Goal: Task Accomplishment & Management: Manage account settings

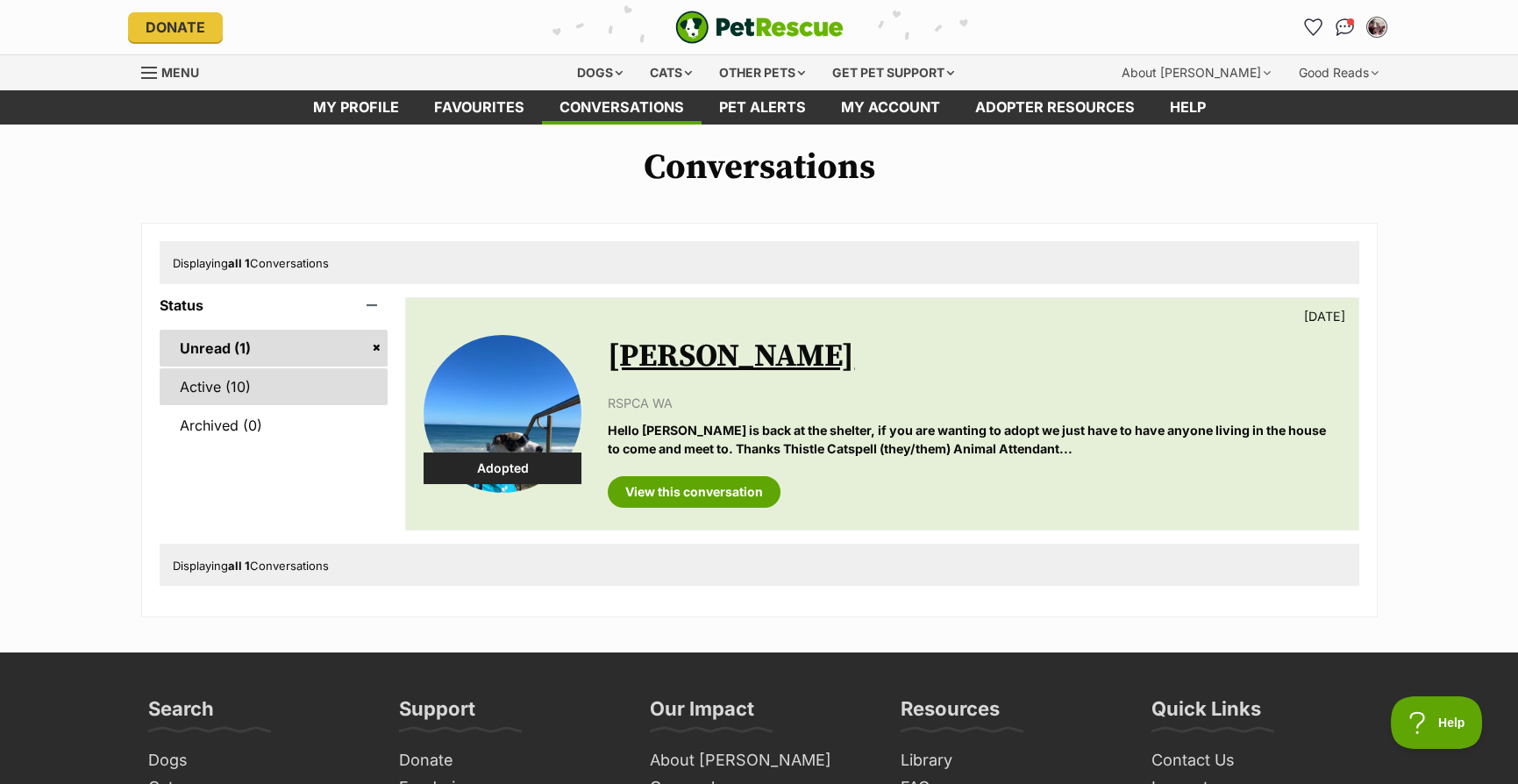
click at [290, 387] on link "Active (10)" at bounding box center [274, 386] width 229 height 37
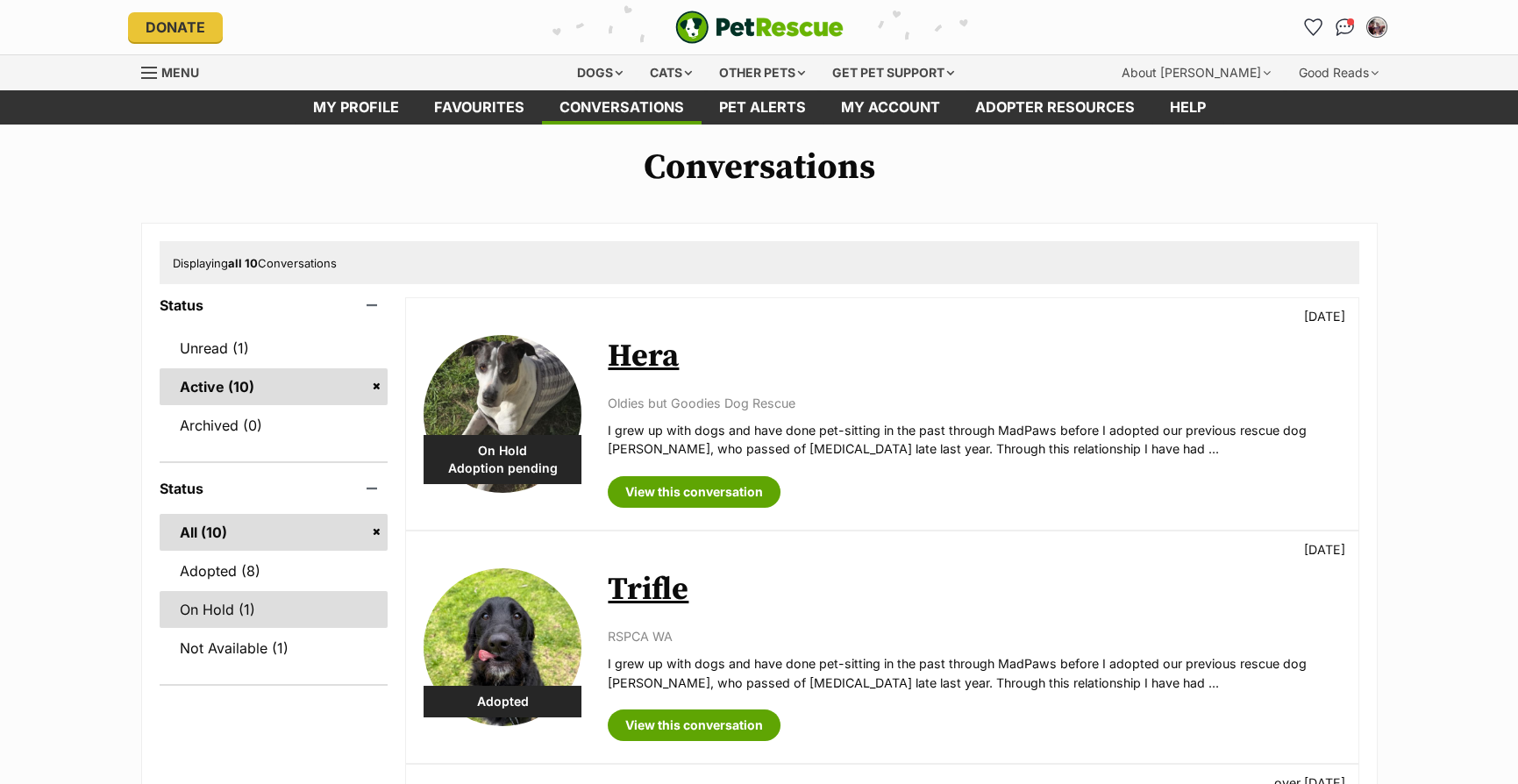
click at [314, 606] on link "On Hold (1)" at bounding box center [274, 609] width 229 height 37
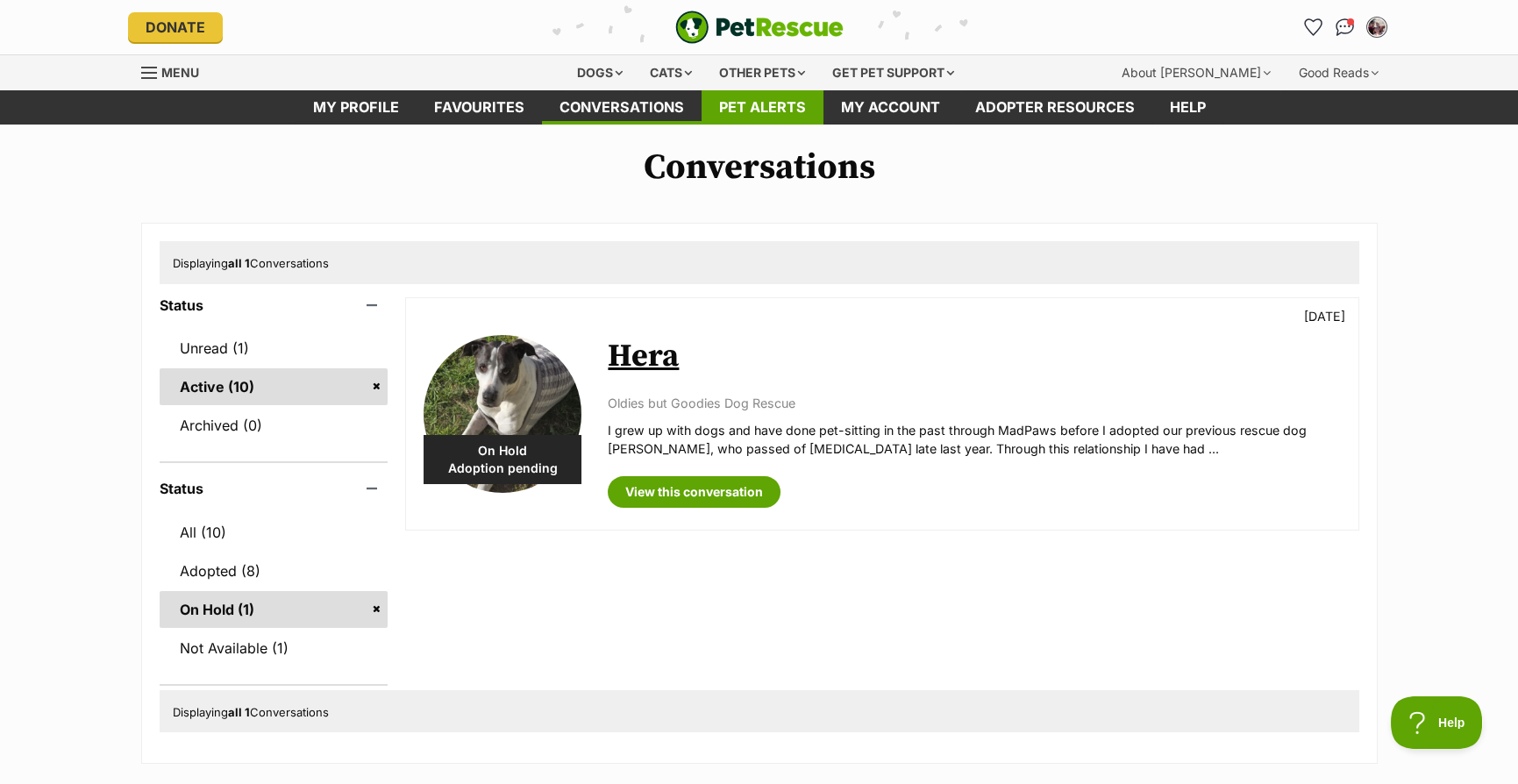
click at [742, 92] on link "Pet alerts" at bounding box center [763, 107] width 122 height 35
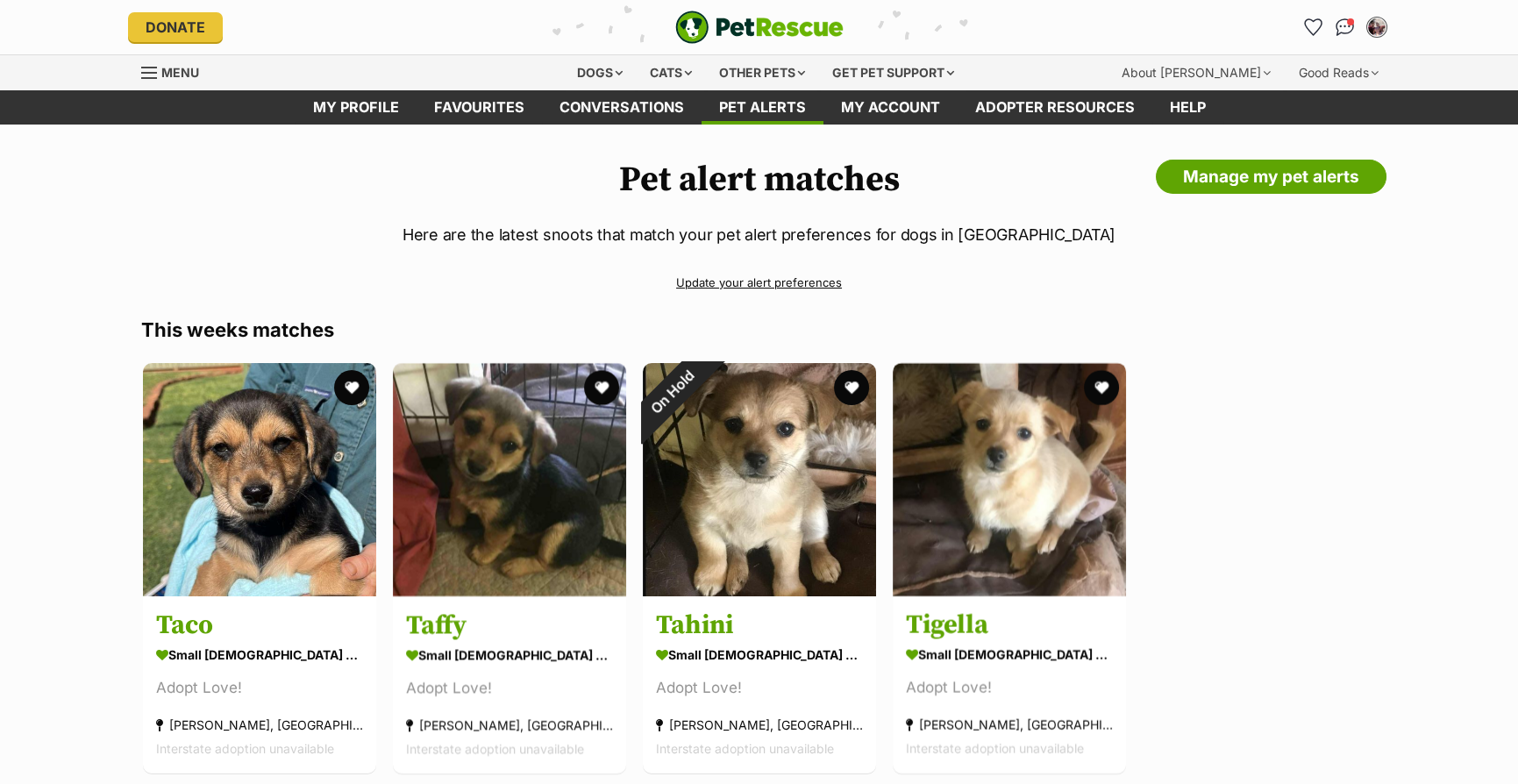
click at [737, 279] on link "Update your alert preferences" at bounding box center [760, 282] width 1237 height 31
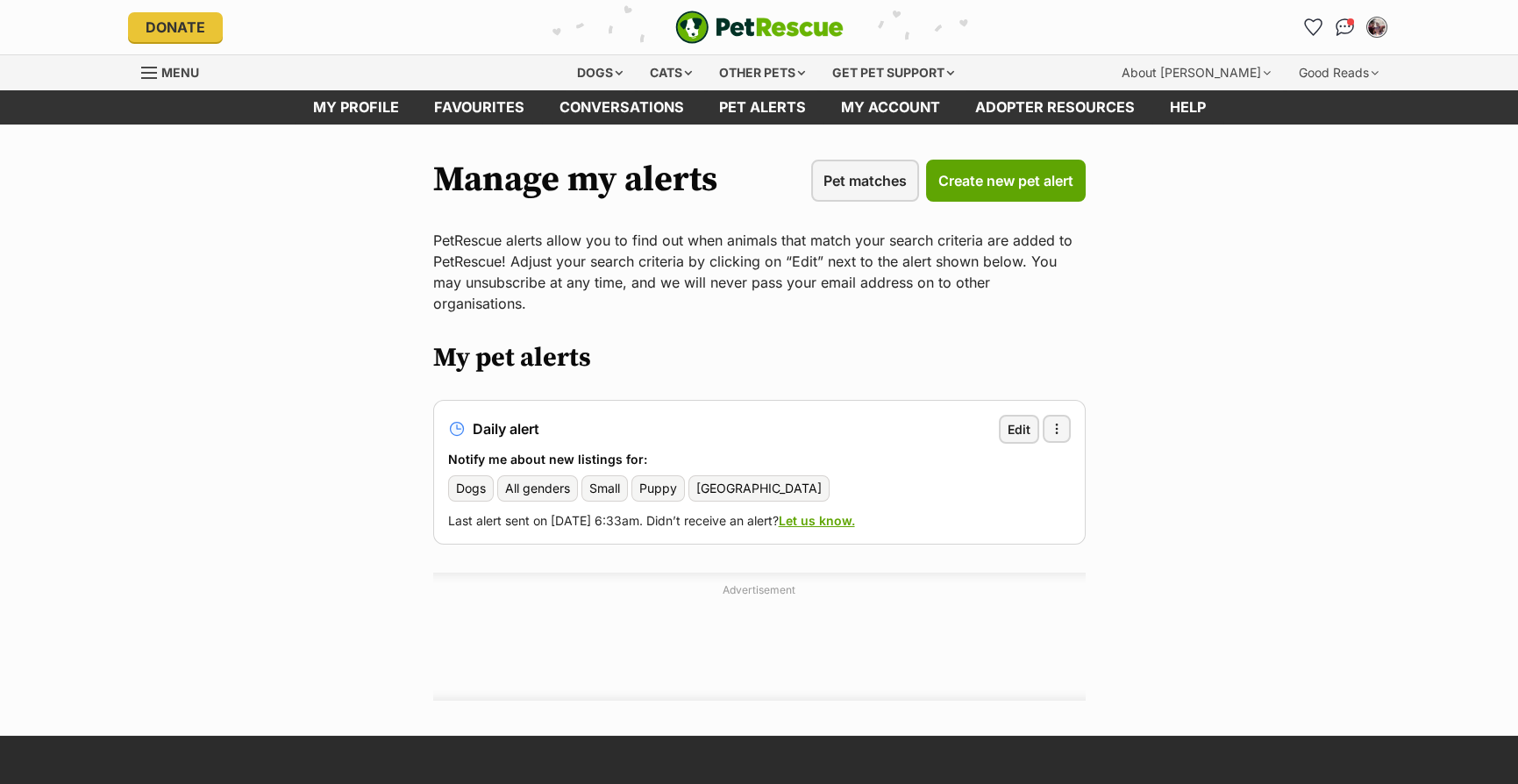
click at [1040, 415] on div "Edit More options More options Delete alert" at bounding box center [1034, 429] width 72 height 29
click at [1013, 420] on span "Edit" at bounding box center [1019, 429] width 22 height 19
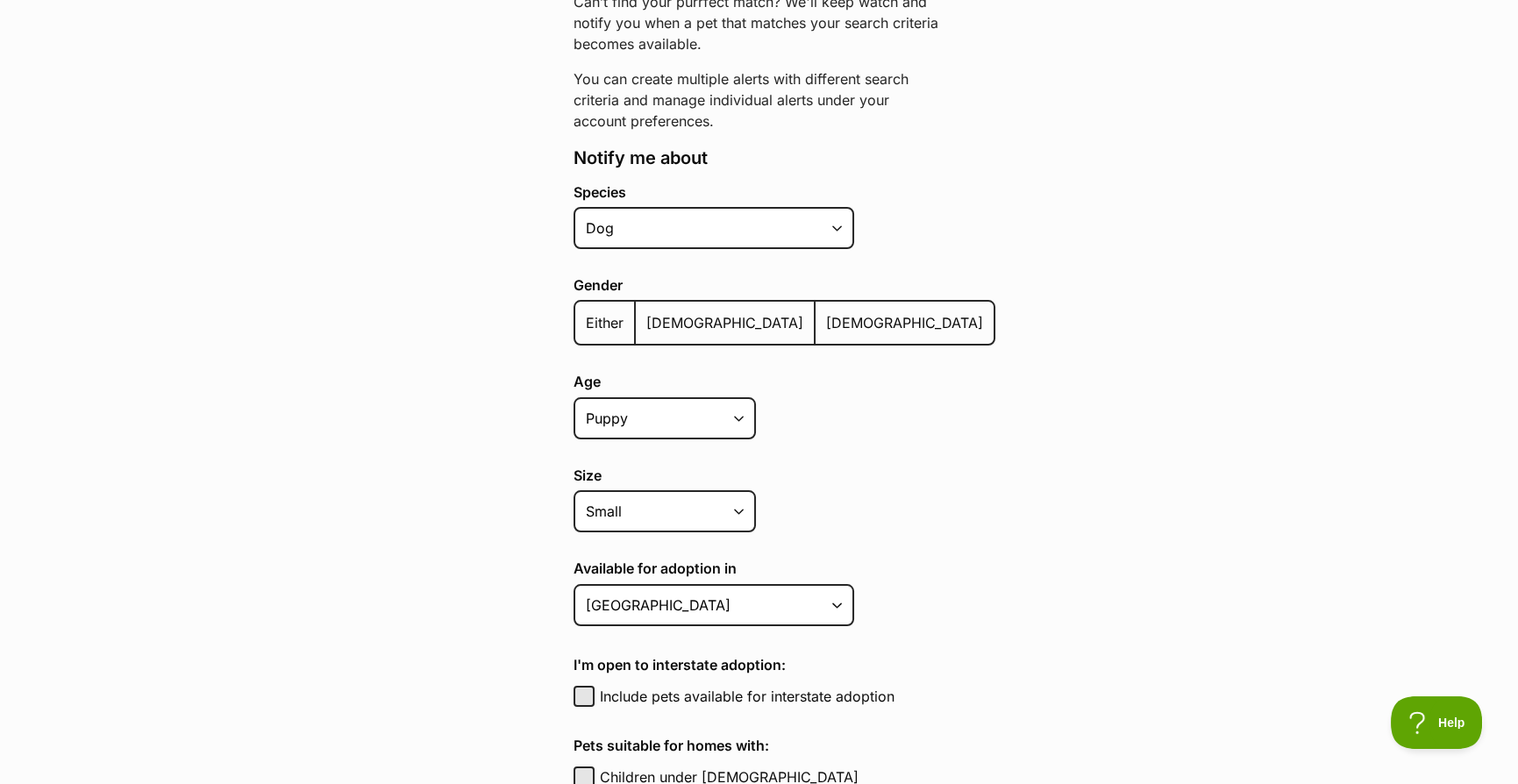
scroll to position [292, 0]
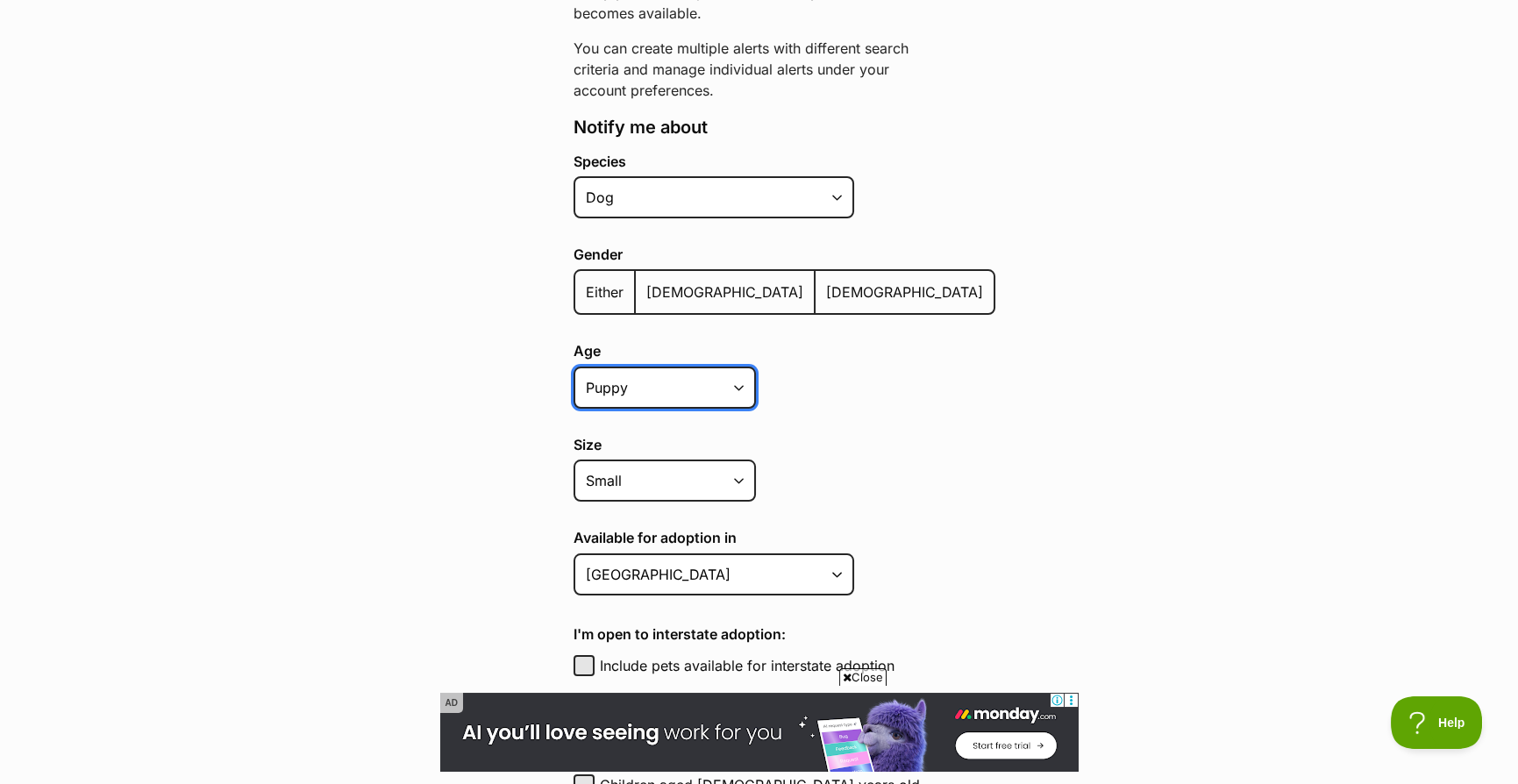
drag, startPoint x: 636, startPoint y: 401, endPoint x: 636, endPoint y: 384, distance: 17.0
click at [636, 401] on select "Puppy Adult Senior All ages" at bounding box center [664, 387] width 183 height 42
click at [850, 444] on label "Size" at bounding box center [784, 444] width 422 height 16
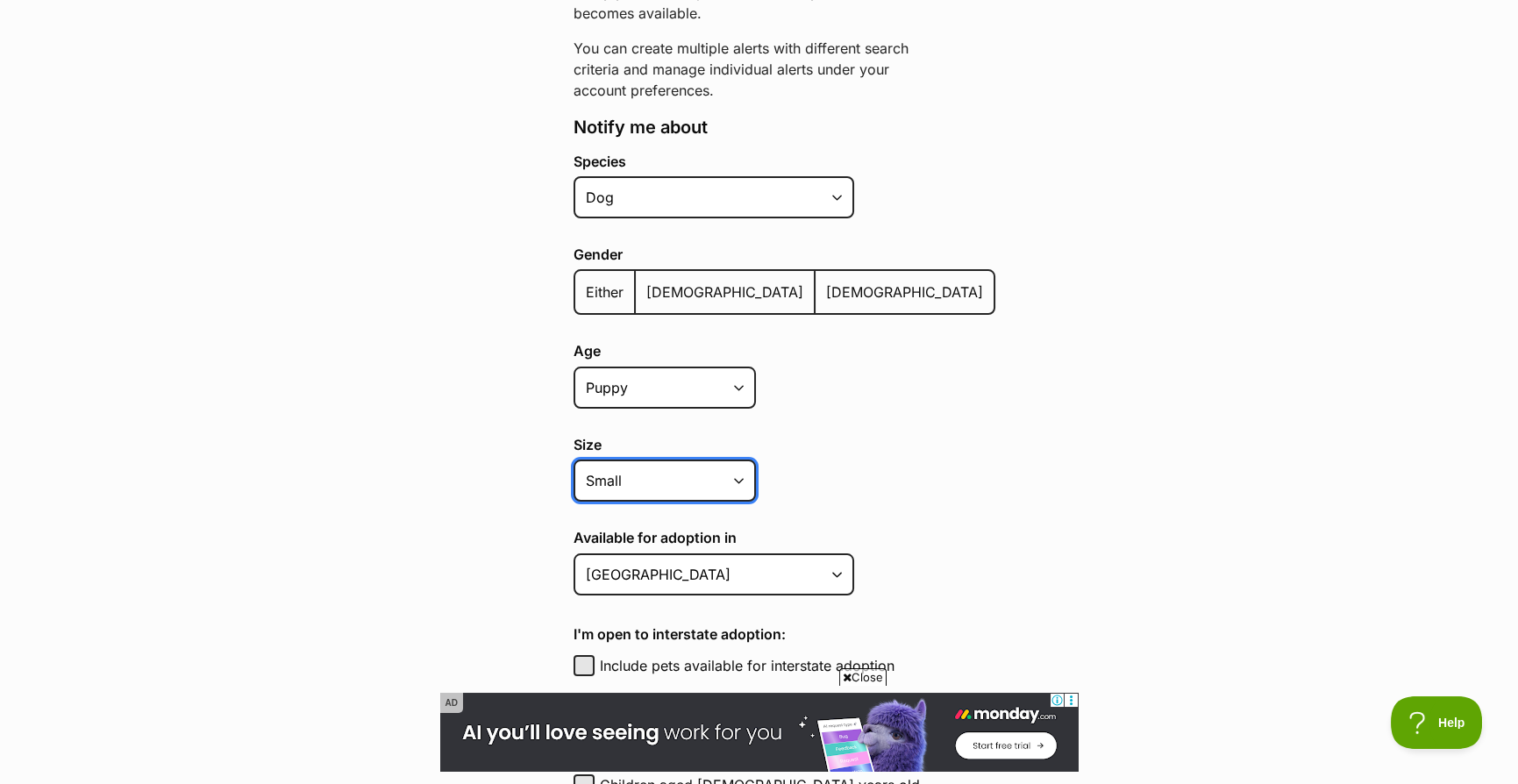
click at [756, 459] on select "Small Medium Large All sizes" at bounding box center [664, 480] width 183 height 42
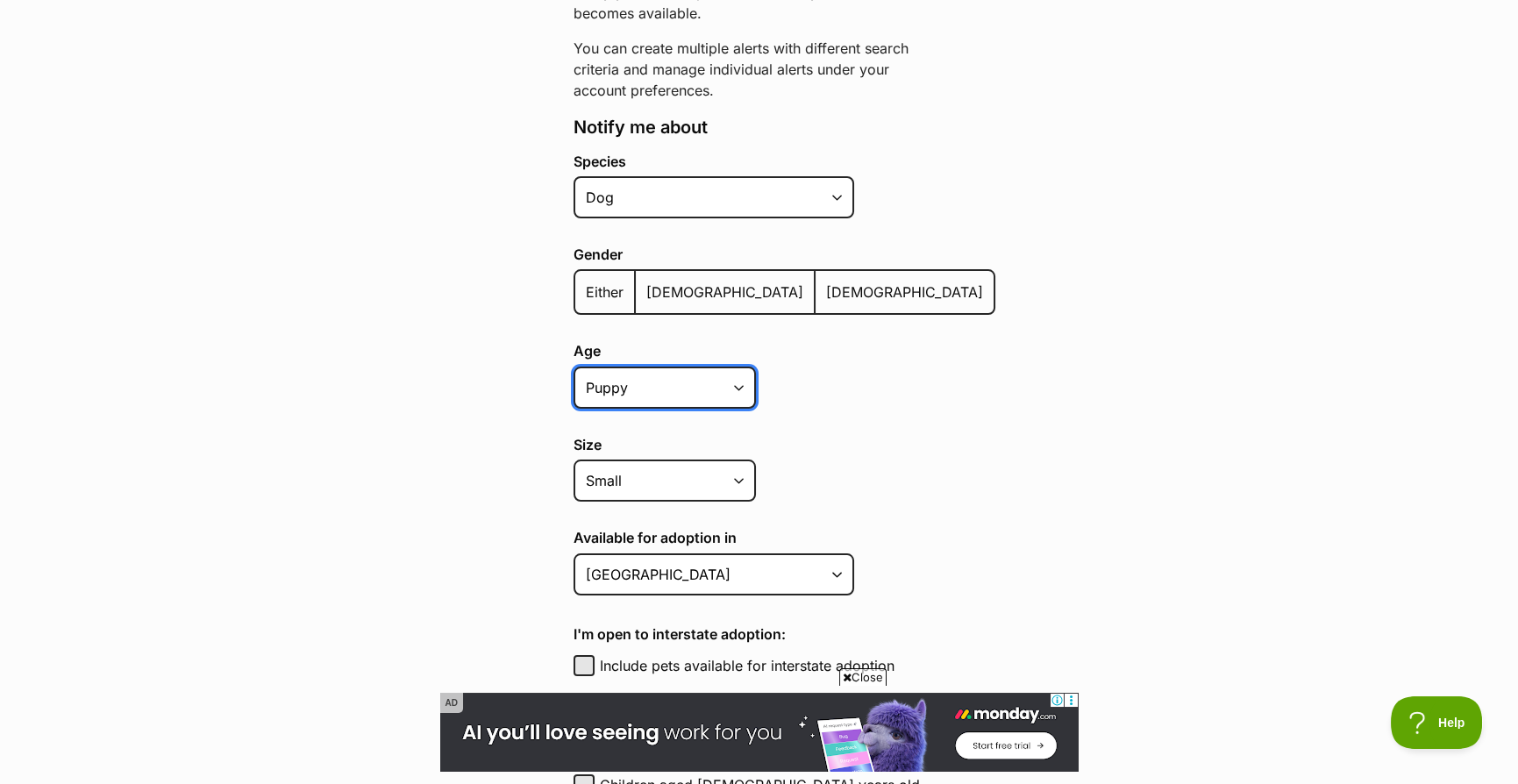
click at [714, 385] on select "Puppy Adult Senior All ages" at bounding box center [664, 387] width 183 height 42
select select
click at [573, 366] on select "Puppy Adult Senior All ages" at bounding box center [664, 387] width 183 height 42
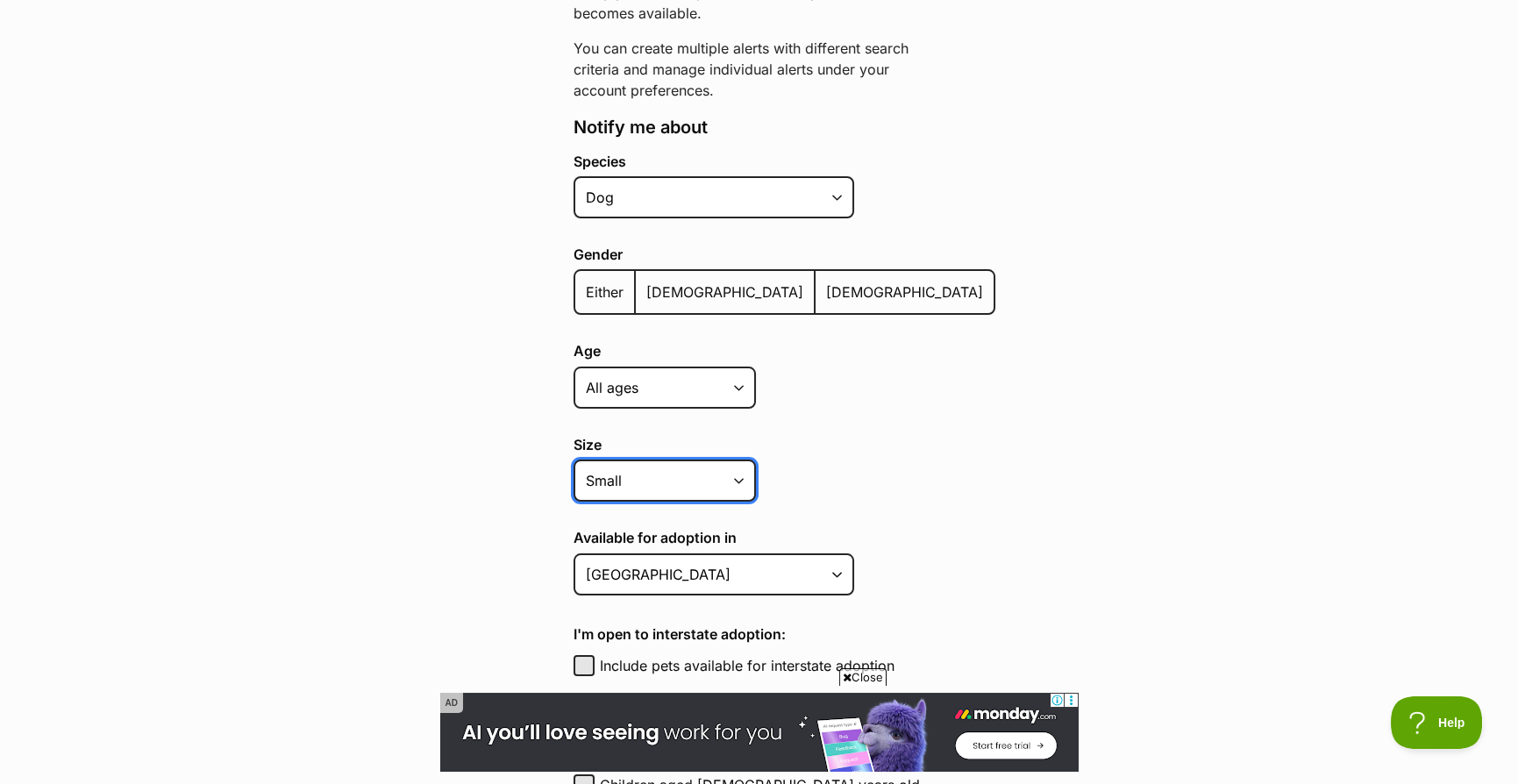
click at [630, 484] on select "Small Medium Large All sizes" at bounding box center [664, 480] width 183 height 42
select select
click at [573, 459] on select "Small Medium Large All sizes" at bounding box center [664, 480] width 183 height 42
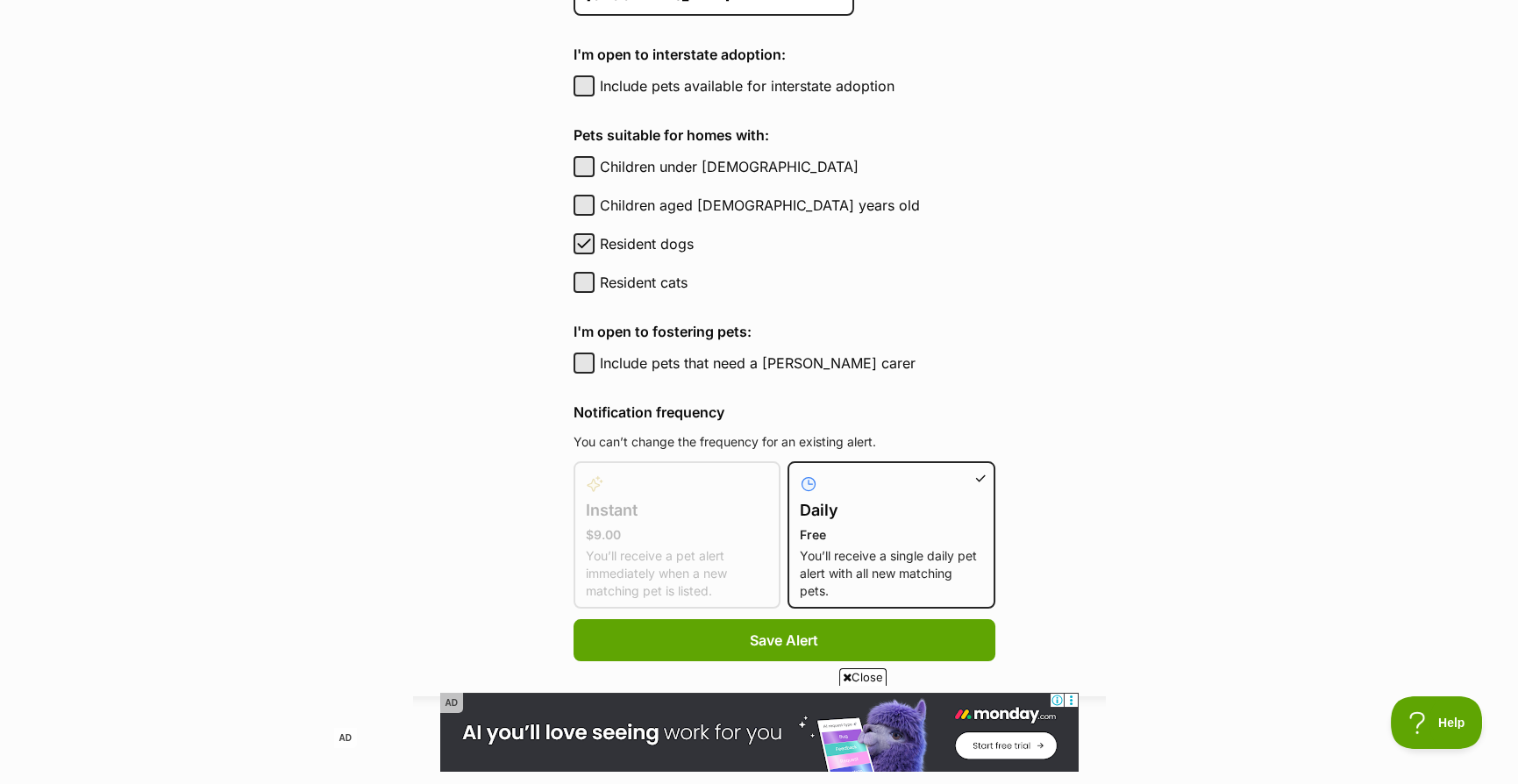
scroll to position [877, 0]
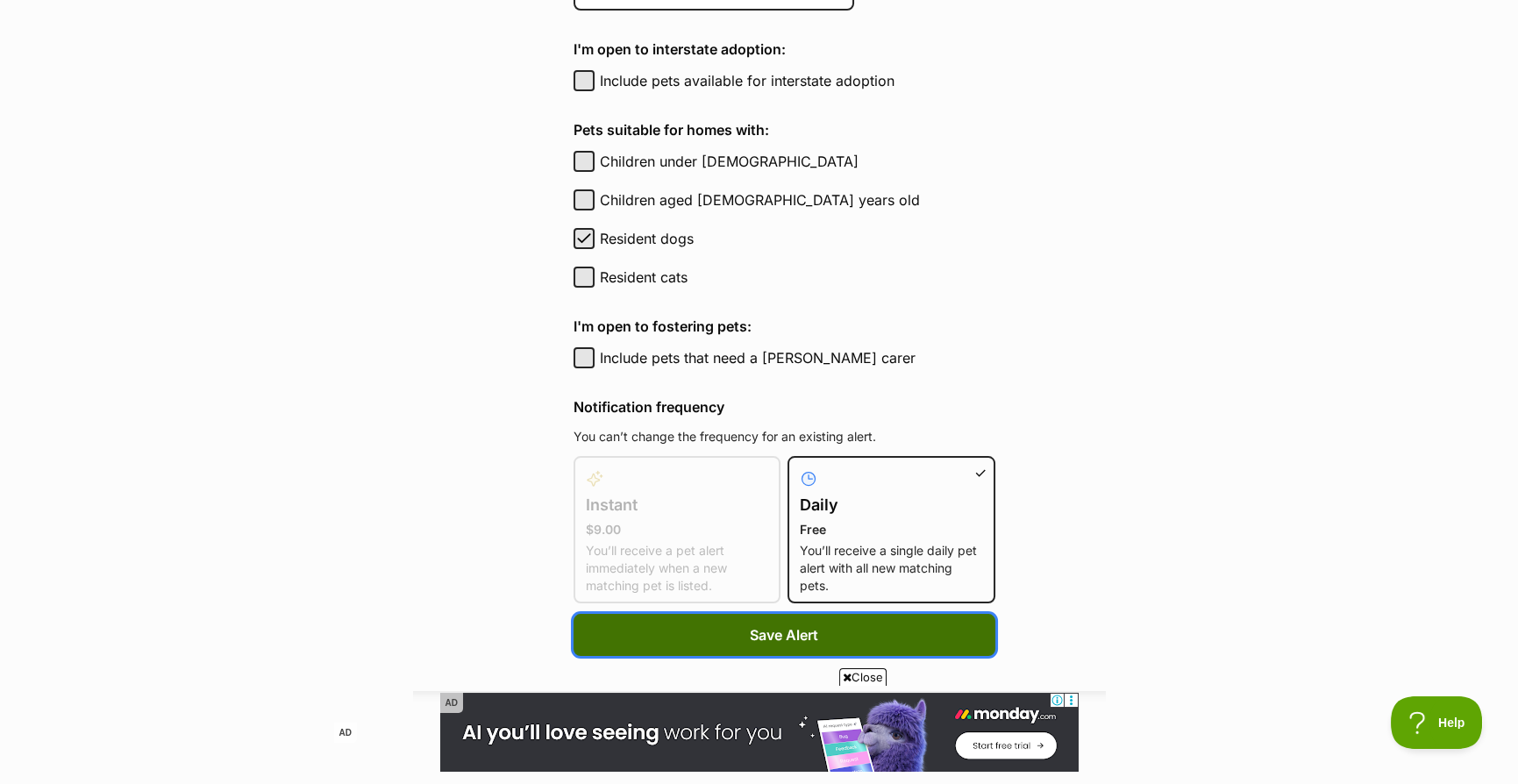
click at [750, 629] on span "Save Alert" at bounding box center [783, 634] width 68 height 21
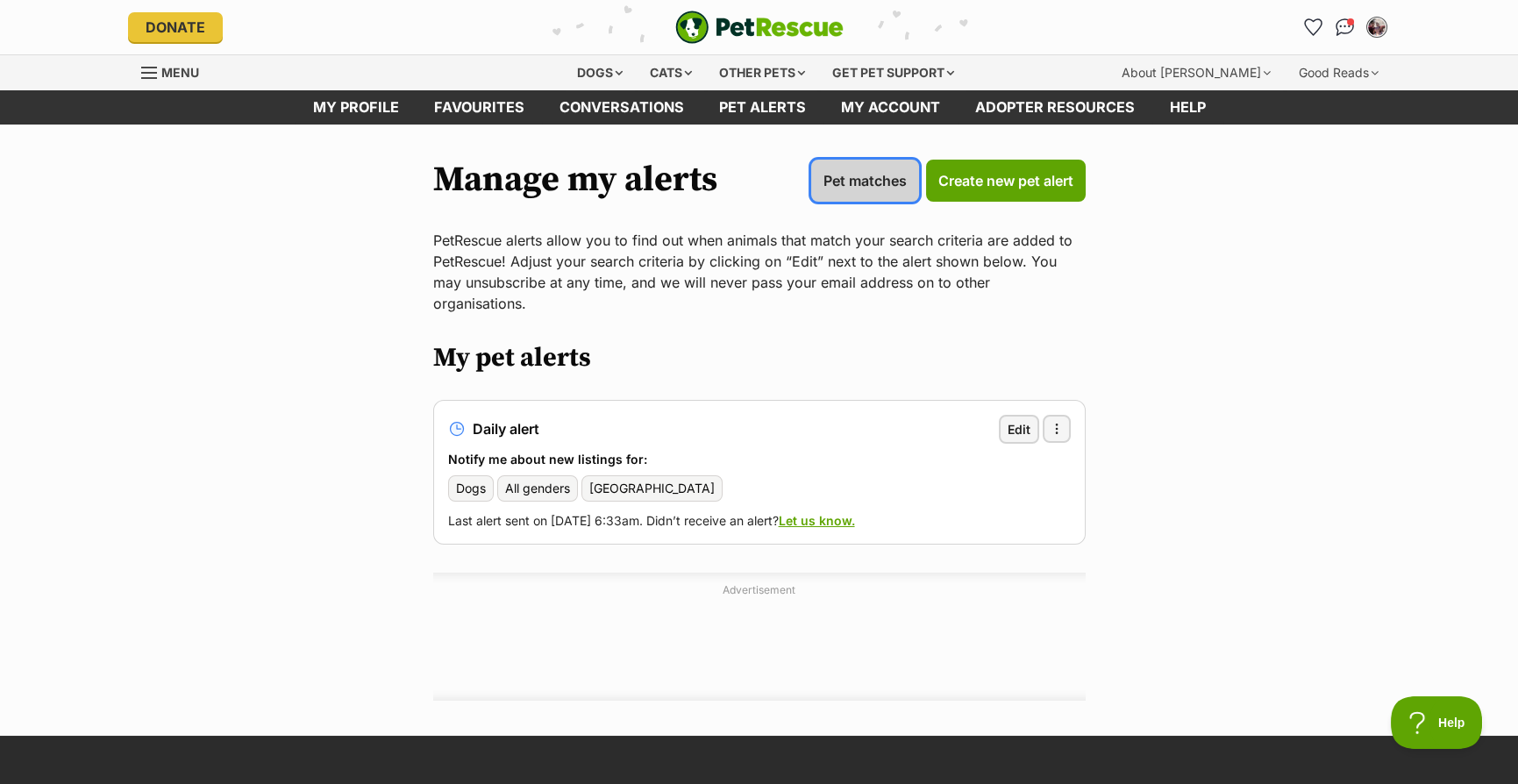
click at [887, 178] on span "Pet matches" at bounding box center [865, 181] width 83 height 21
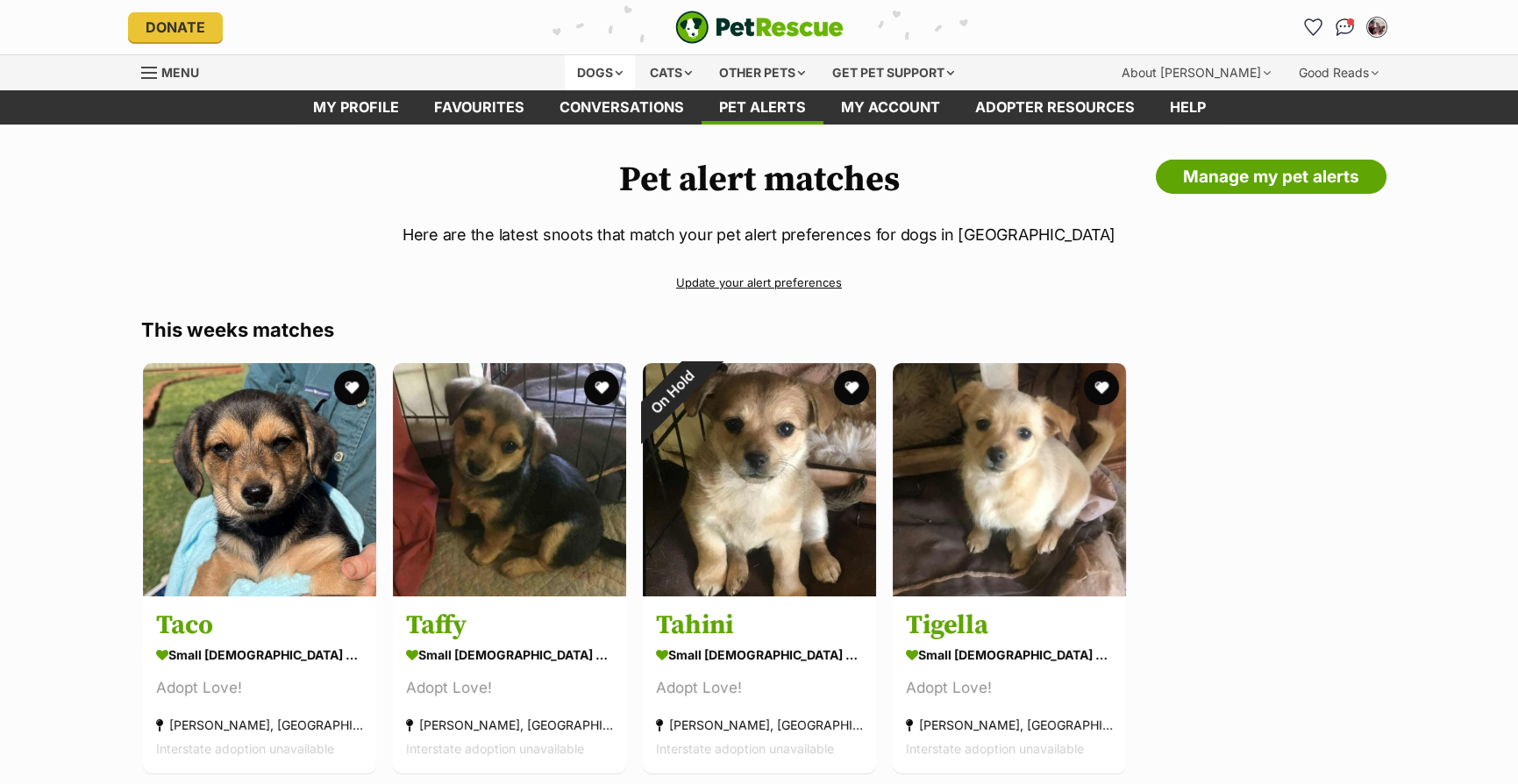
click at [573, 69] on div "Dogs" at bounding box center [600, 72] width 70 height 35
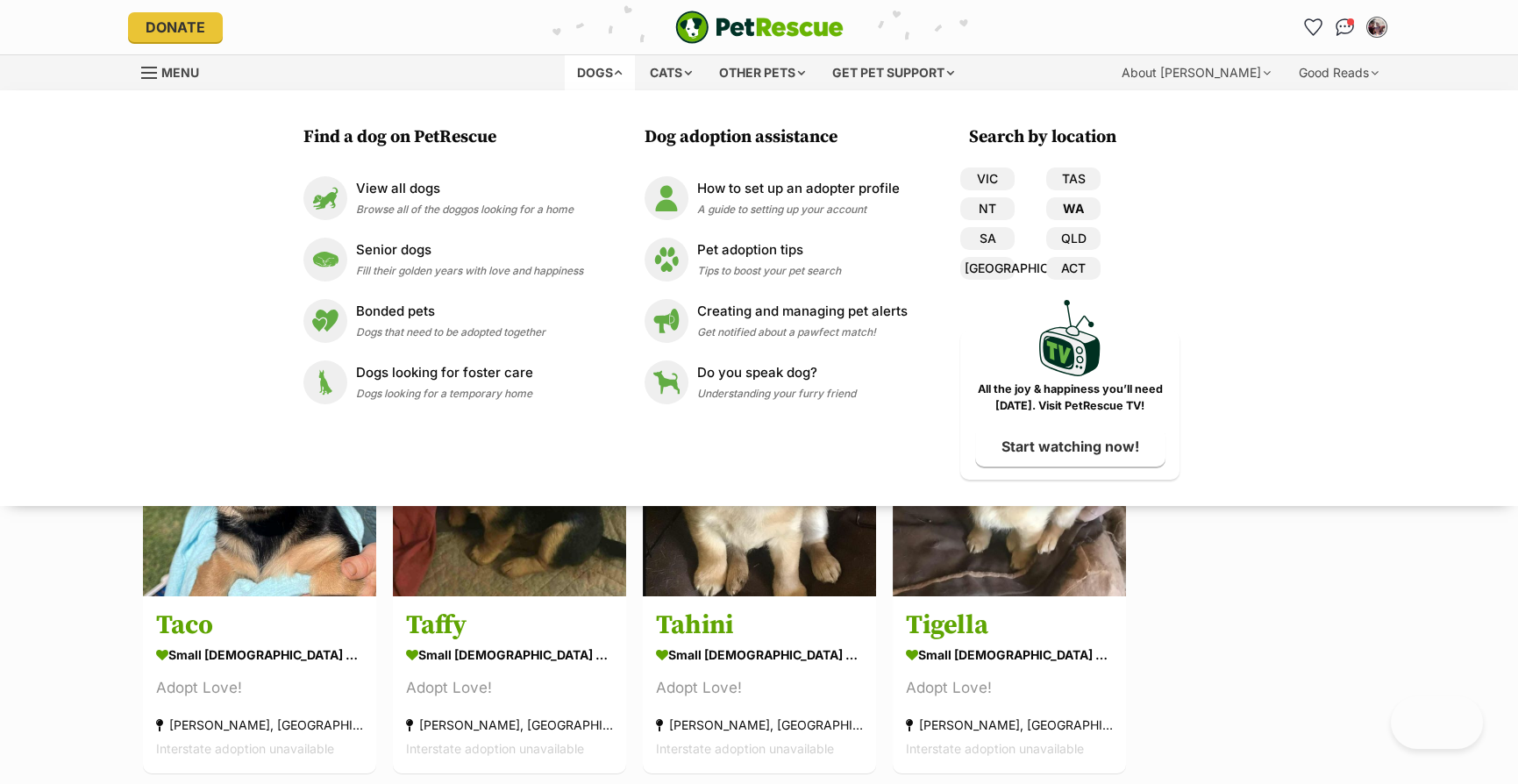
click at [1079, 207] on link "WA" at bounding box center [1074, 209] width 54 height 22
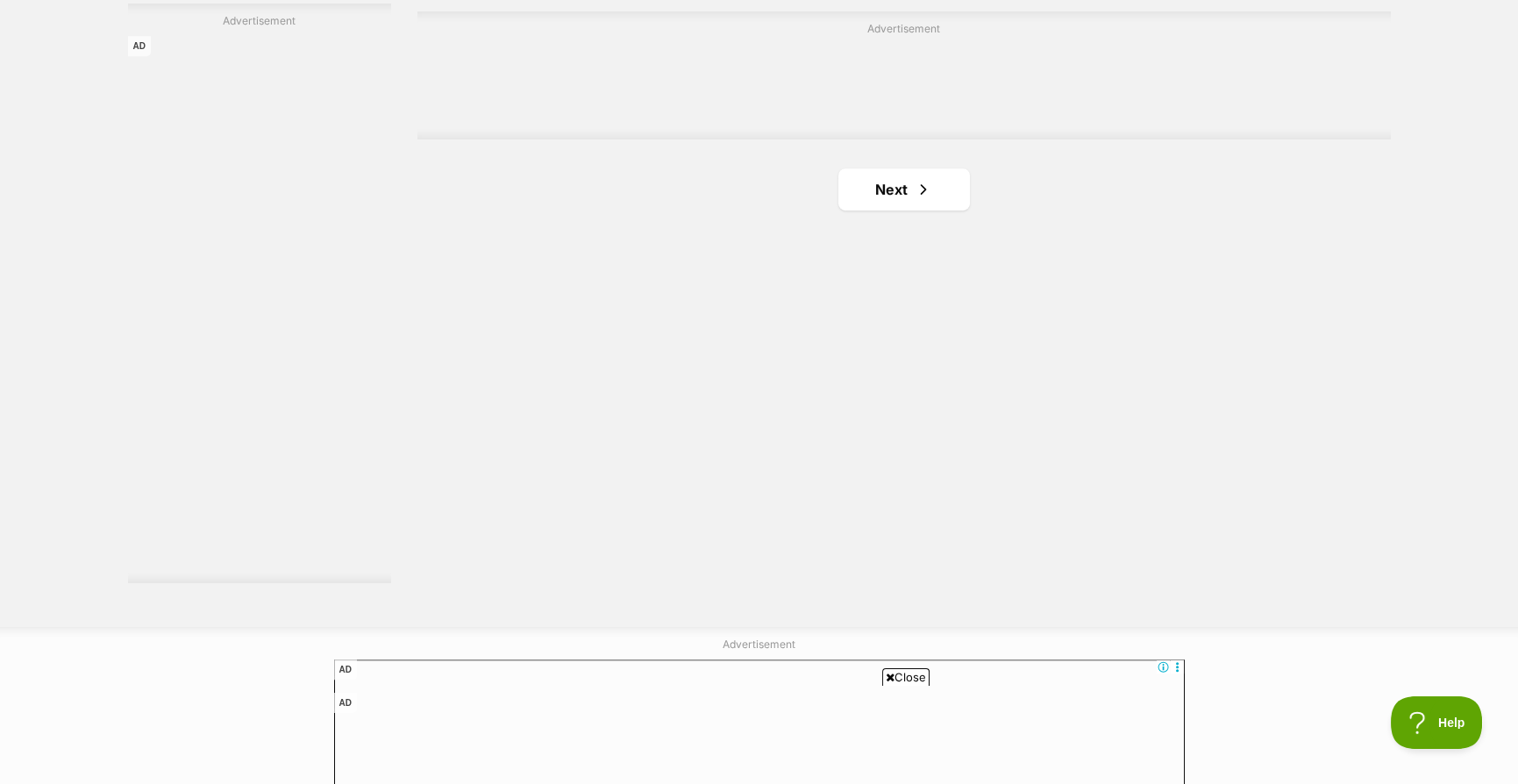
scroll to position [3126, 0]
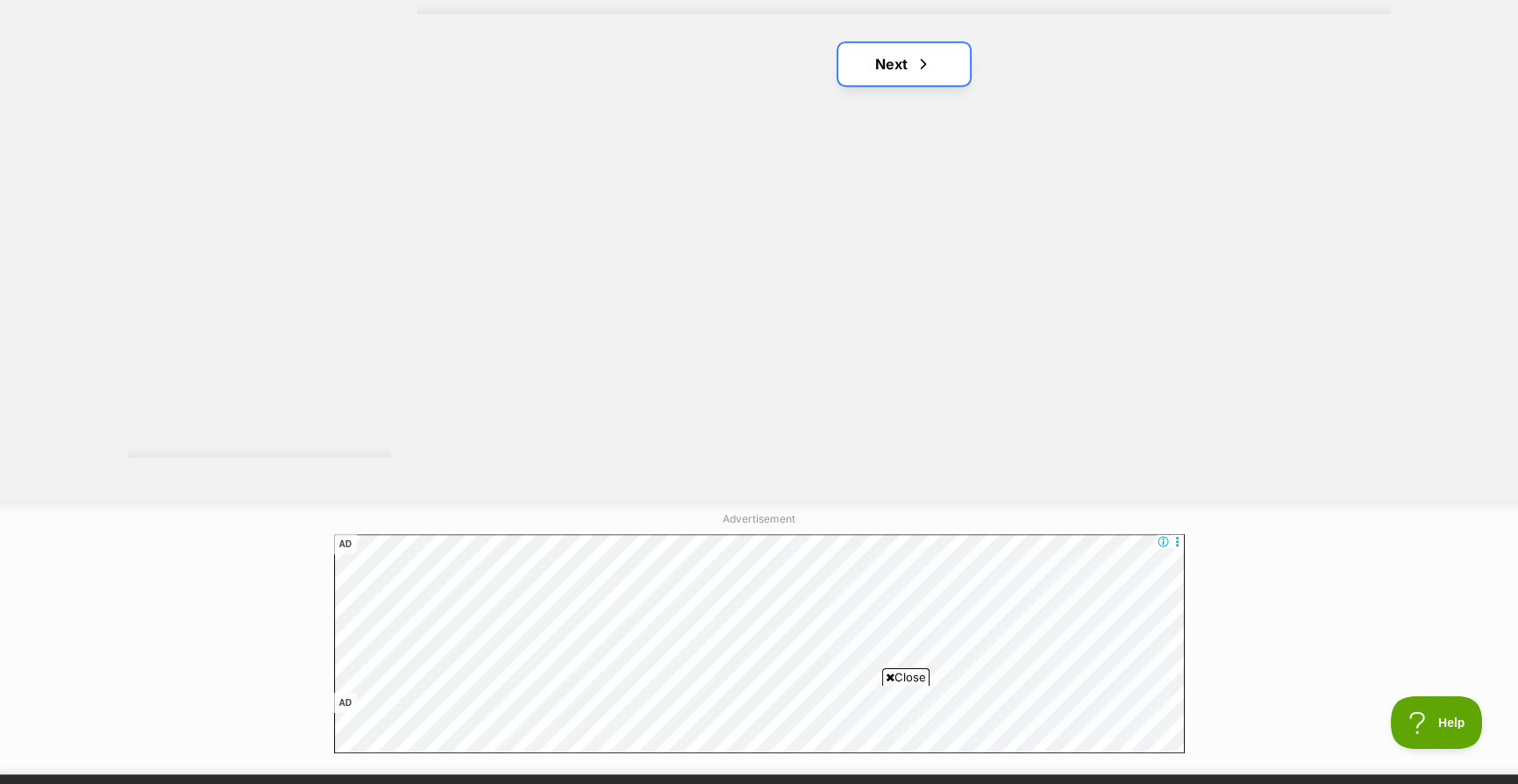
click at [885, 75] on link "Next" at bounding box center [904, 64] width 131 height 42
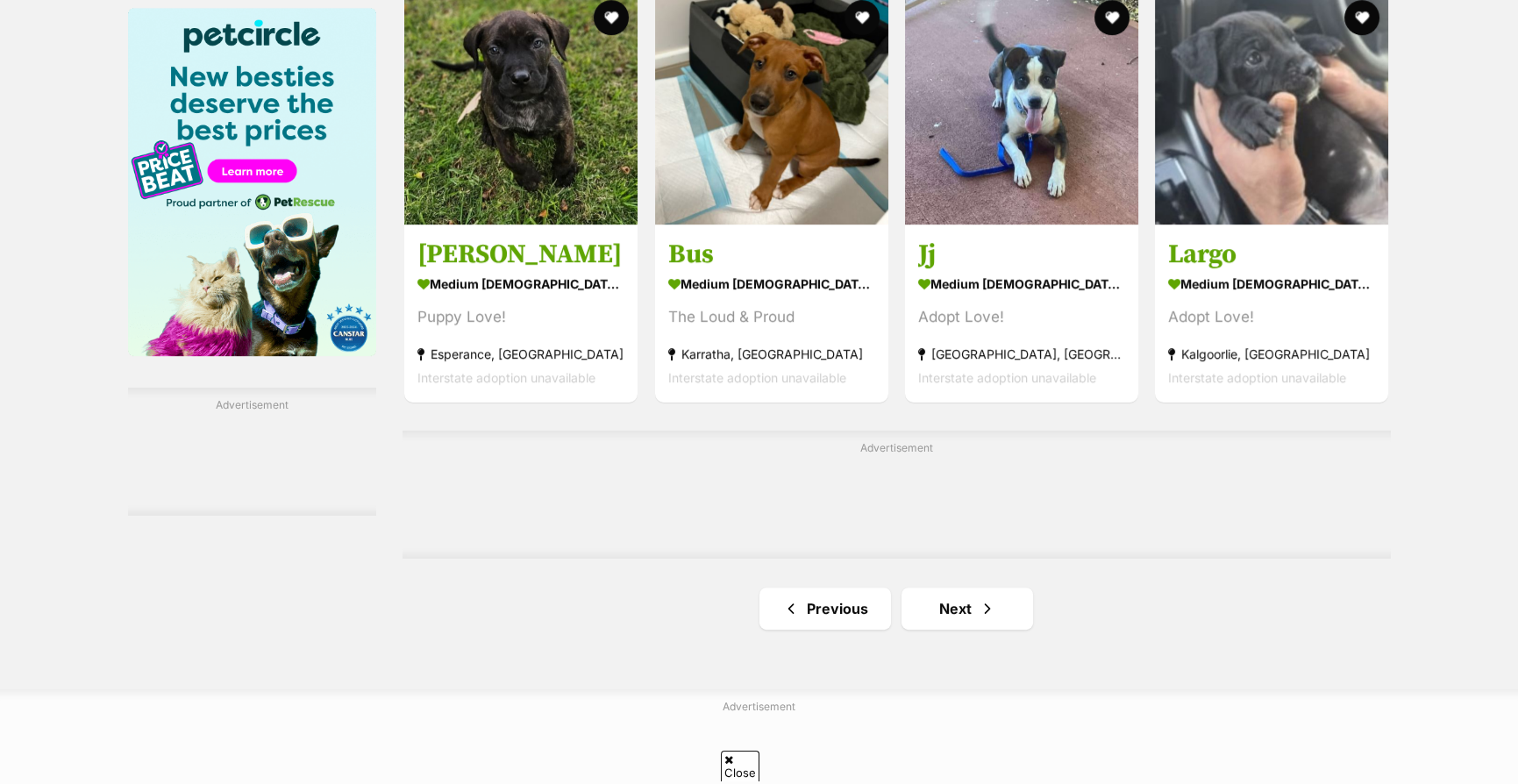
scroll to position [2630, 0]
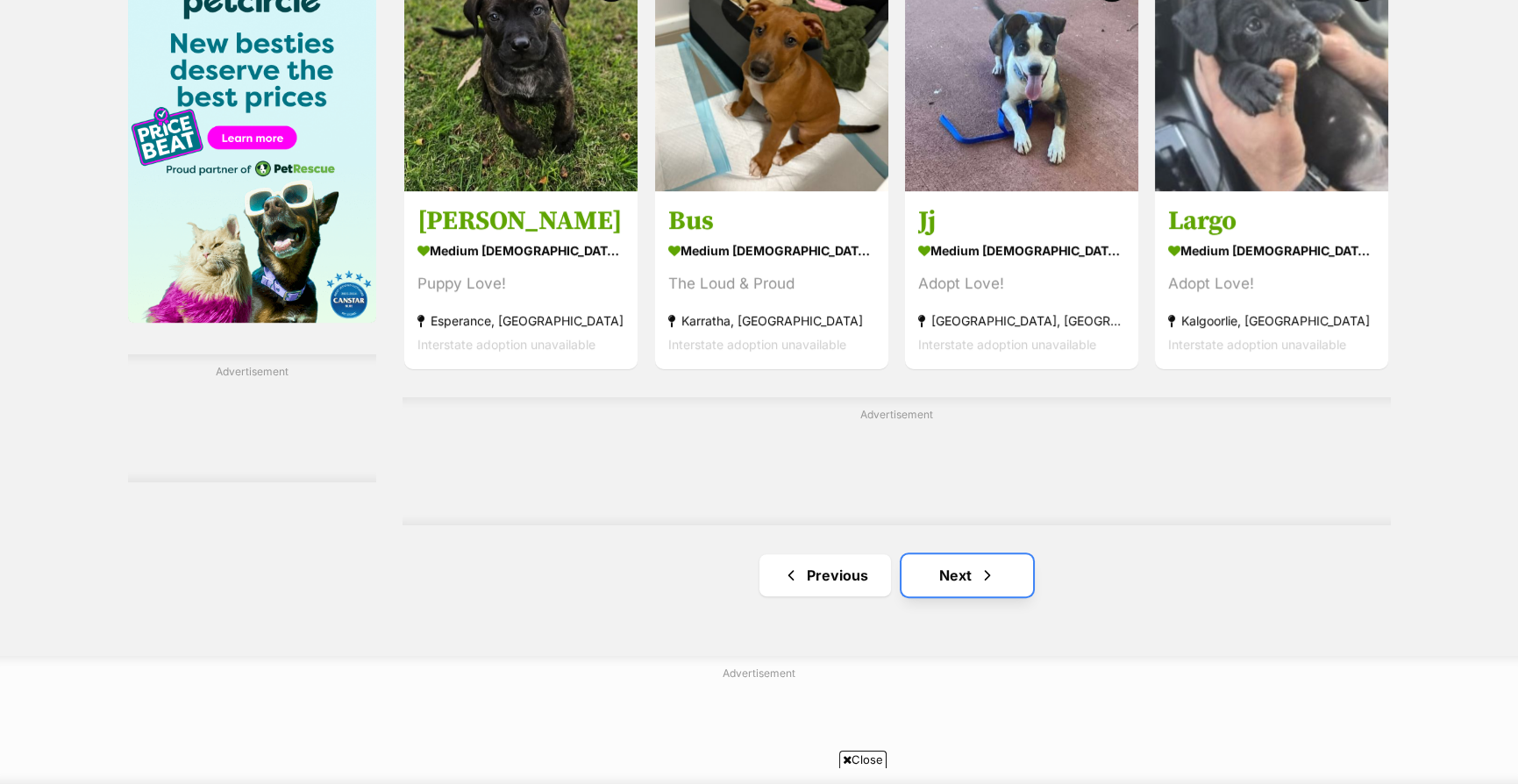
click at [983, 569] on span "Next page" at bounding box center [987, 575] width 18 height 21
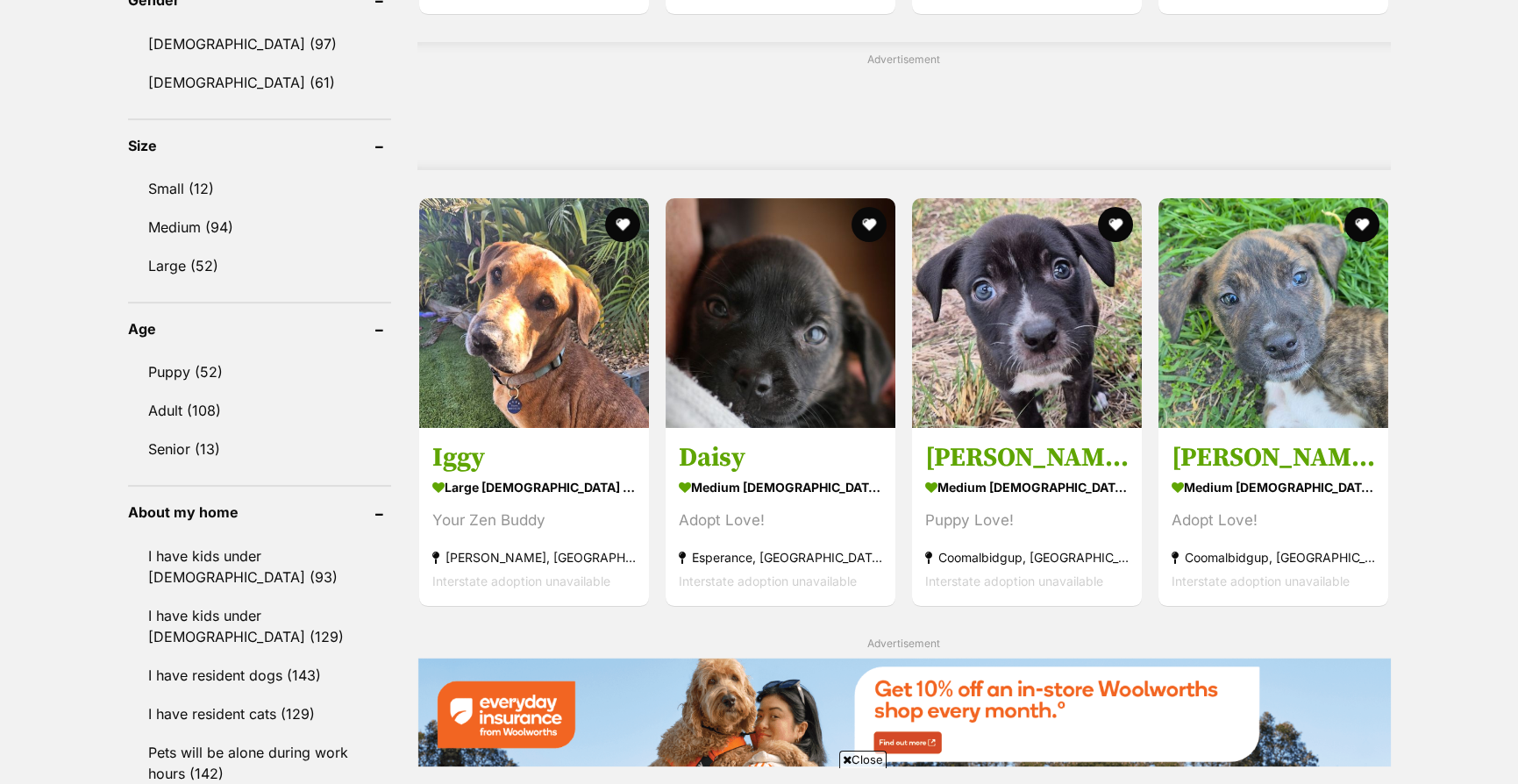
scroll to position [1460, 0]
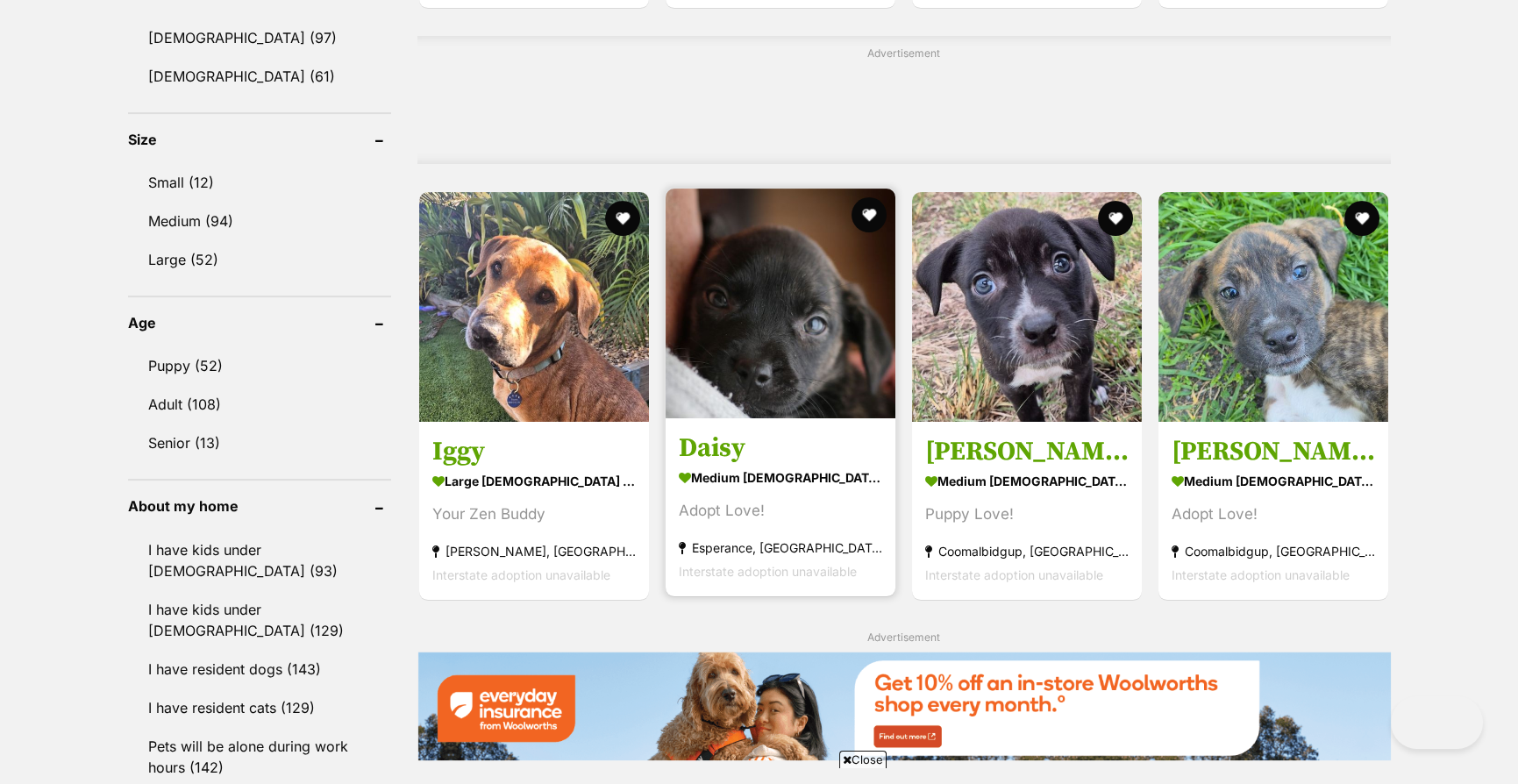
click at [1011, 362] on img at bounding box center [1026, 306] width 230 height 229
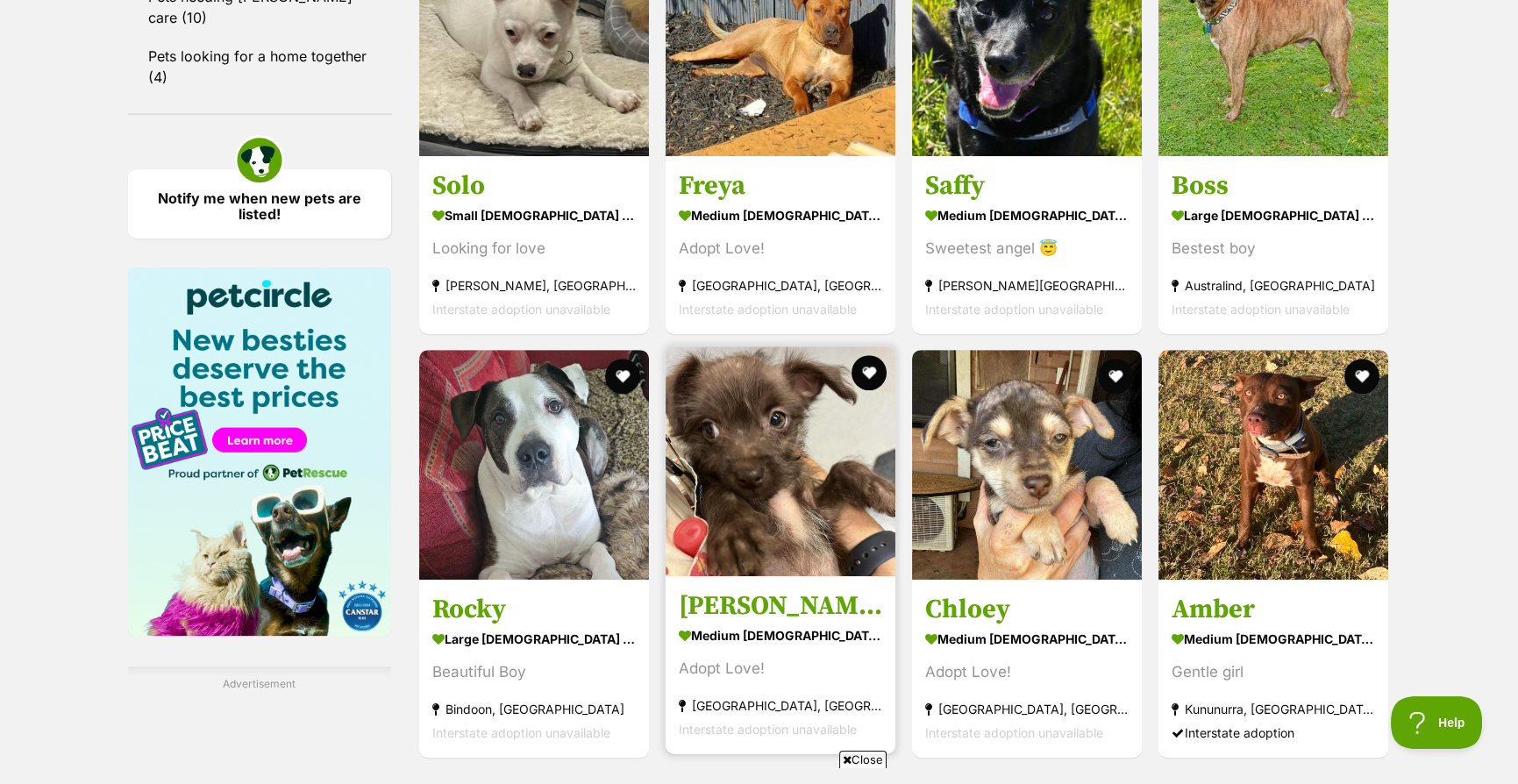
scroll to position [2630, 0]
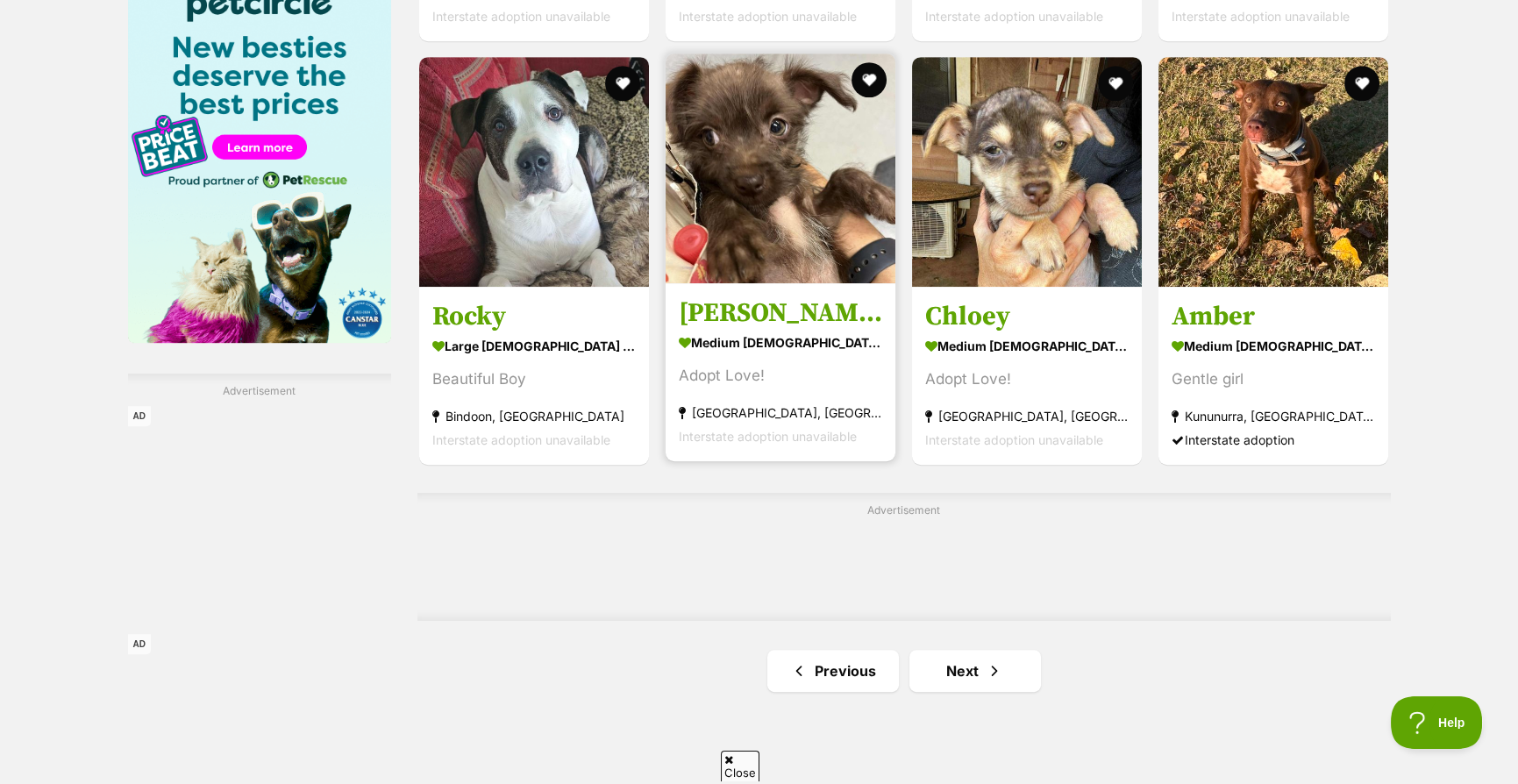
click at [750, 236] on img at bounding box center [780, 168] width 230 height 229
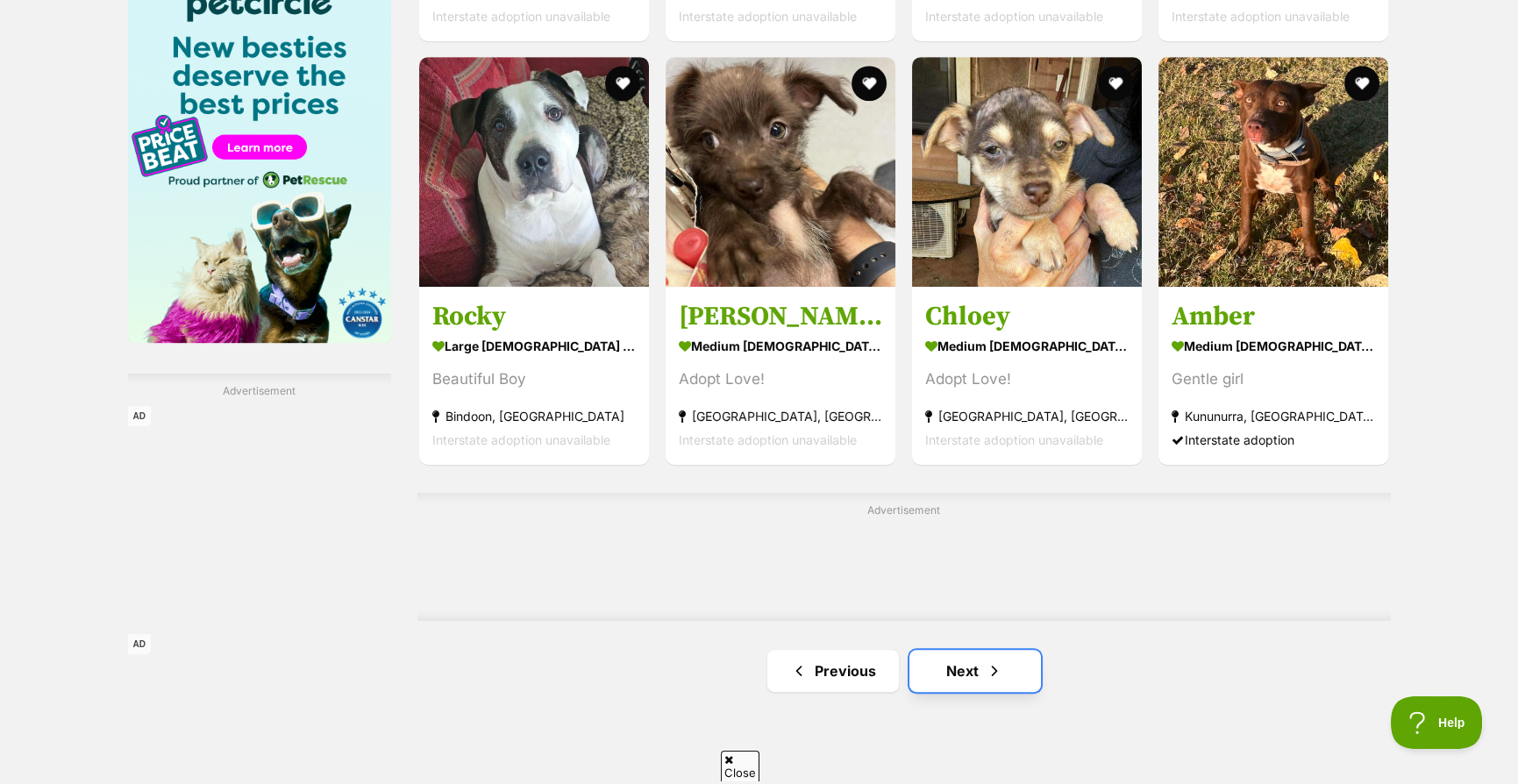
click at [962, 681] on link "Next" at bounding box center [975, 671] width 131 height 42
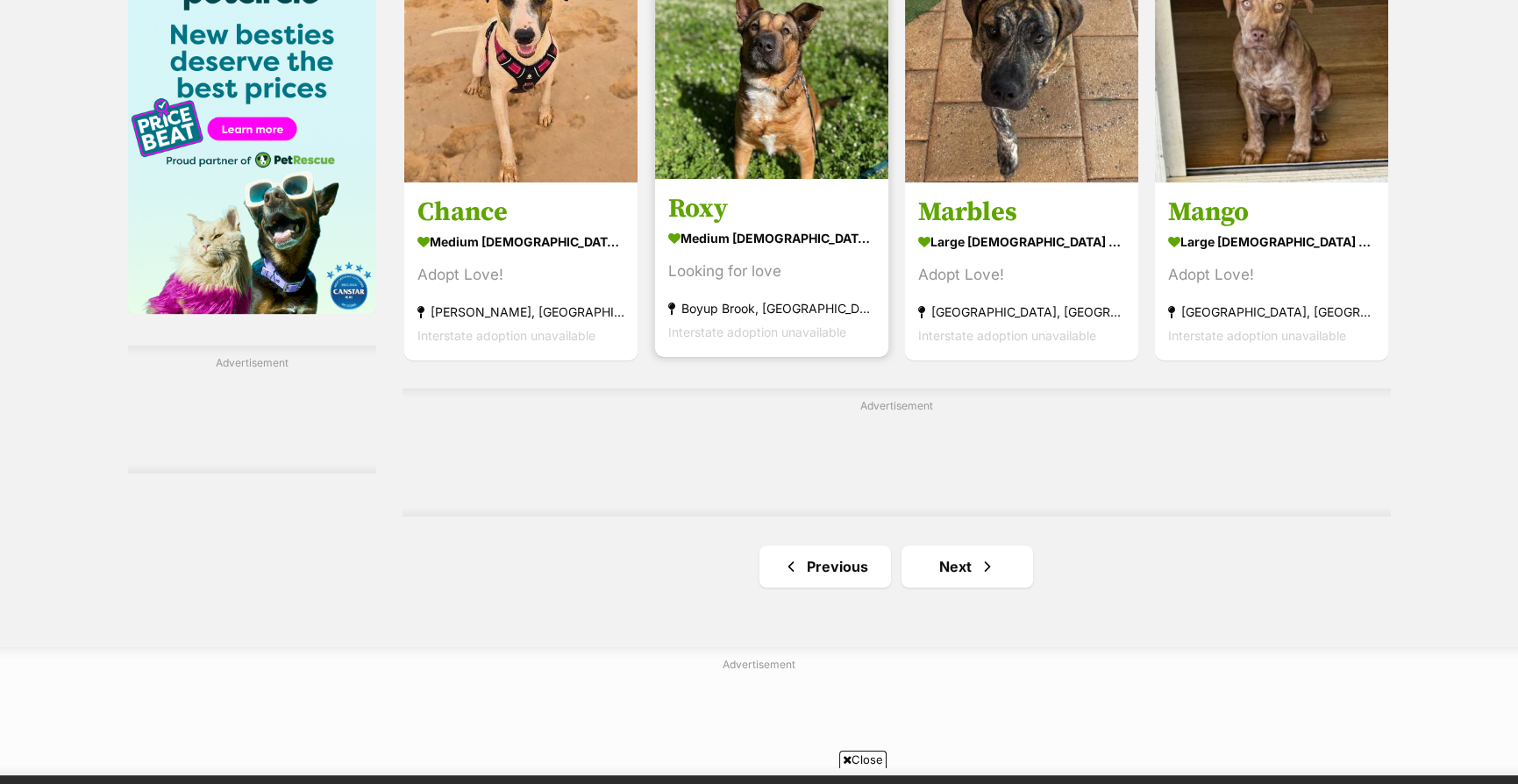
scroll to position [2646, 0]
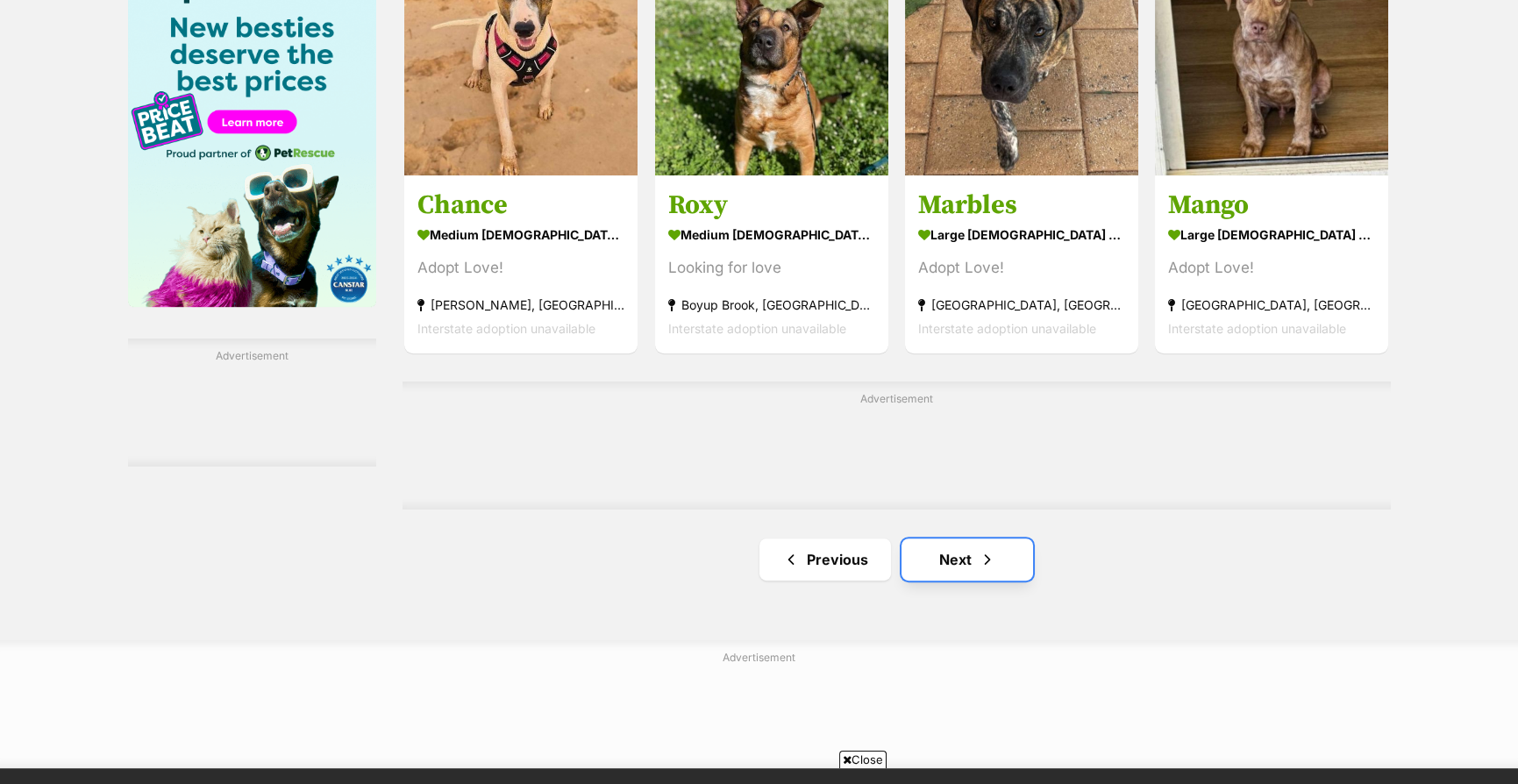
click at [945, 548] on link "Next" at bounding box center [967, 559] width 131 height 42
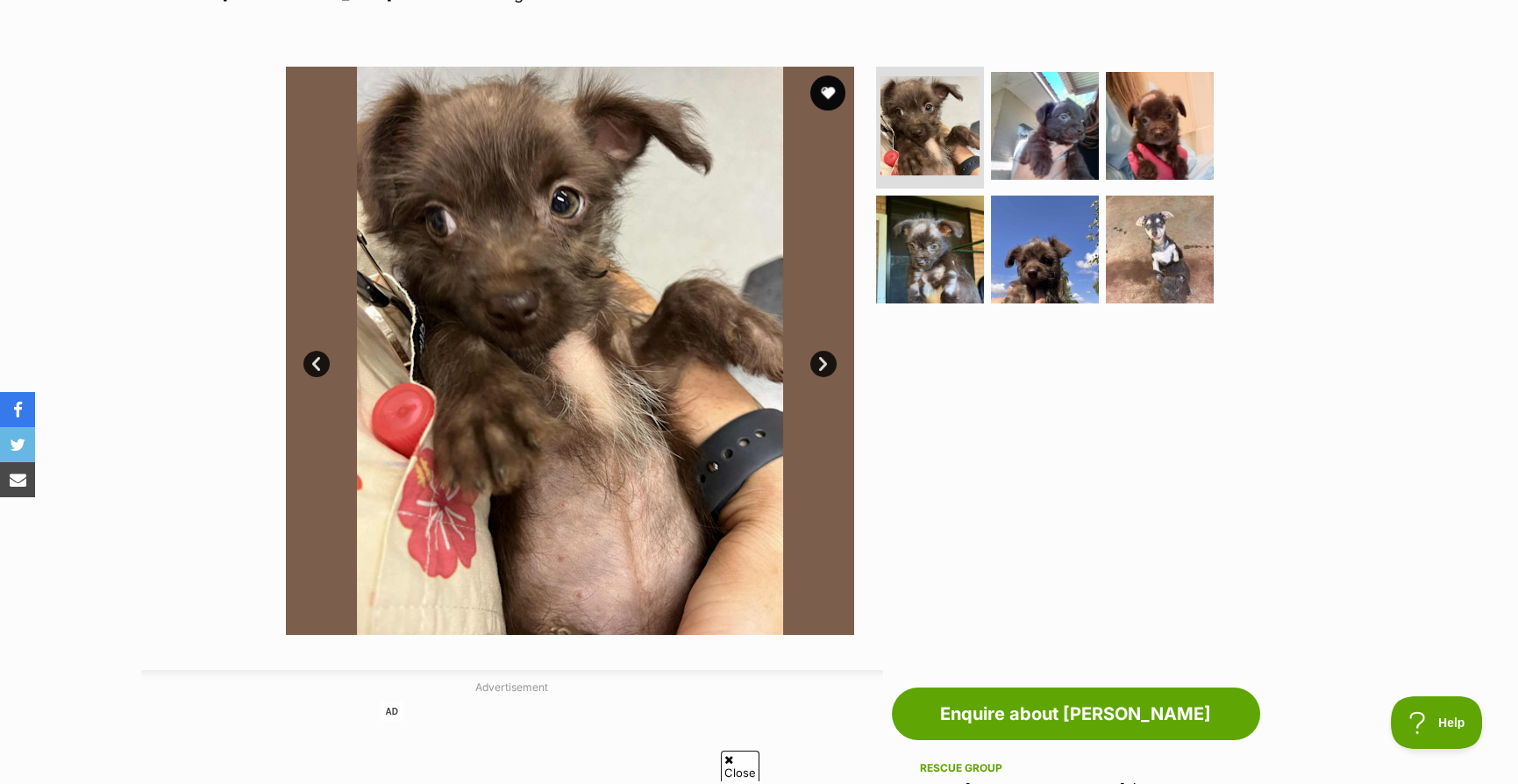
scroll to position [292, 0]
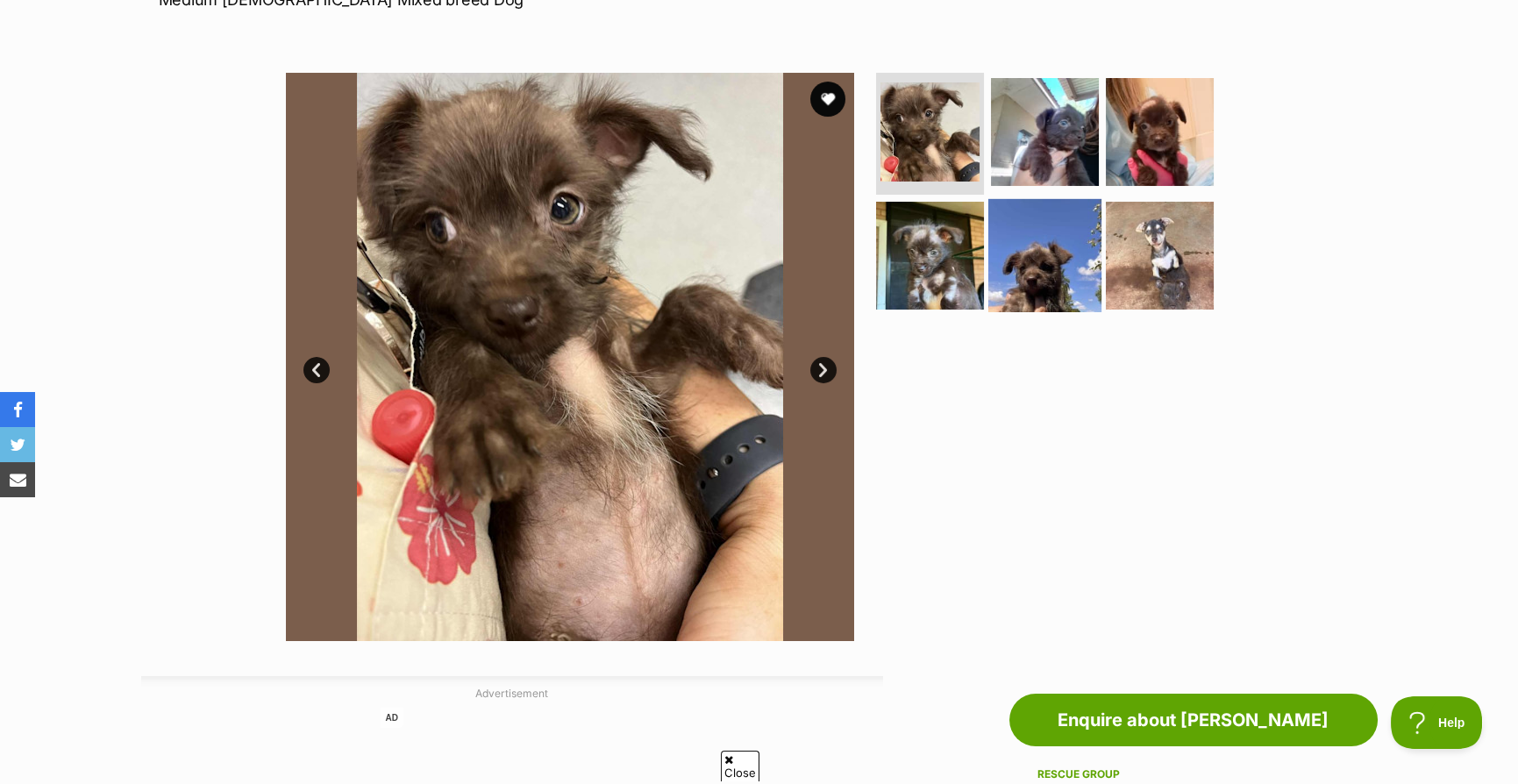
click at [1063, 266] on img at bounding box center [1045, 255] width 113 height 113
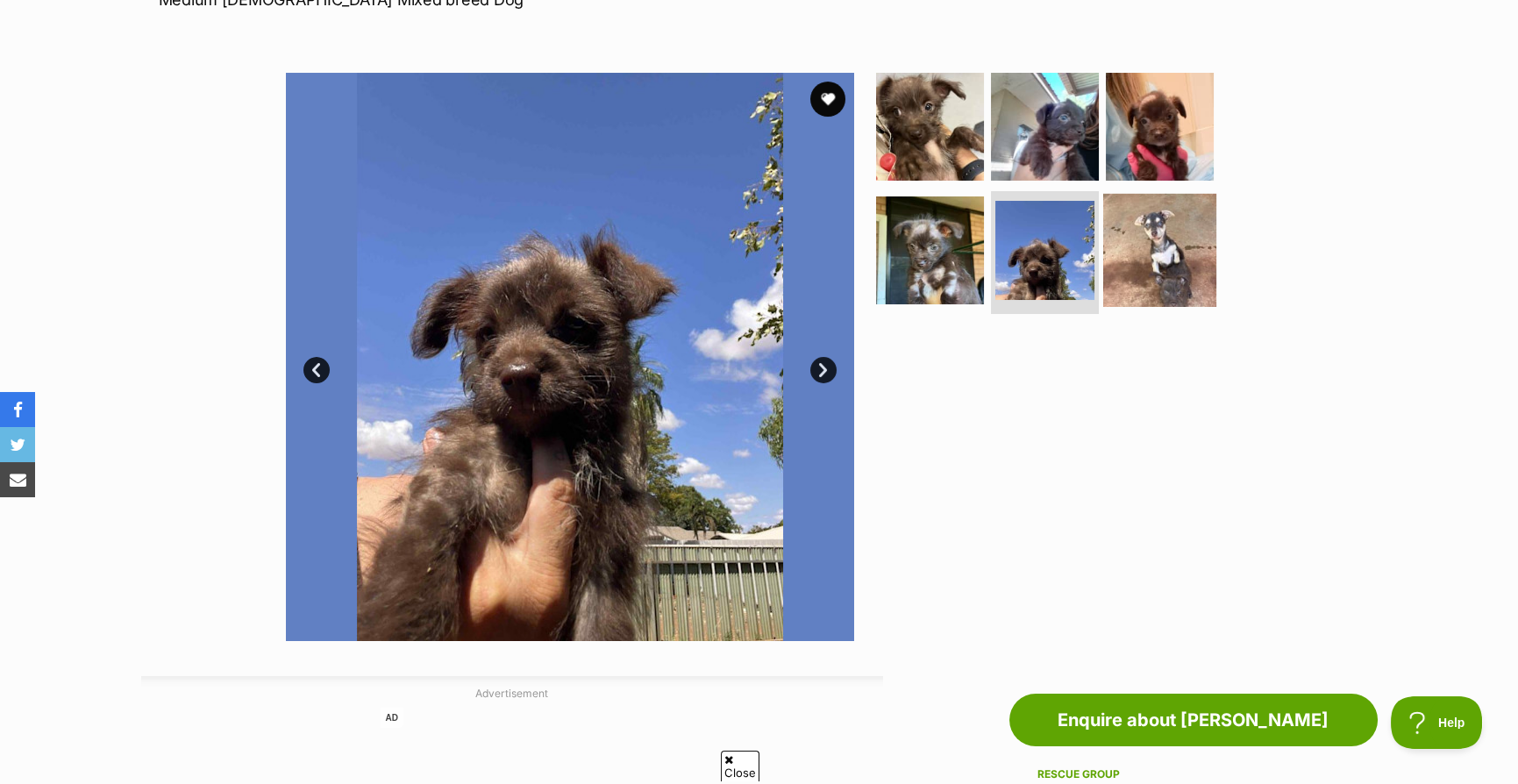
click at [1153, 257] on img at bounding box center [1159, 250] width 113 height 113
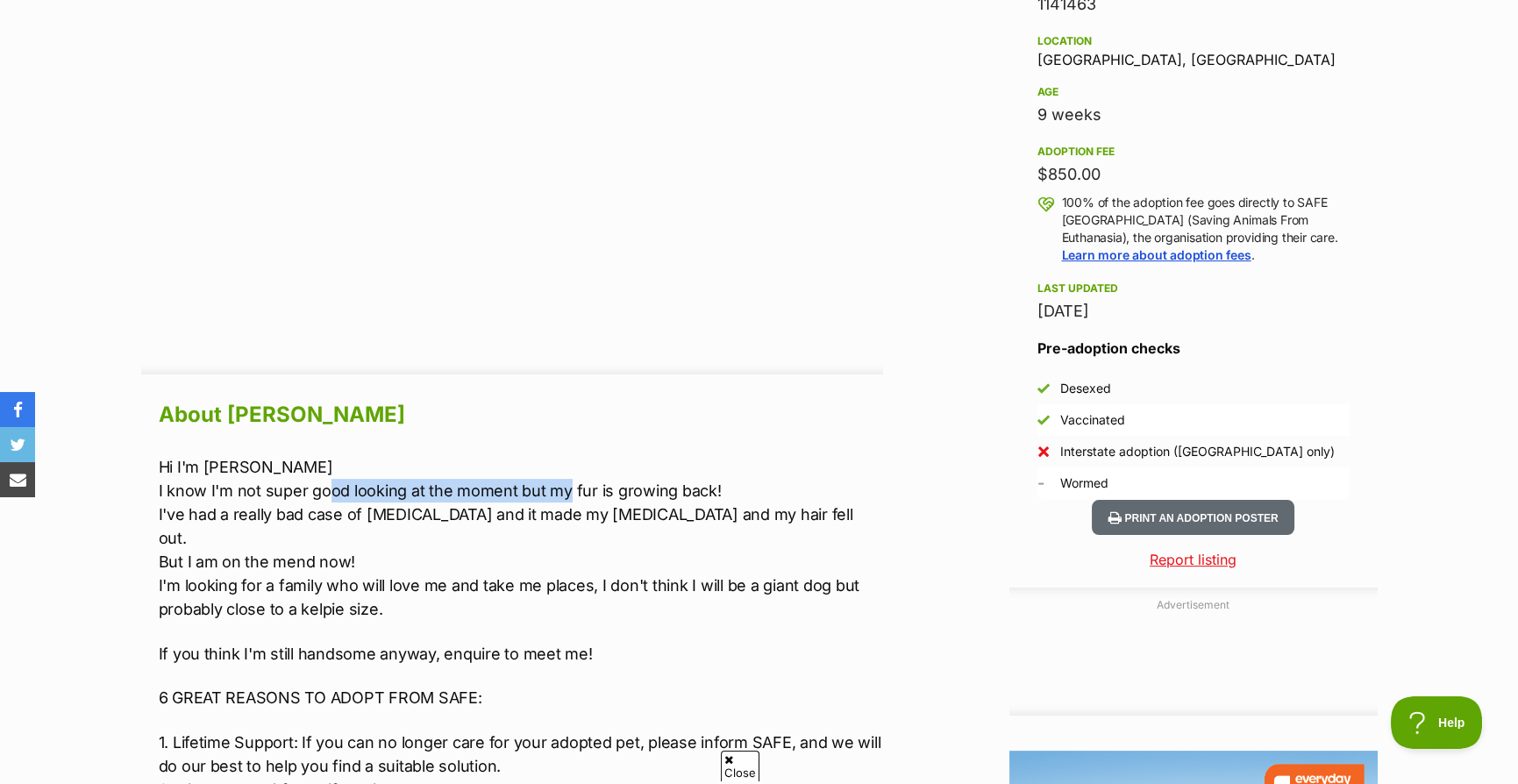
scroll to position [0, 0]
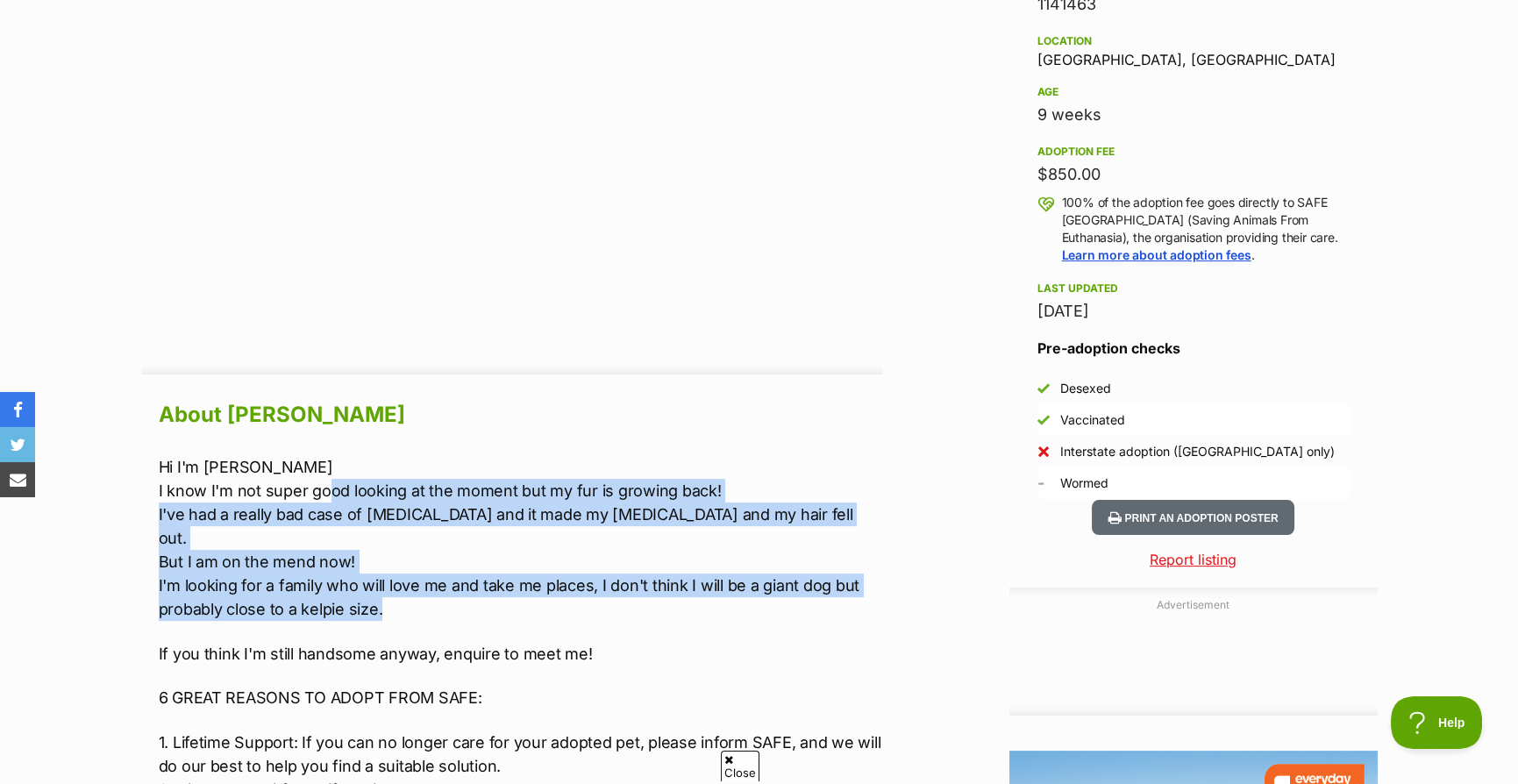
drag, startPoint x: 333, startPoint y: 487, endPoint x: 623, endPoint y: 578, distance: 303.9
click at [623, 578] on p "Hi I'm Joey I know I'm not super good looking at the moment but my fur is growi…" at bounding box center [520, 538] width 724 height 166
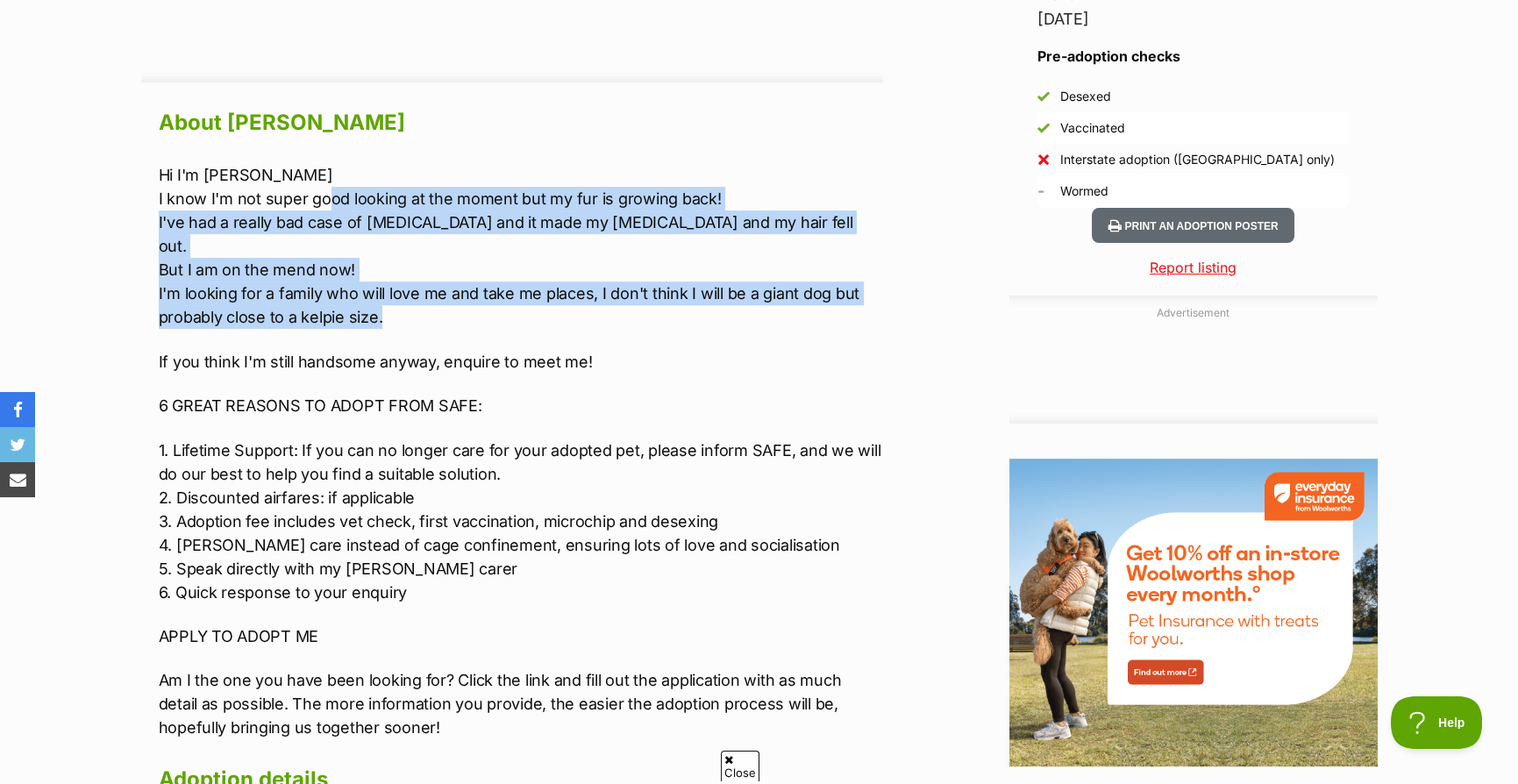
scroll to position [1753, 0]
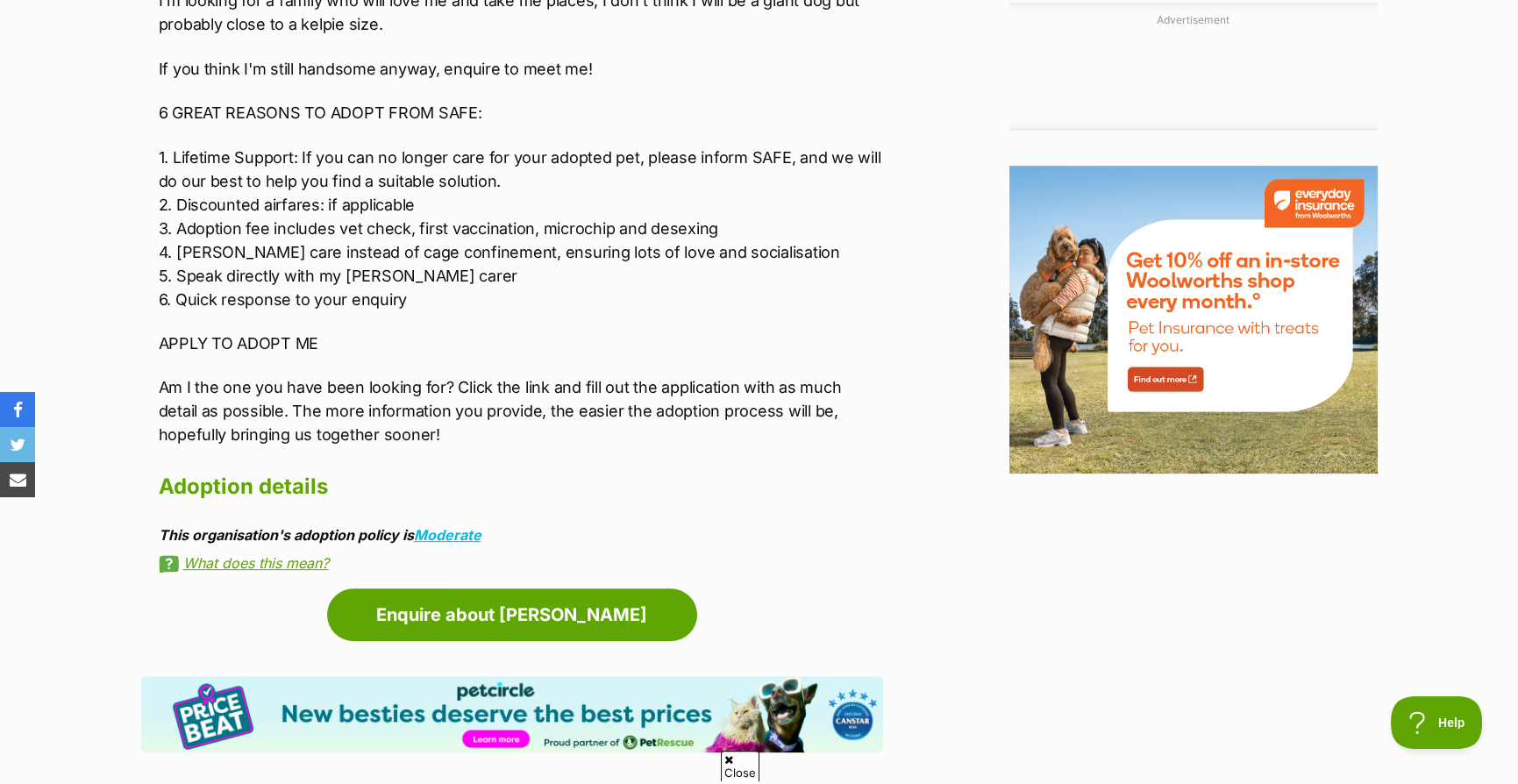
click at [386, 376] on p "Am I the one you have been looking for? Click the link and fill out the applica…" at bounding box center [520, 411] width 724 height 71
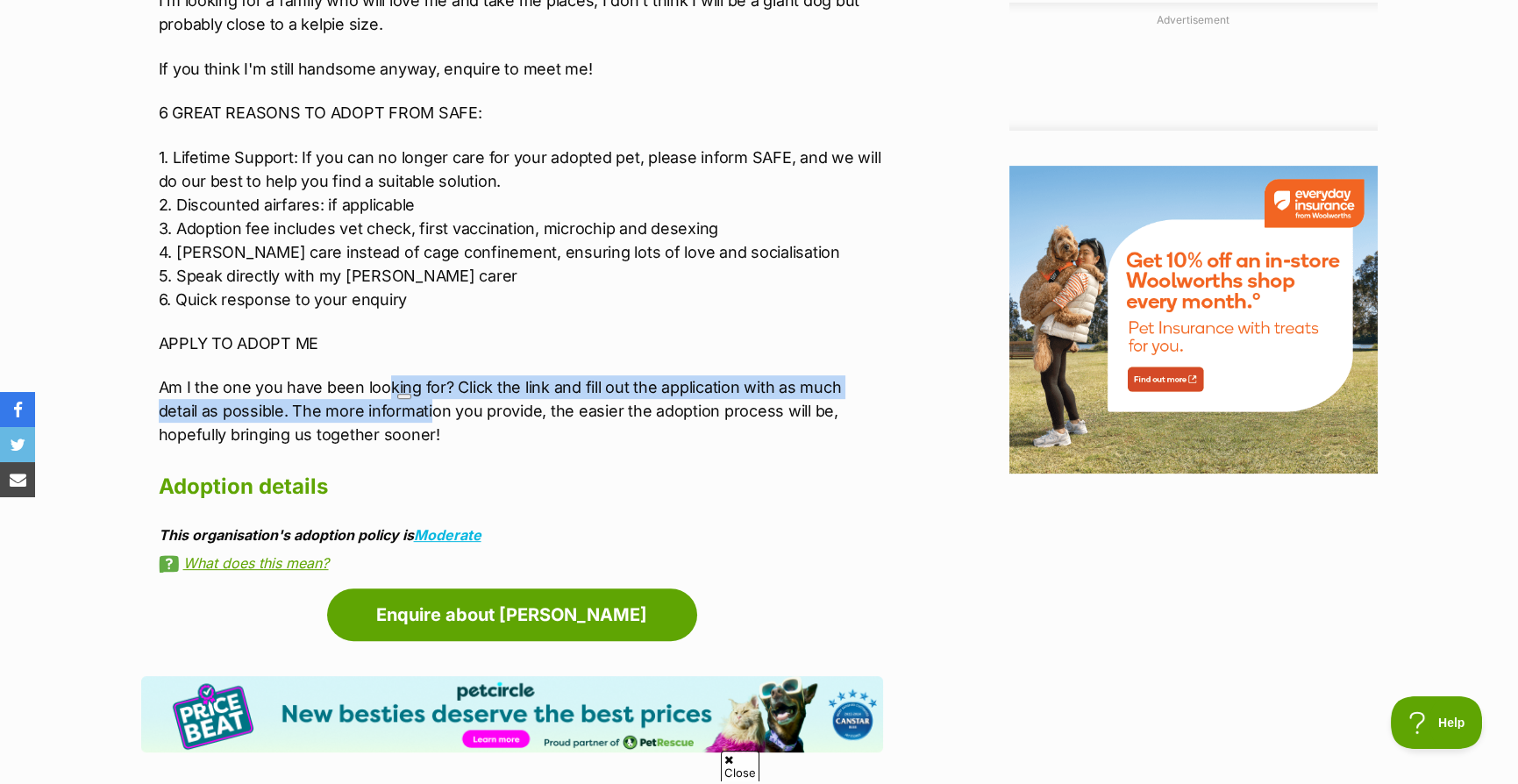
click at [386, 376] on p "Am I the one you have been looking for? Click the link and fill out the applica…" at bounding box center [520, 411] width 724 height 71
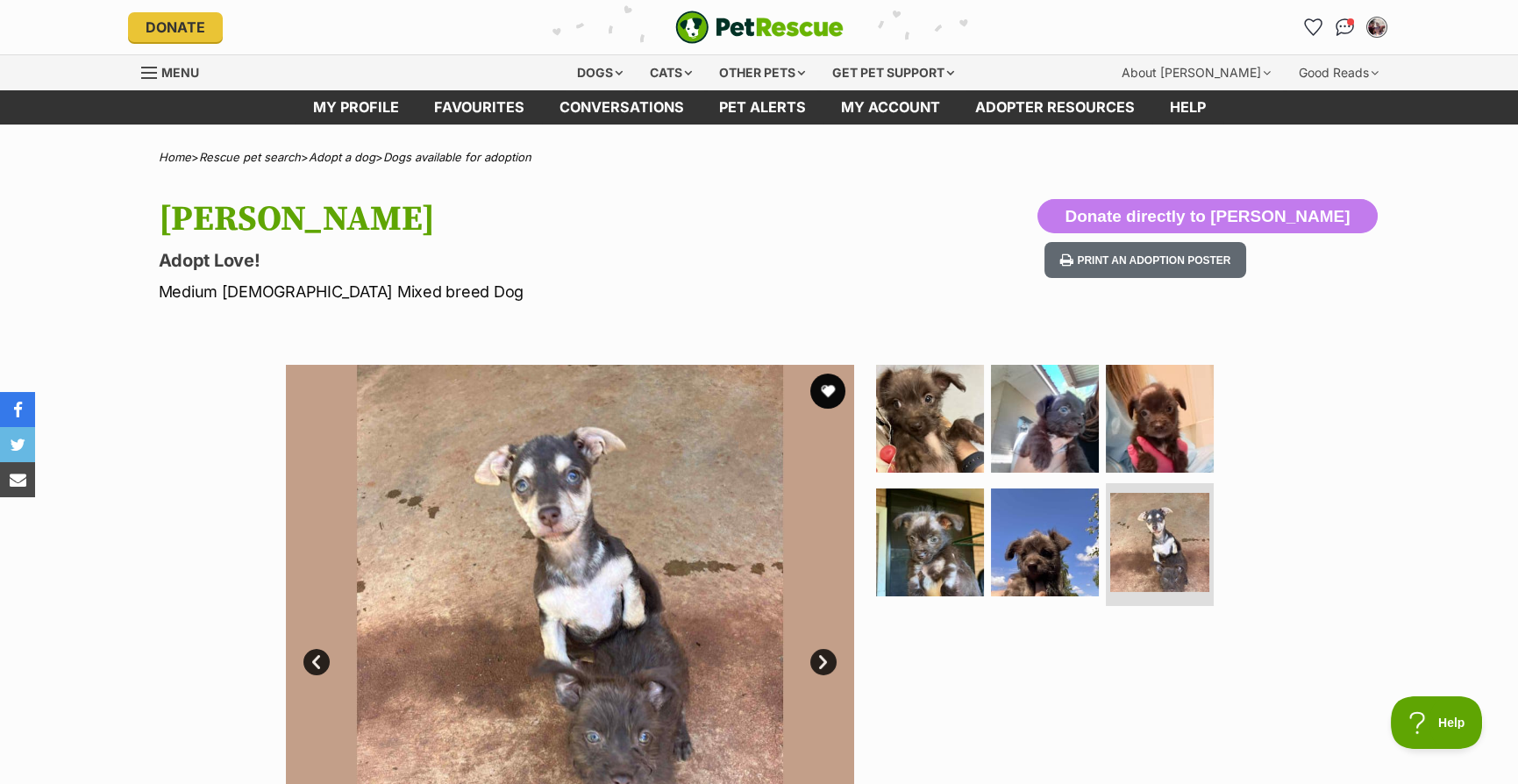
scroll to position [0, 0]
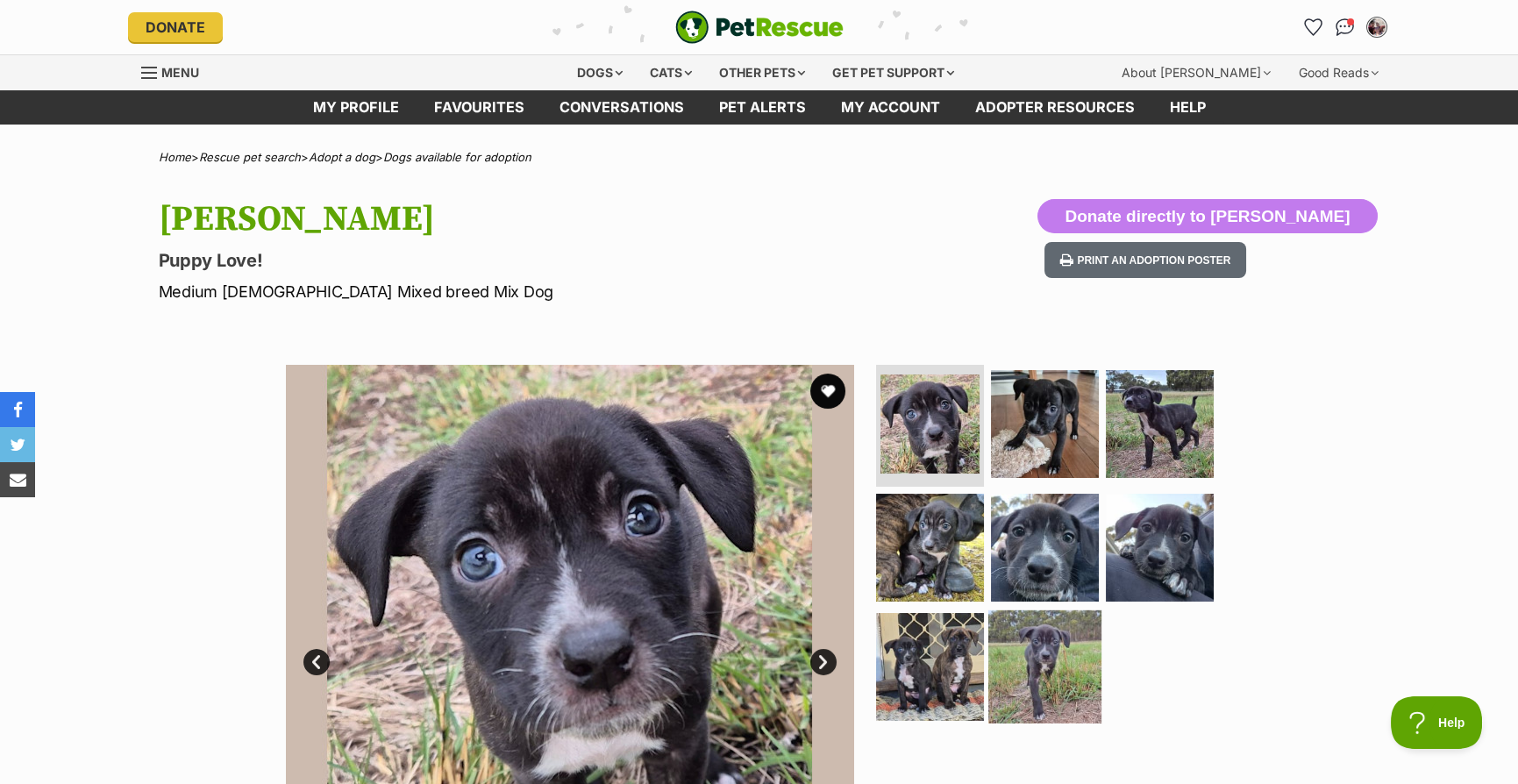
click at [1042, 657] on img at bounding box center [1045, 666] width 113 height 113
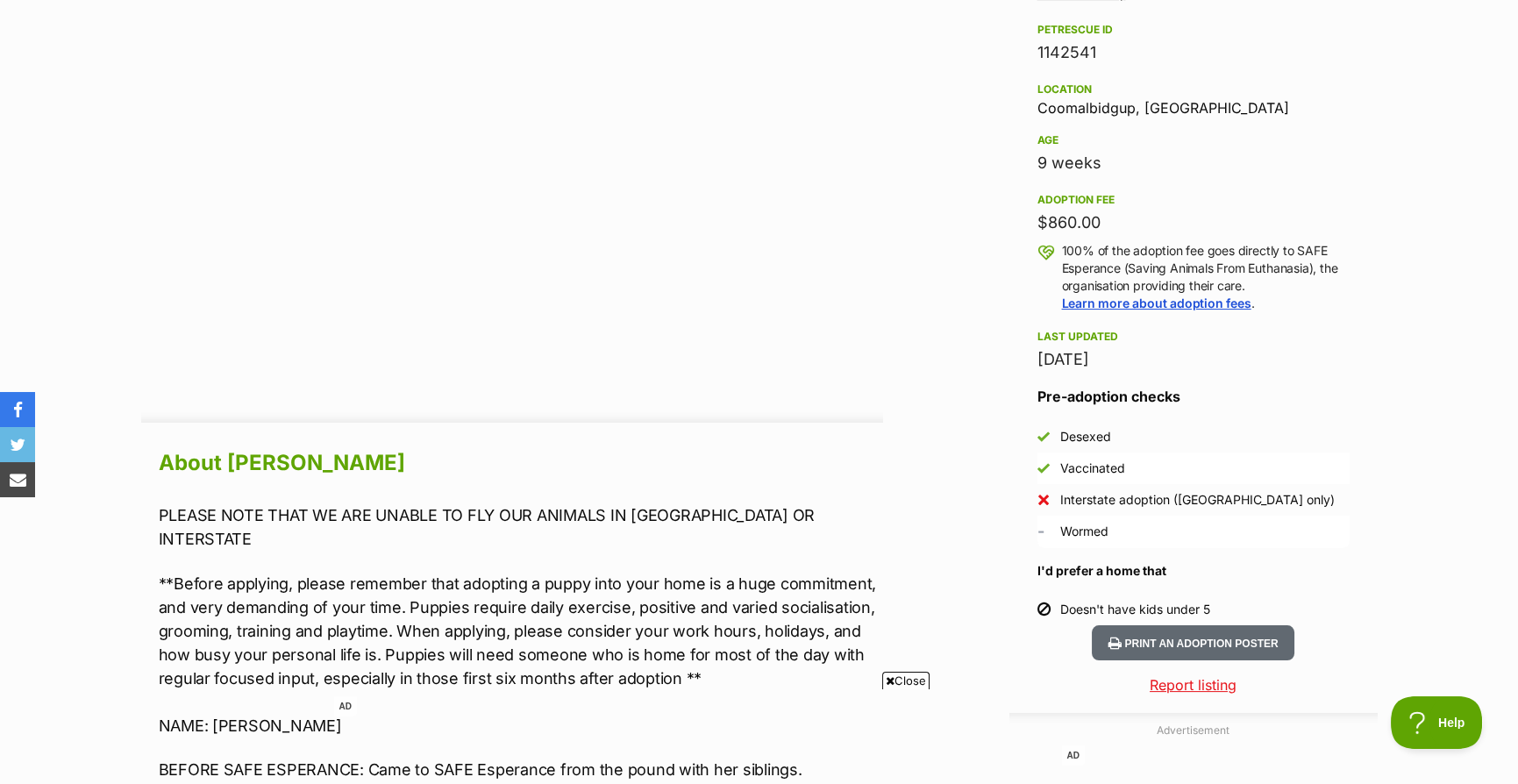
scroll to position [877, 0]
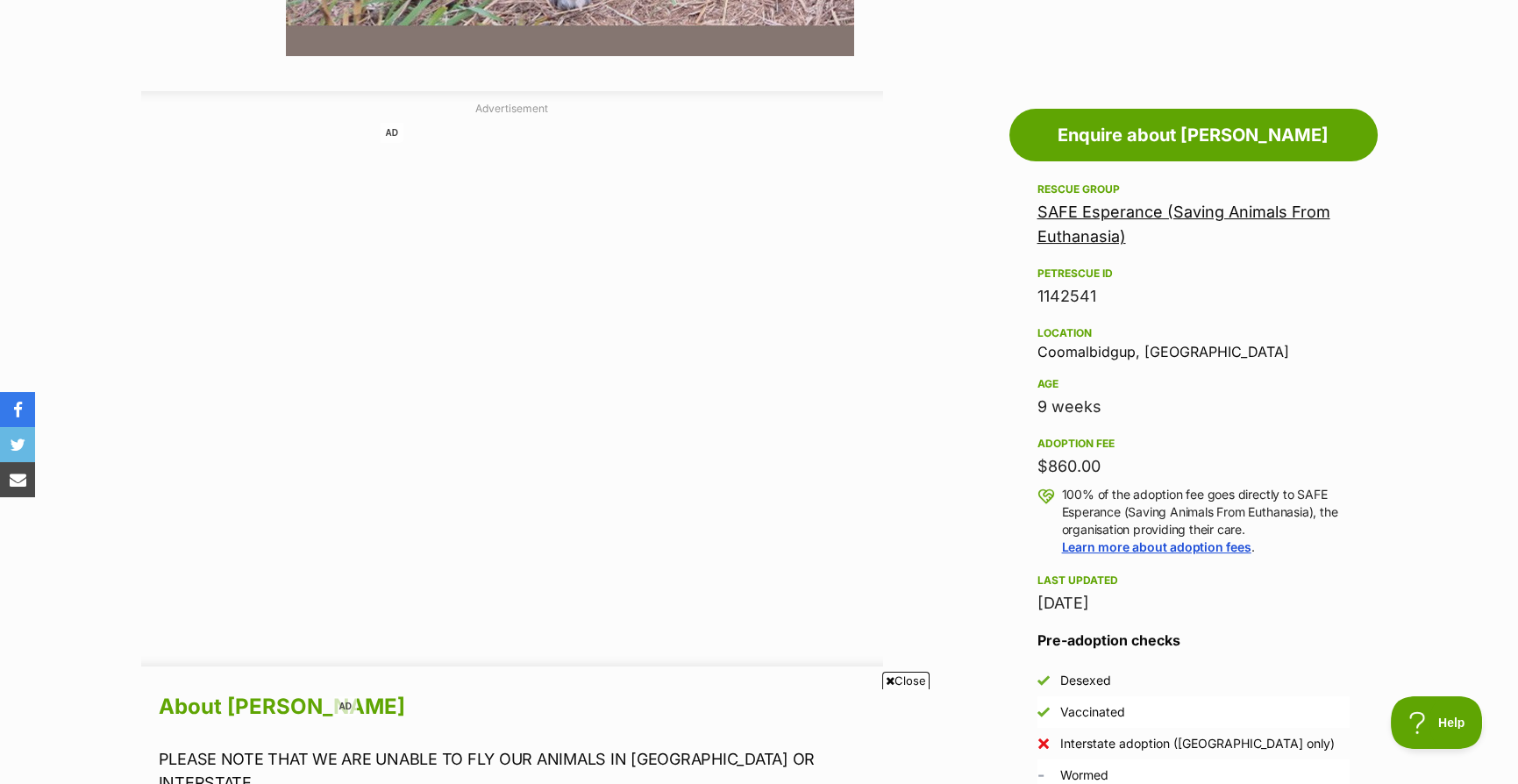
click at [1081, 352] on div "Location Coomalbidgup, WA" at bounding box center [1193, 340] width 312 height 37
click at [1237, 394] on div "9 weeks" at bounding box center [1193, 407] width 312 height 24
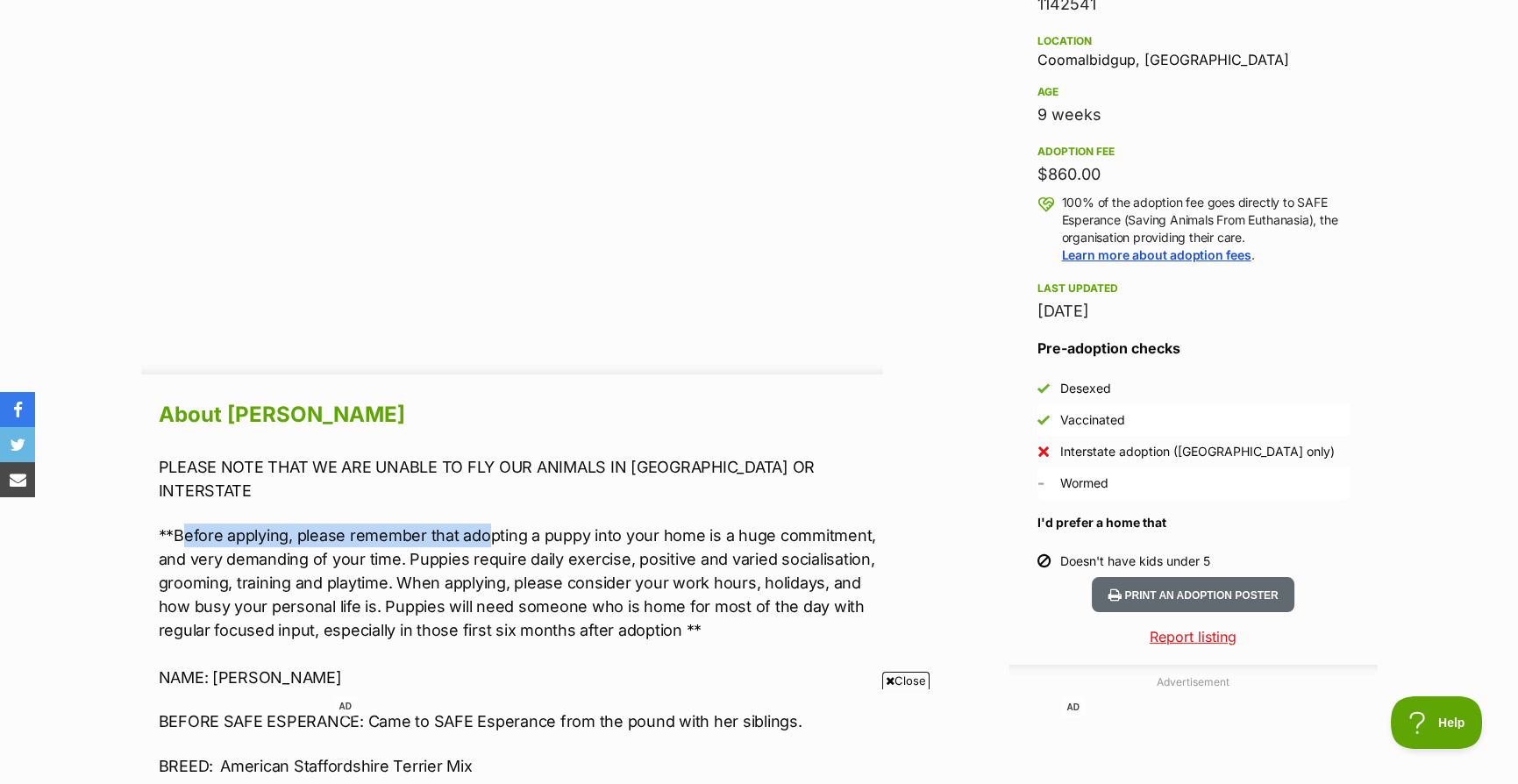
drag, startPoint x: 184, startPoint y: 506, endPoint x: 491, endPoint y: 513, distance: 307.1
click at [491, 524] on p "**Before applying, please remember that adopting a puppy into your home is a hu…" at bounding box center [520, 606] width 724 height 166
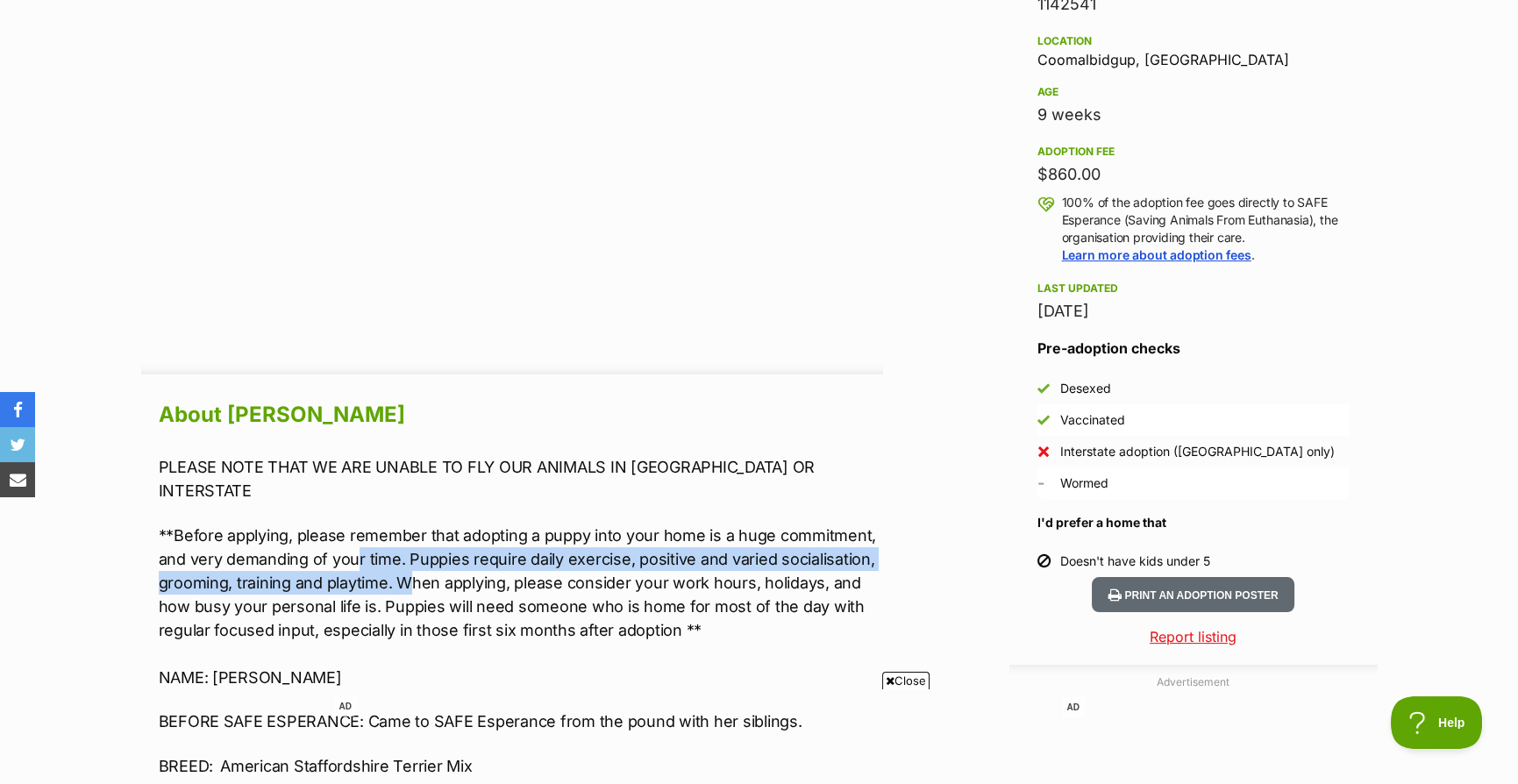
drag, startPoint x: 359, startPoint y: 530, endPoint x: 438, endPoint y: 546, distance: 80.6
click at [420, 563] on p "**Before applying, please remember that adopting a puppy into your home is a hu…" at bounding box center [520, 606] width 724 height 166
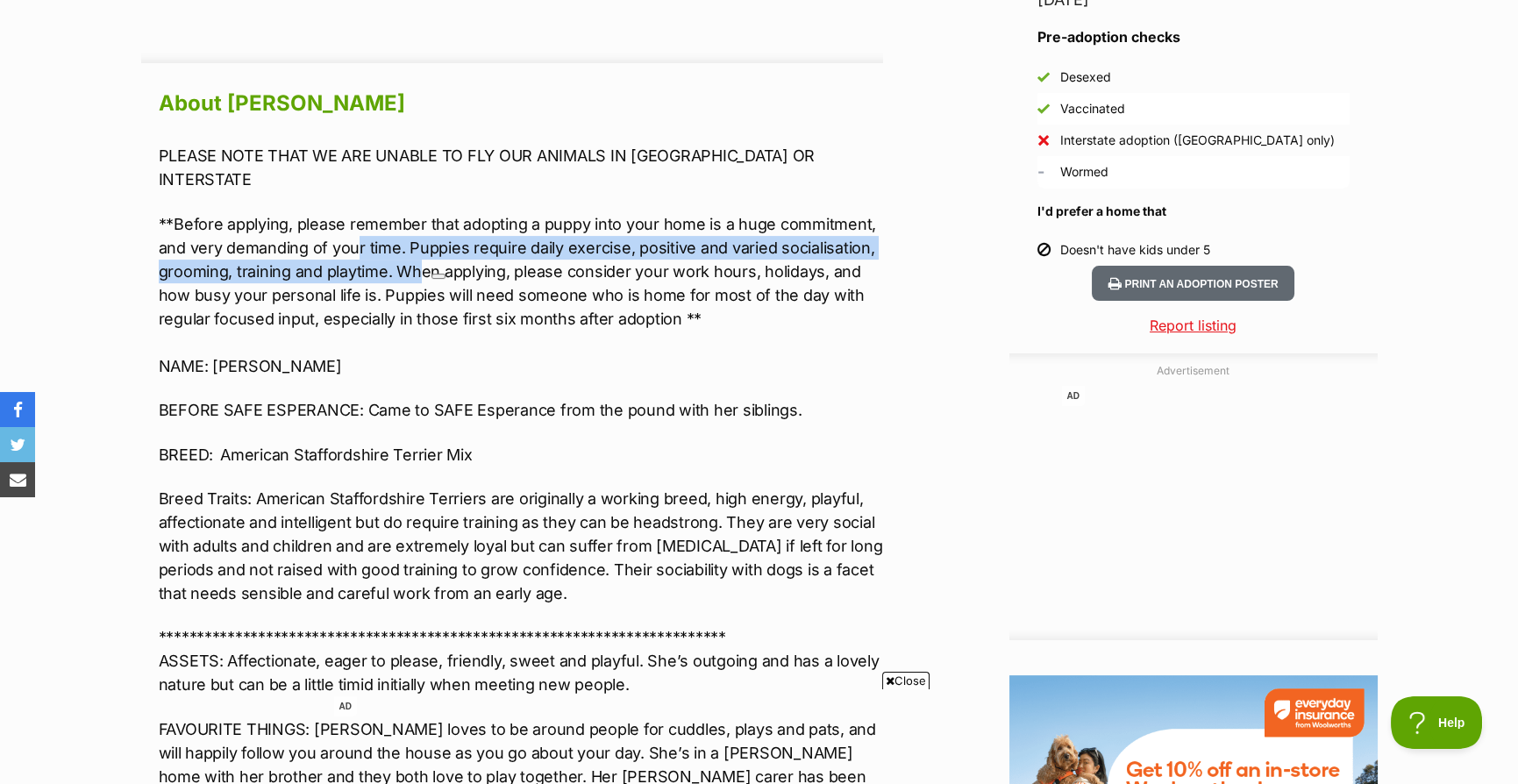
scroll to position [1753, 0]
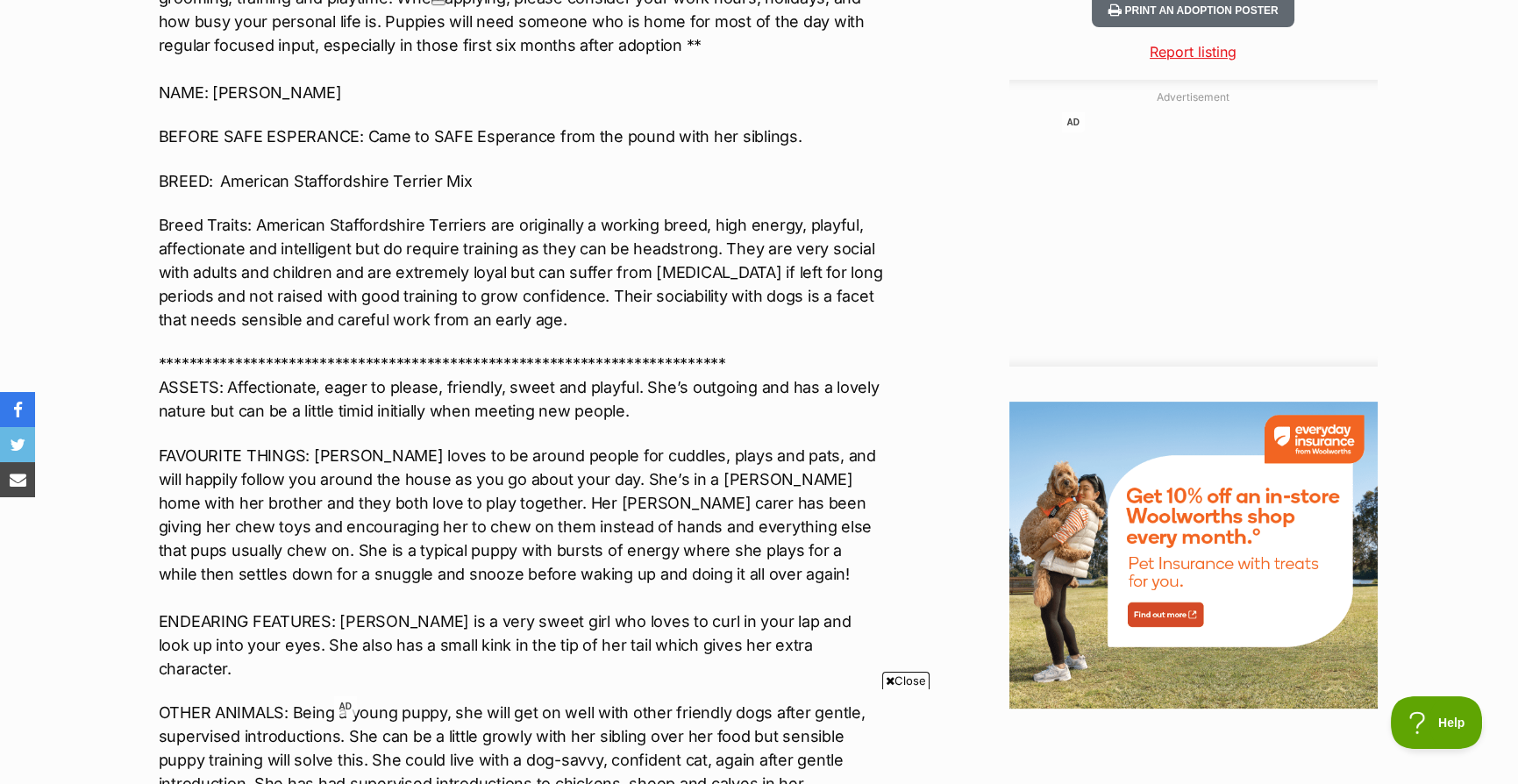
click at [403, 238] on p "Breed Traits: American Staffordshire Terriers are originally a working breed, h…" at bounding box center [520, 272] width 724 height 118
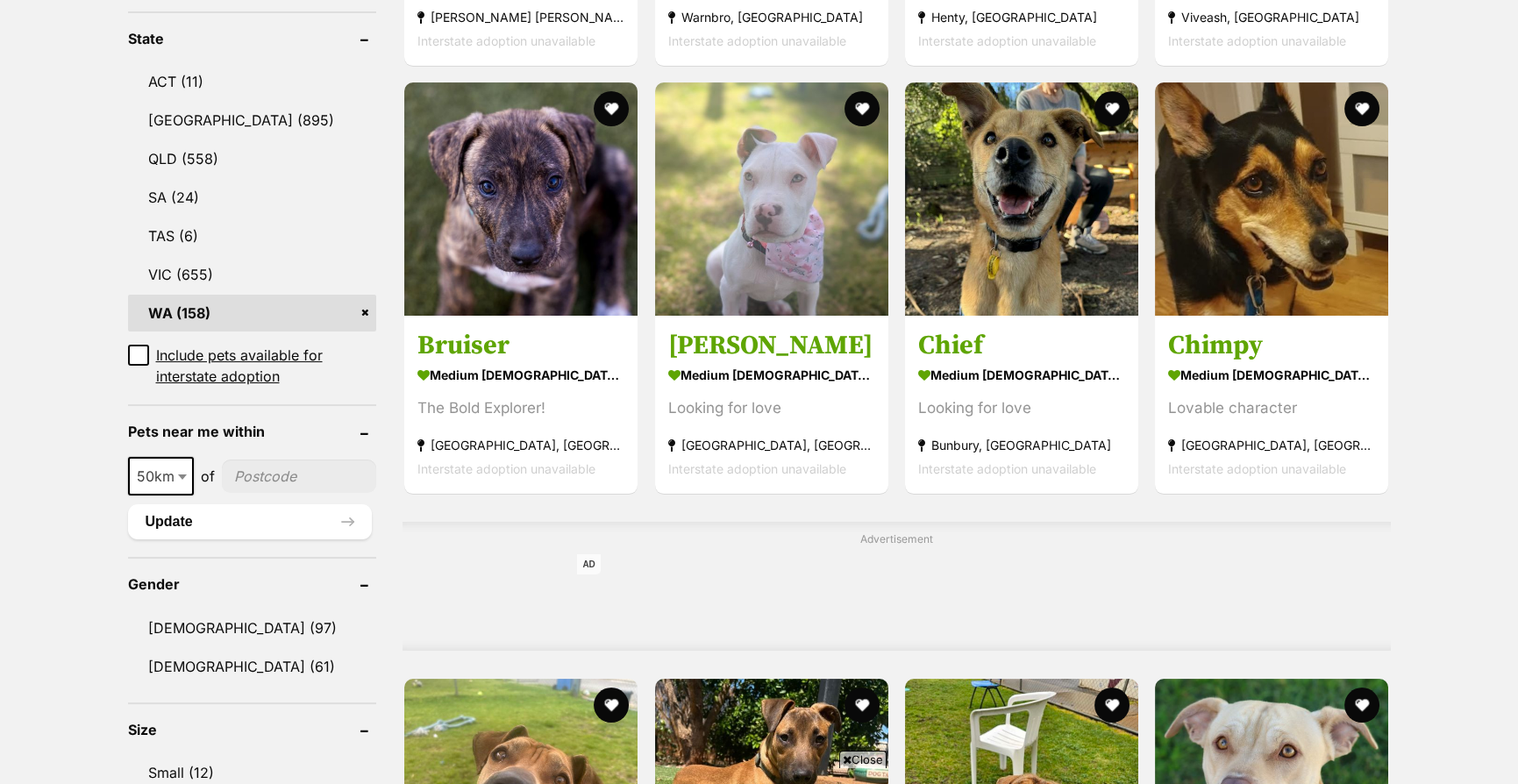
scroll to position [877, 0]
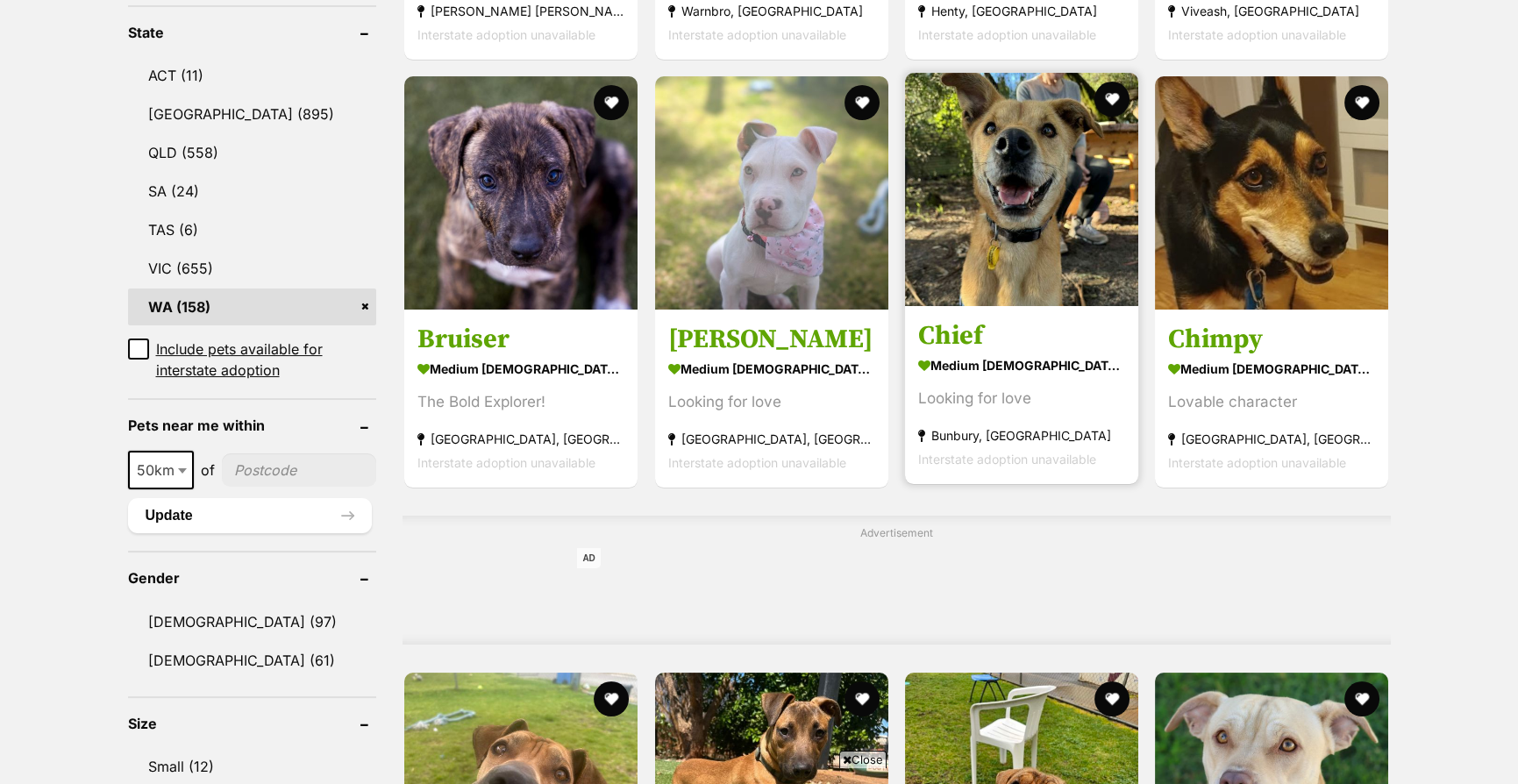
click at [996, 232] on img at bounding box center [1021, 189] width 233 height 233
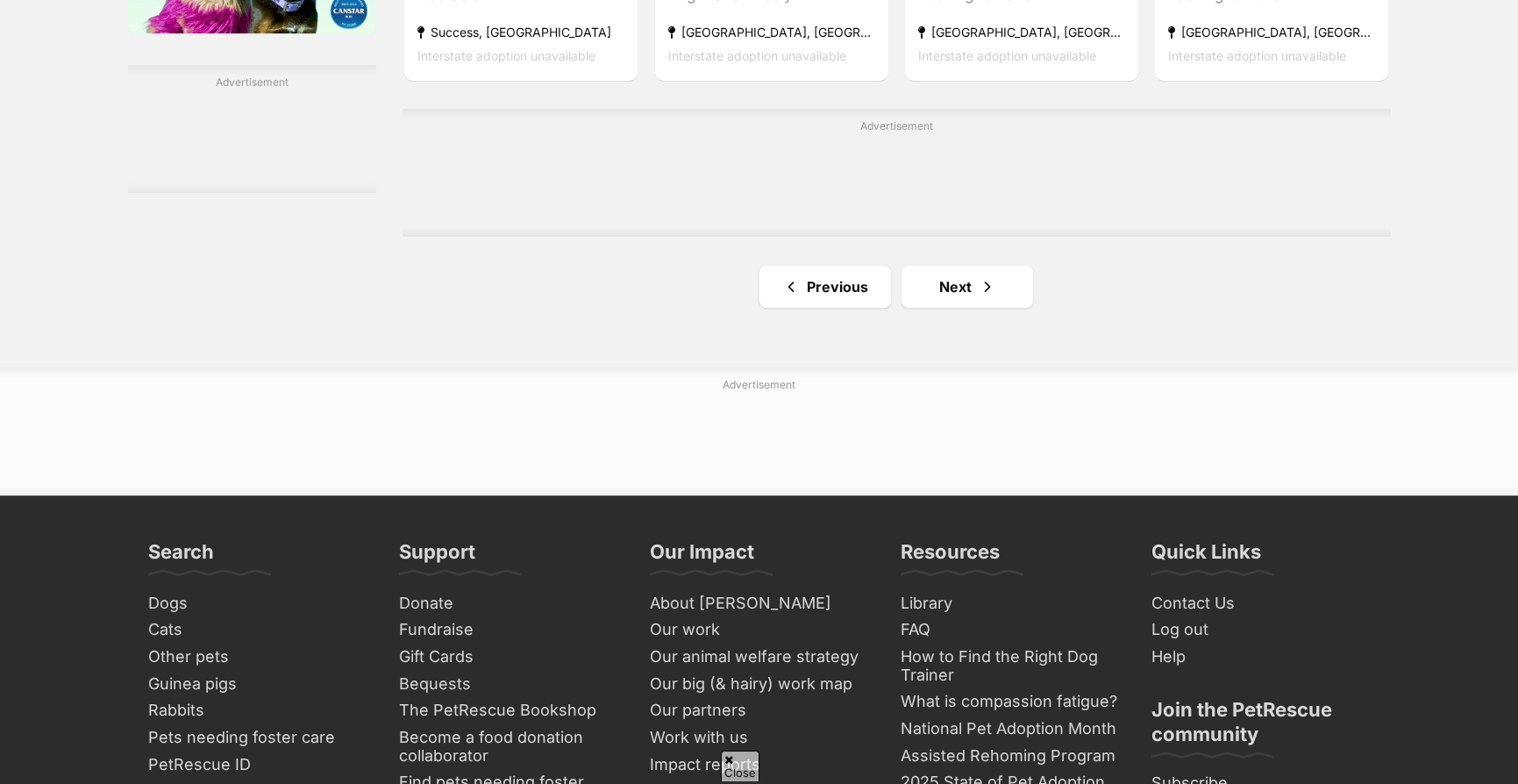
scroll to position [2922, 0]
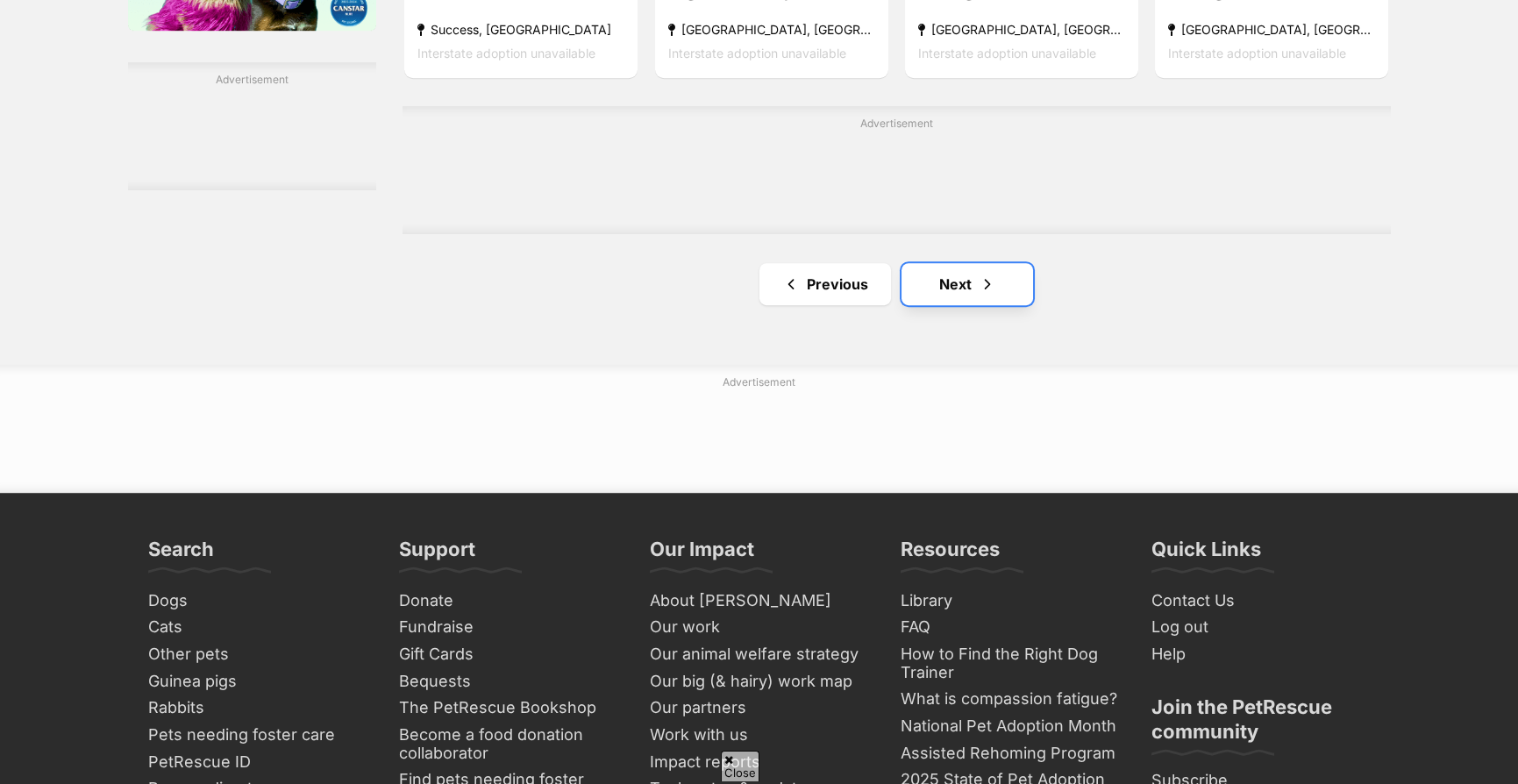
click at [954, 303] on link "Next" at bounding box center [967, 284] width 131 height 42
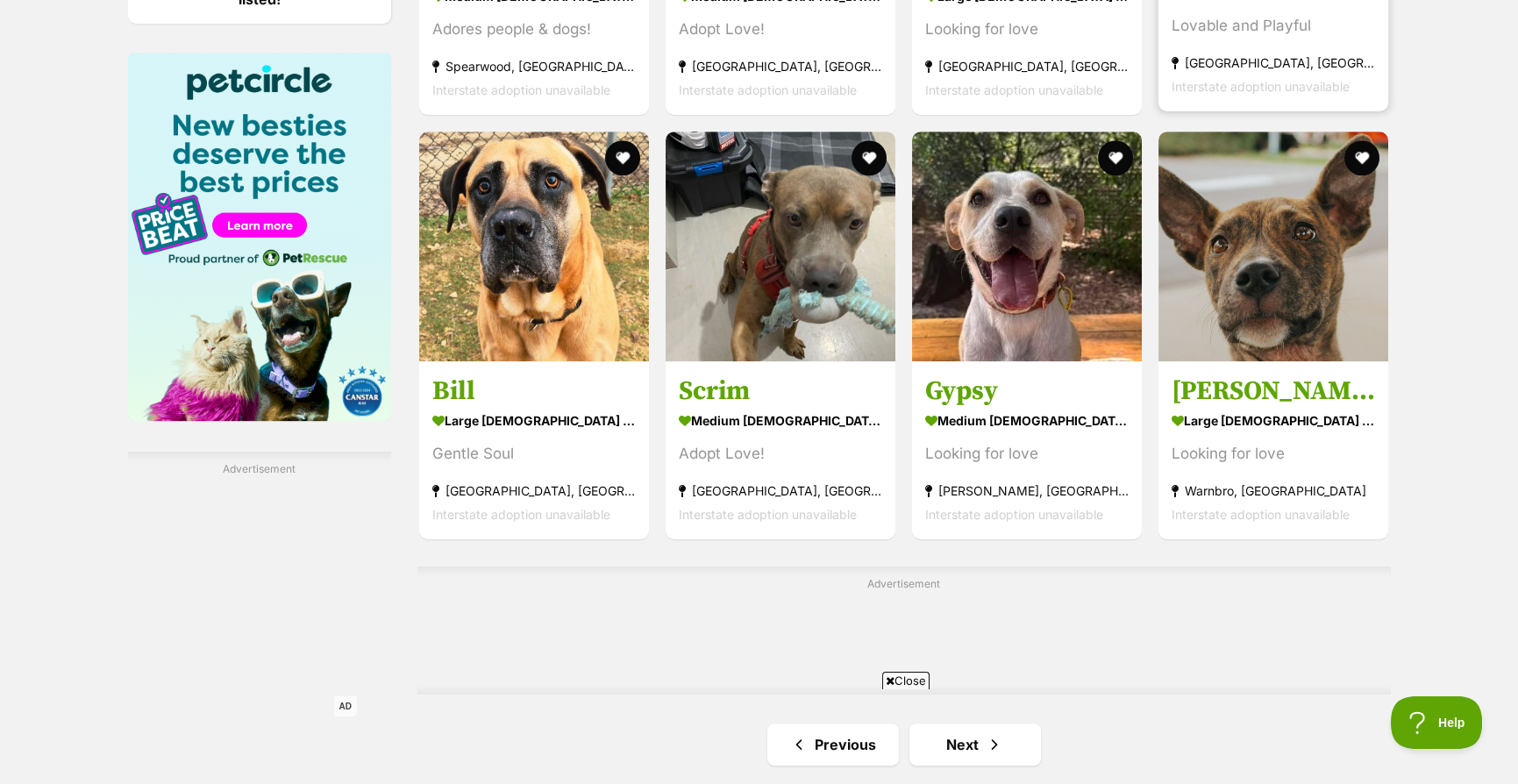
scroll to position [2630, 0]
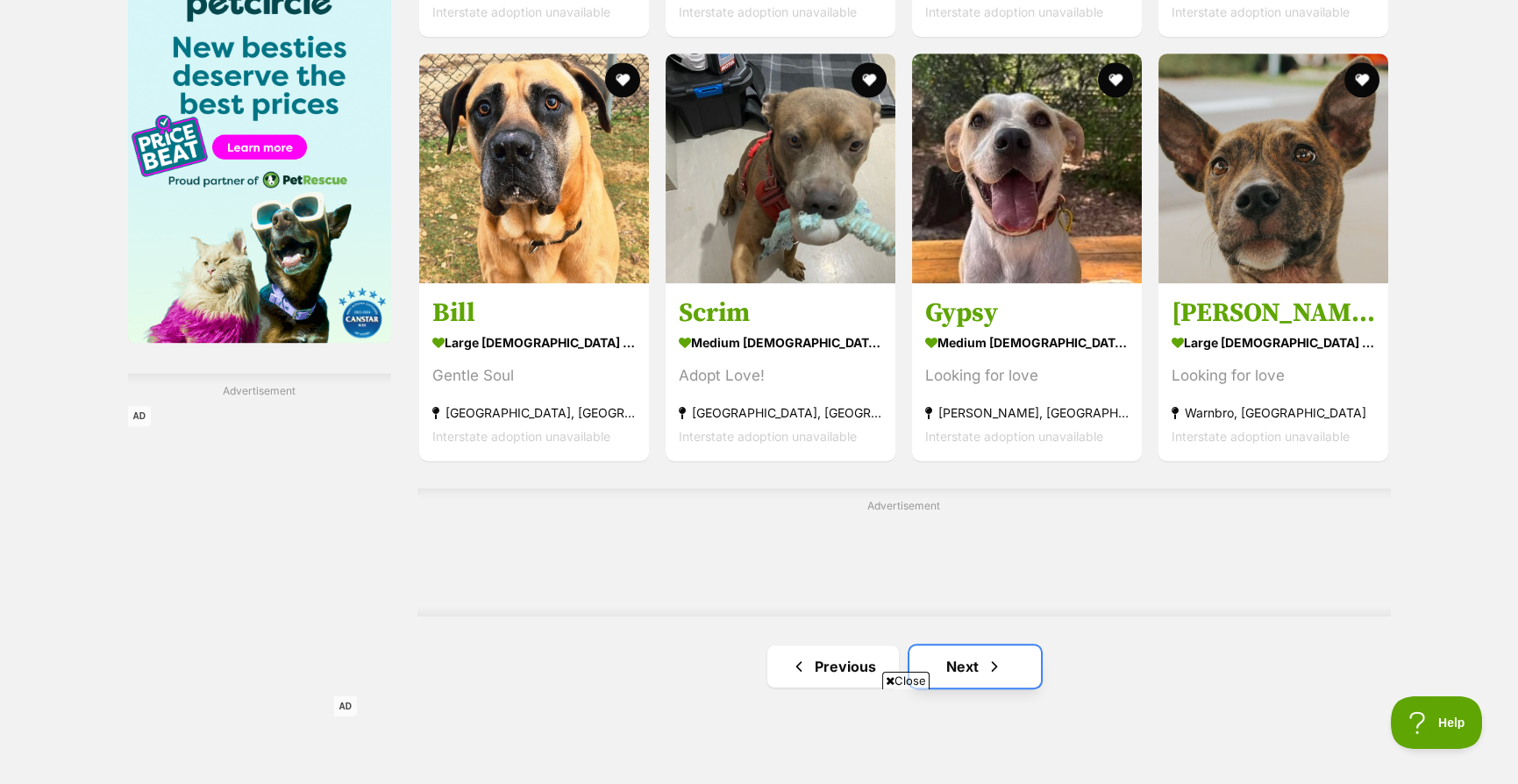
click at [967, 673] on link "Next" at bounding box center [975, 666] width 131 height 42
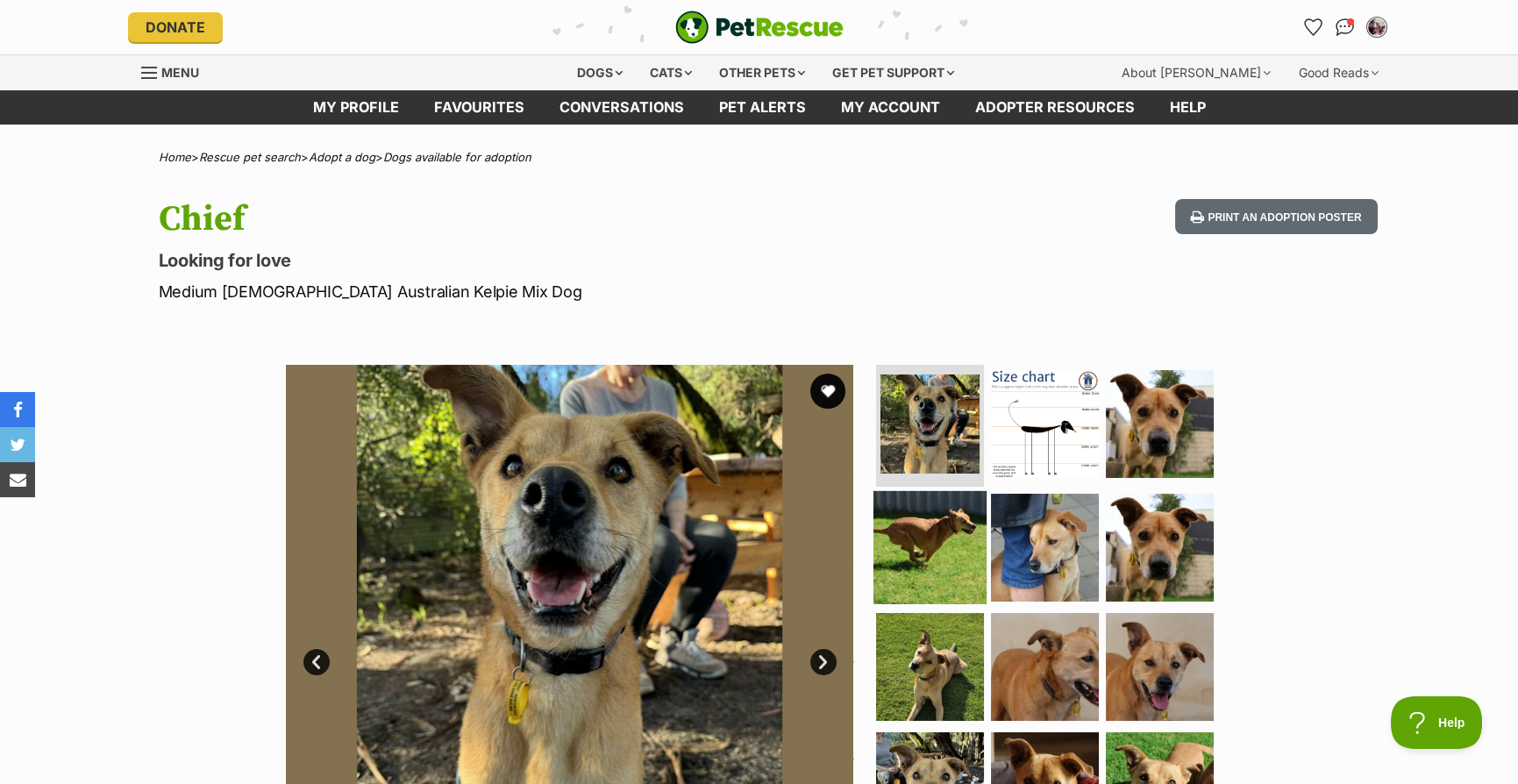
click at [949, 564] on img at bounding box center [930, 547] width 113 height 113
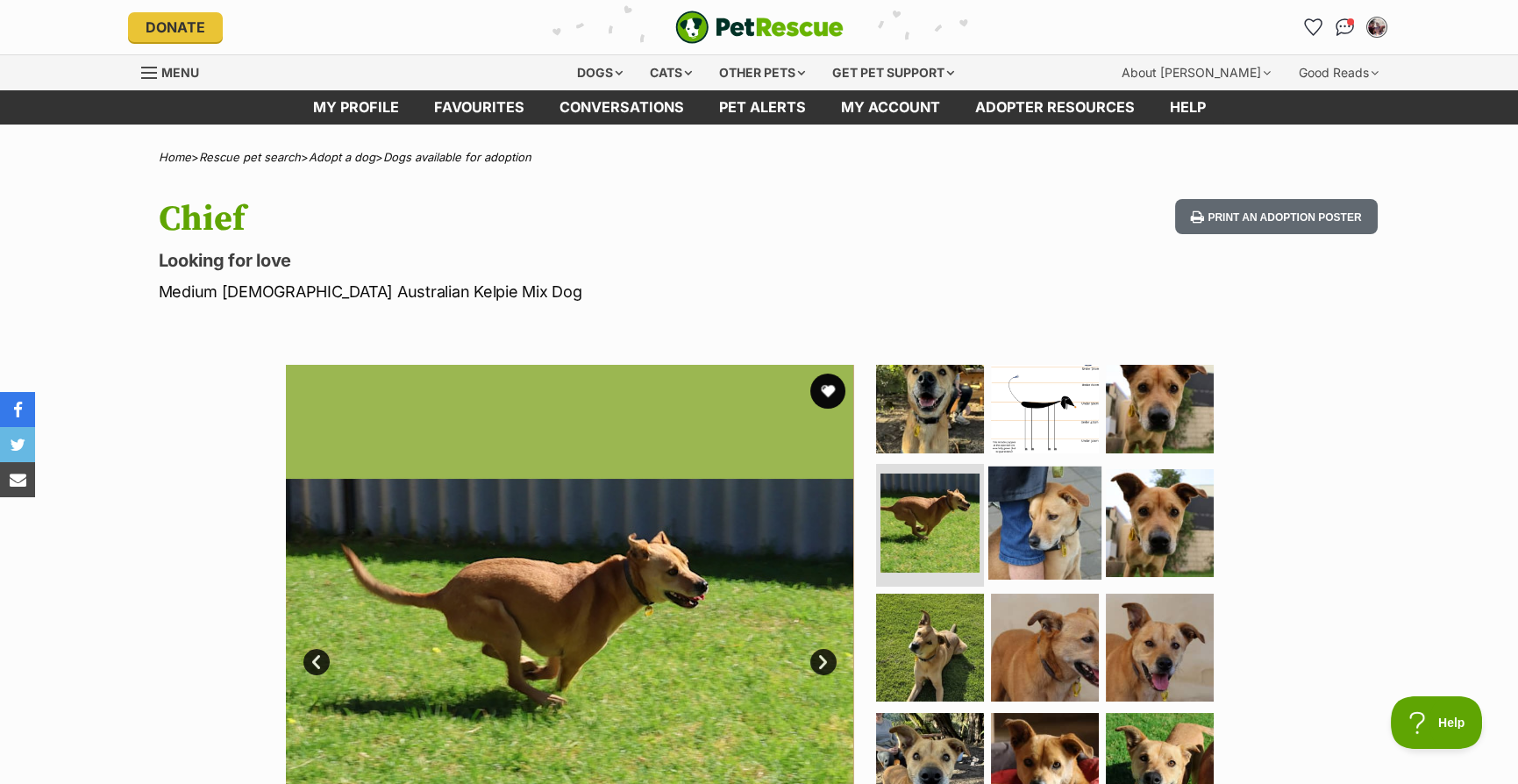
scroll to position [36, 0]
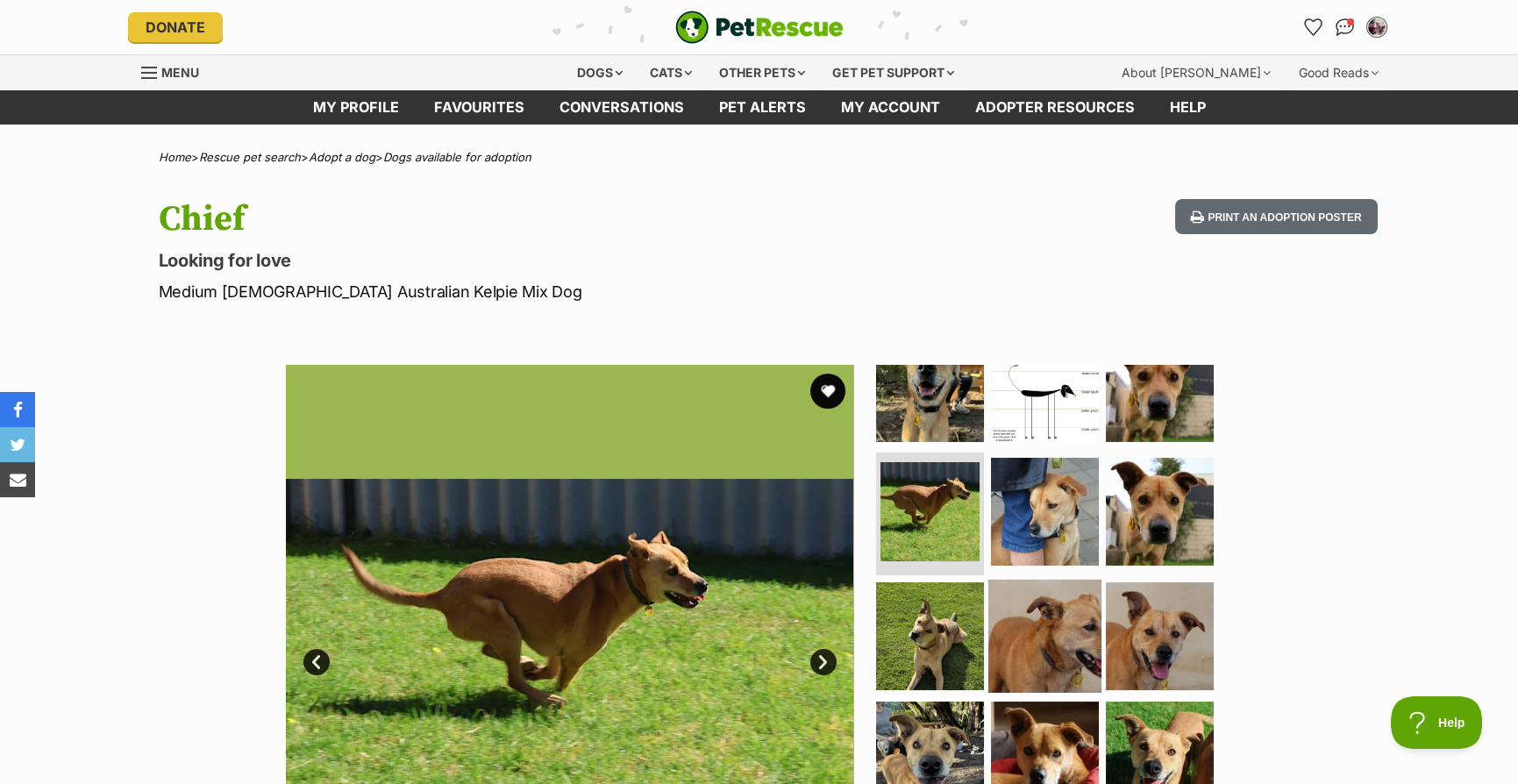
click at [1078, 589] on img at bounding box center [1045, 636] width 113 height 113
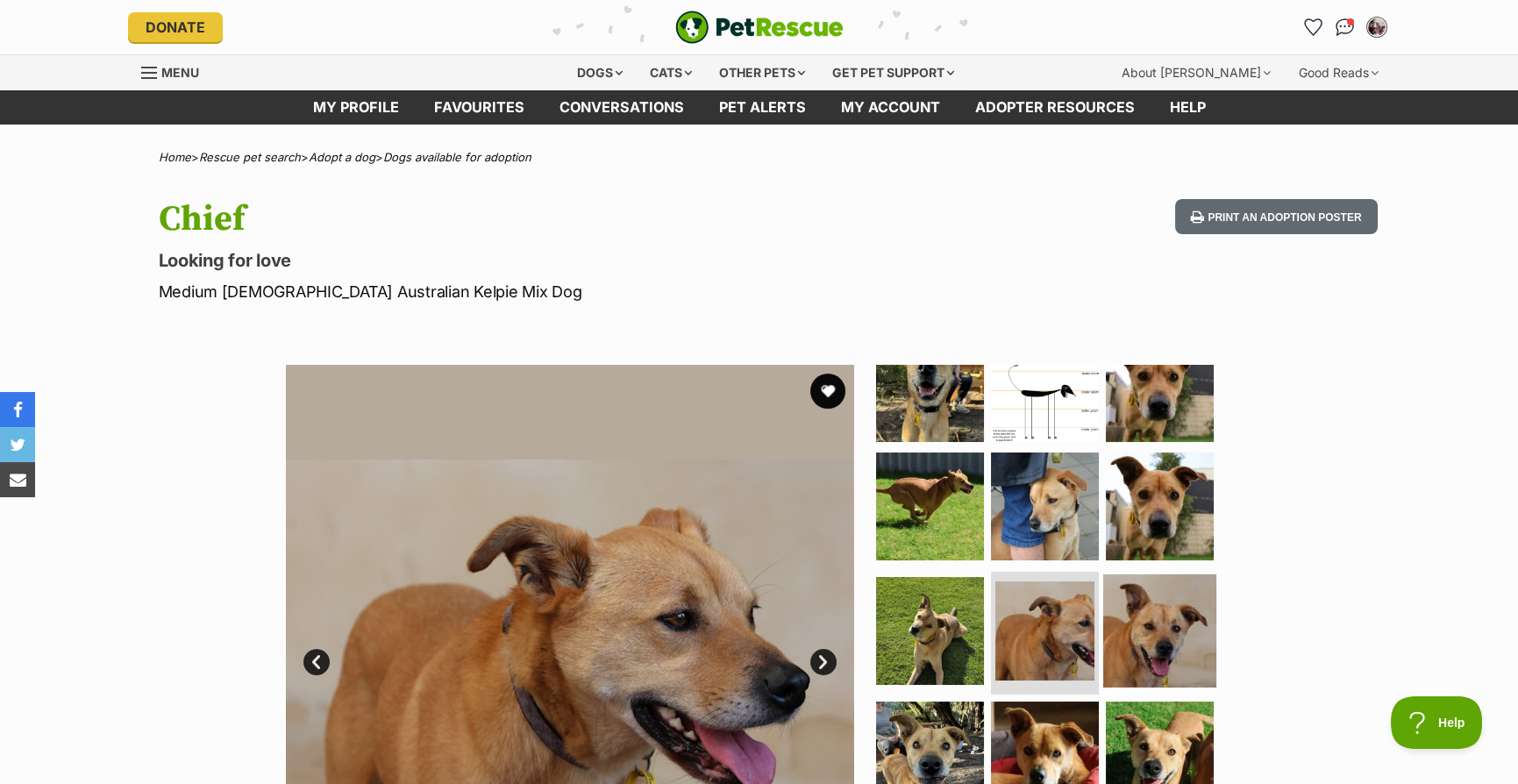
click at [1146, 613] on img at bounding box center [1159, 630] width 113 height 113
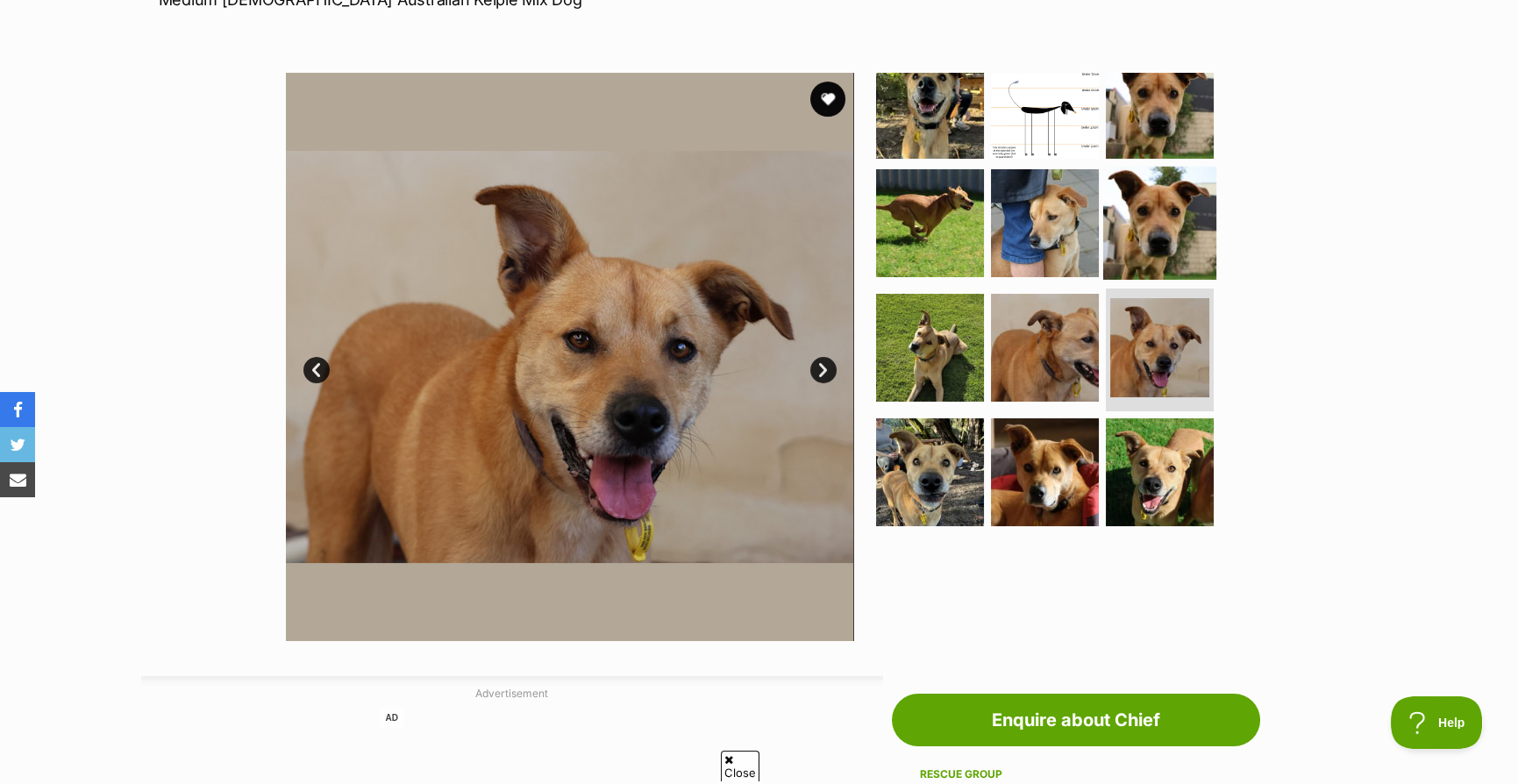
scroll to position [0, 0]
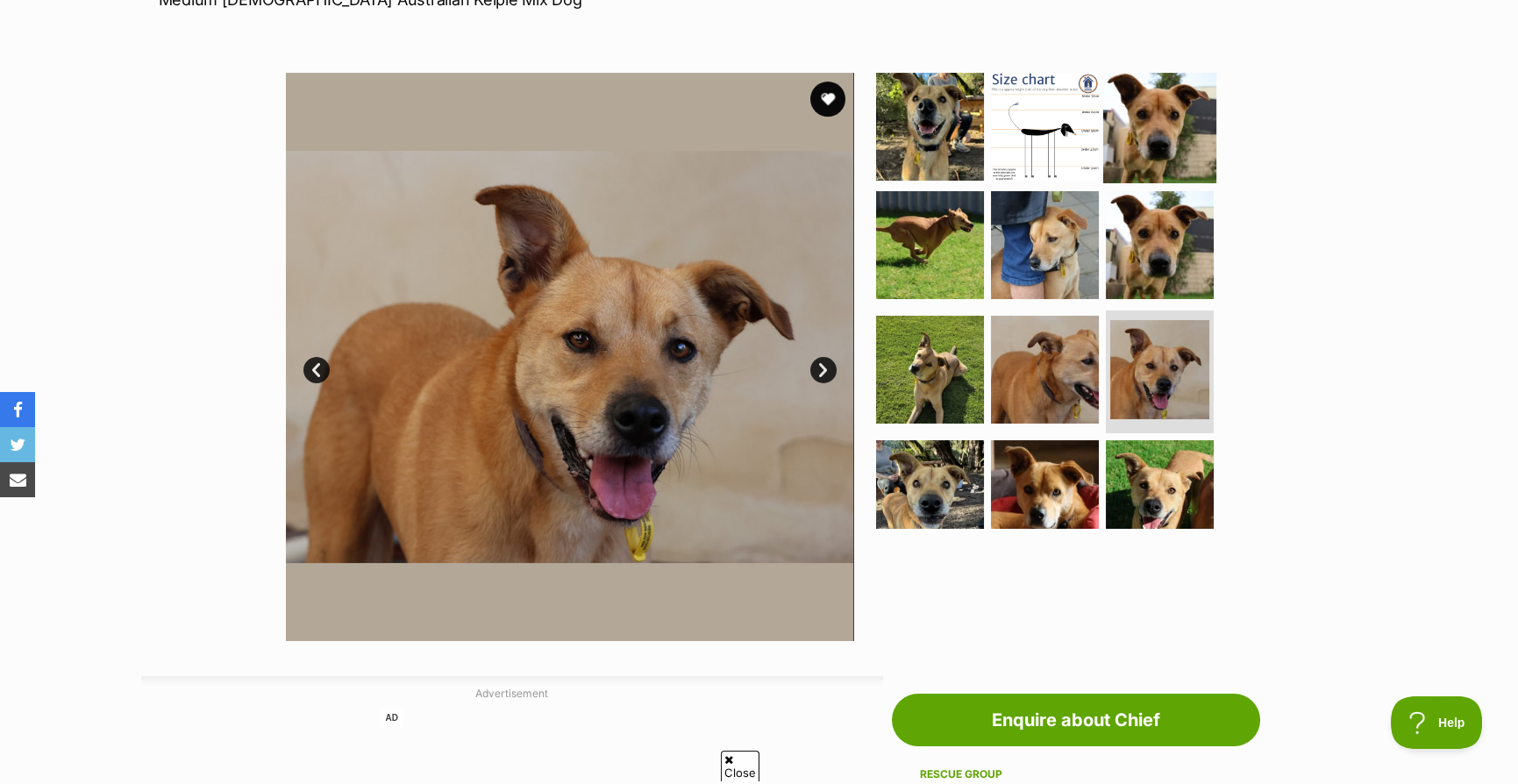
click at [1150, 146] on img at bounding box center [1159, 126] width 113 height 113
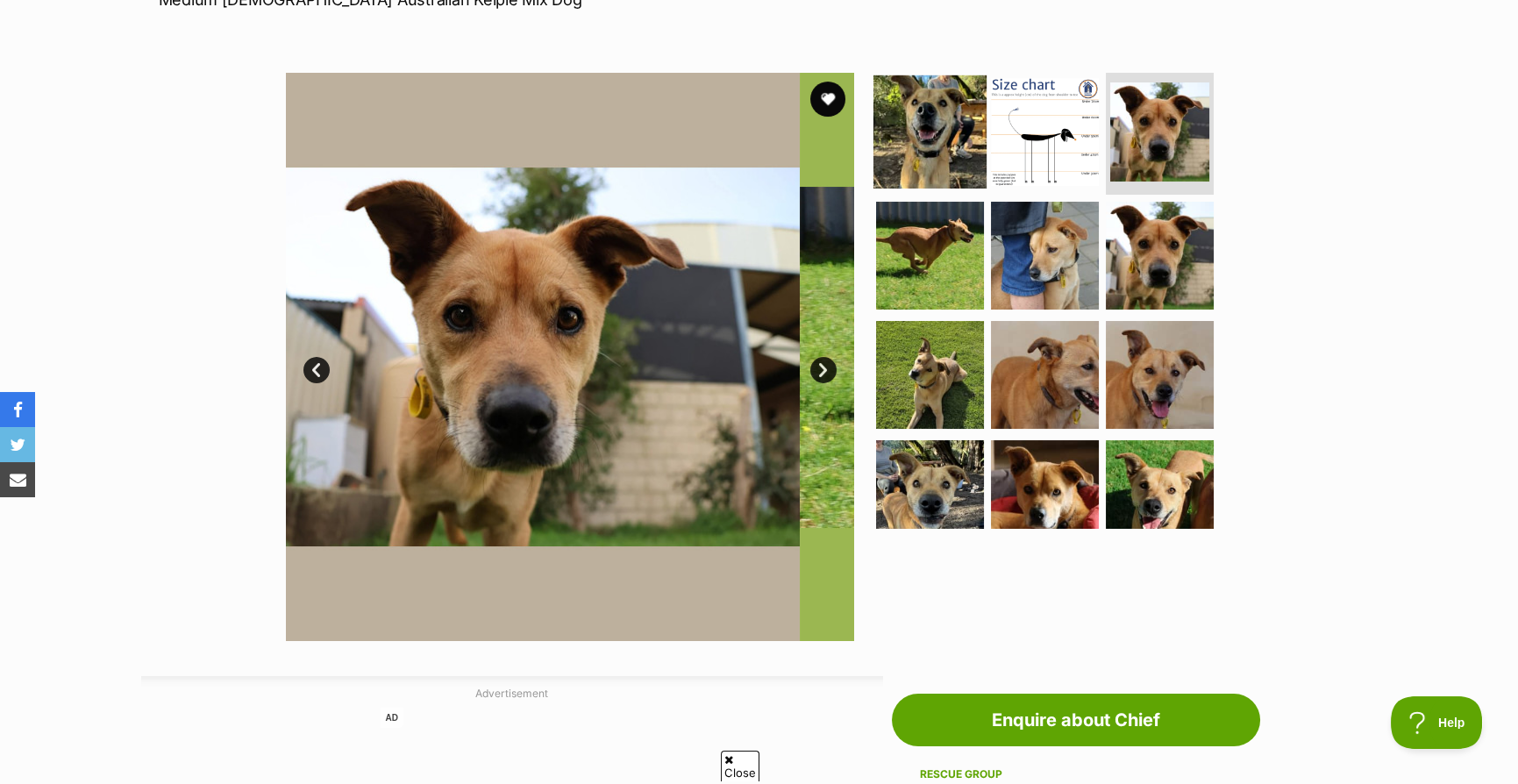
click at [941, 141] on img at bounding box center [930, 131] width 113 height 113
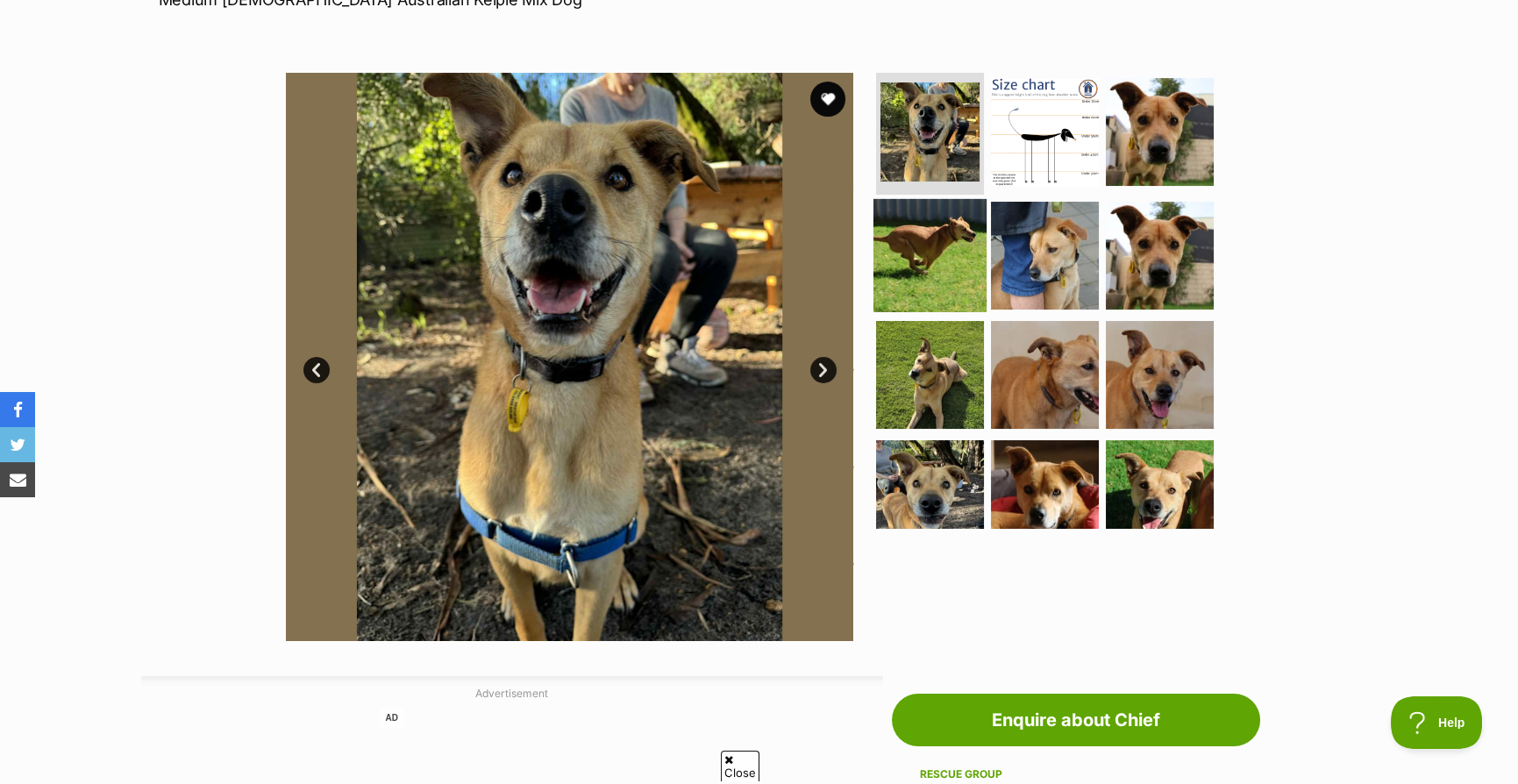
click at [957, 253] on img at bounding box center [930, 255] width 113 height 113
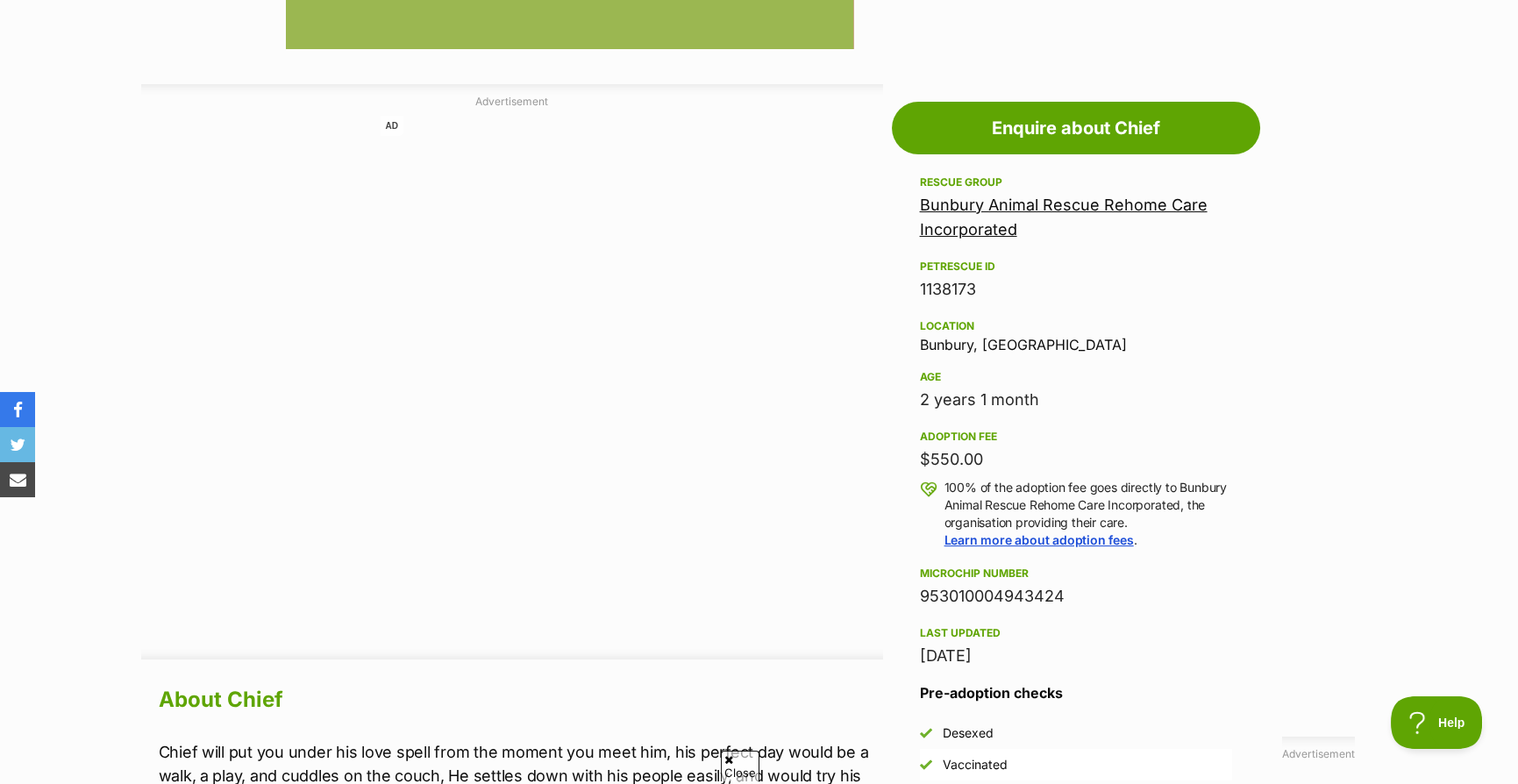
scroll to position [877, 0]
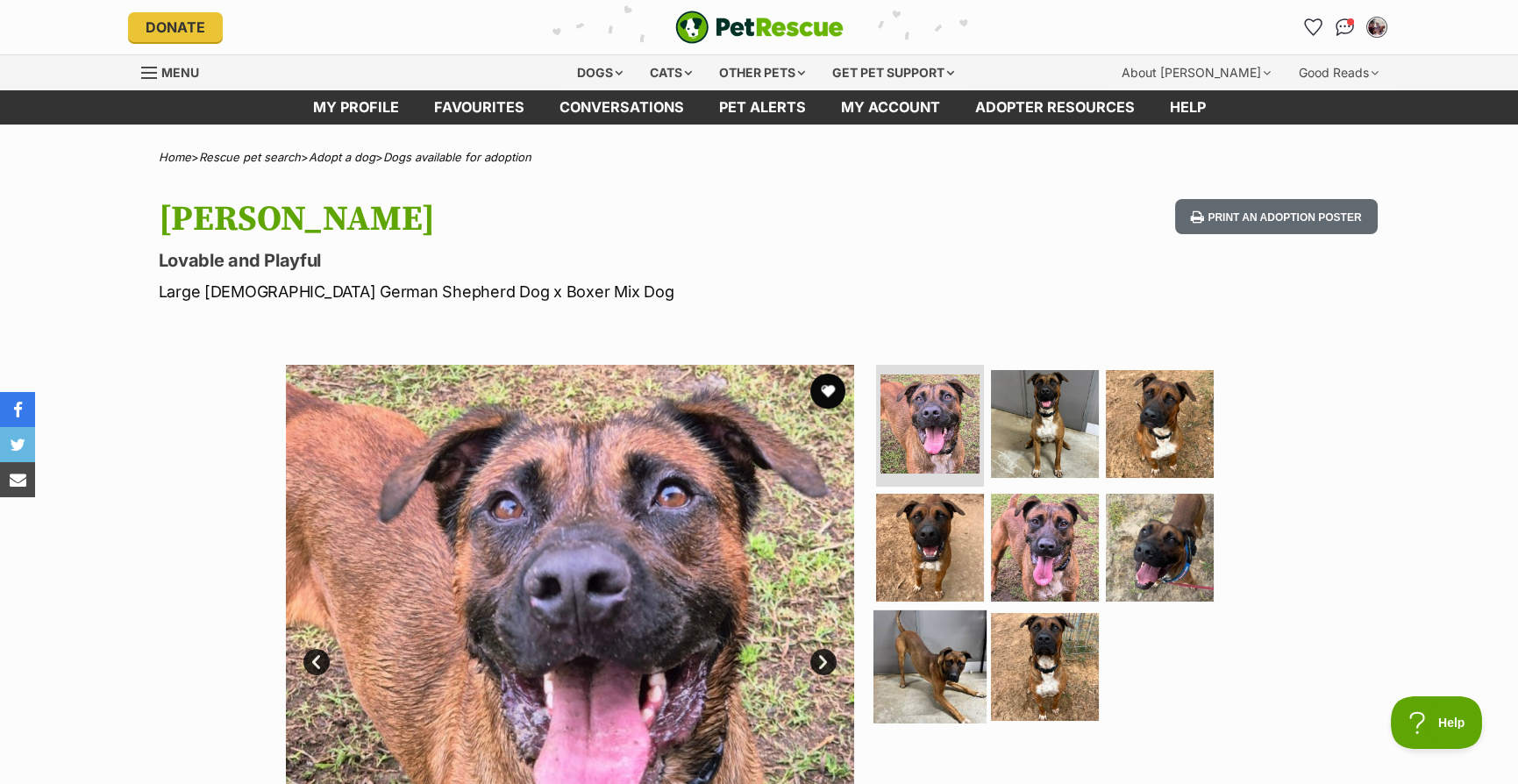
click at [932, 688] on img at bounding box center [930, 666] width 113 height 113
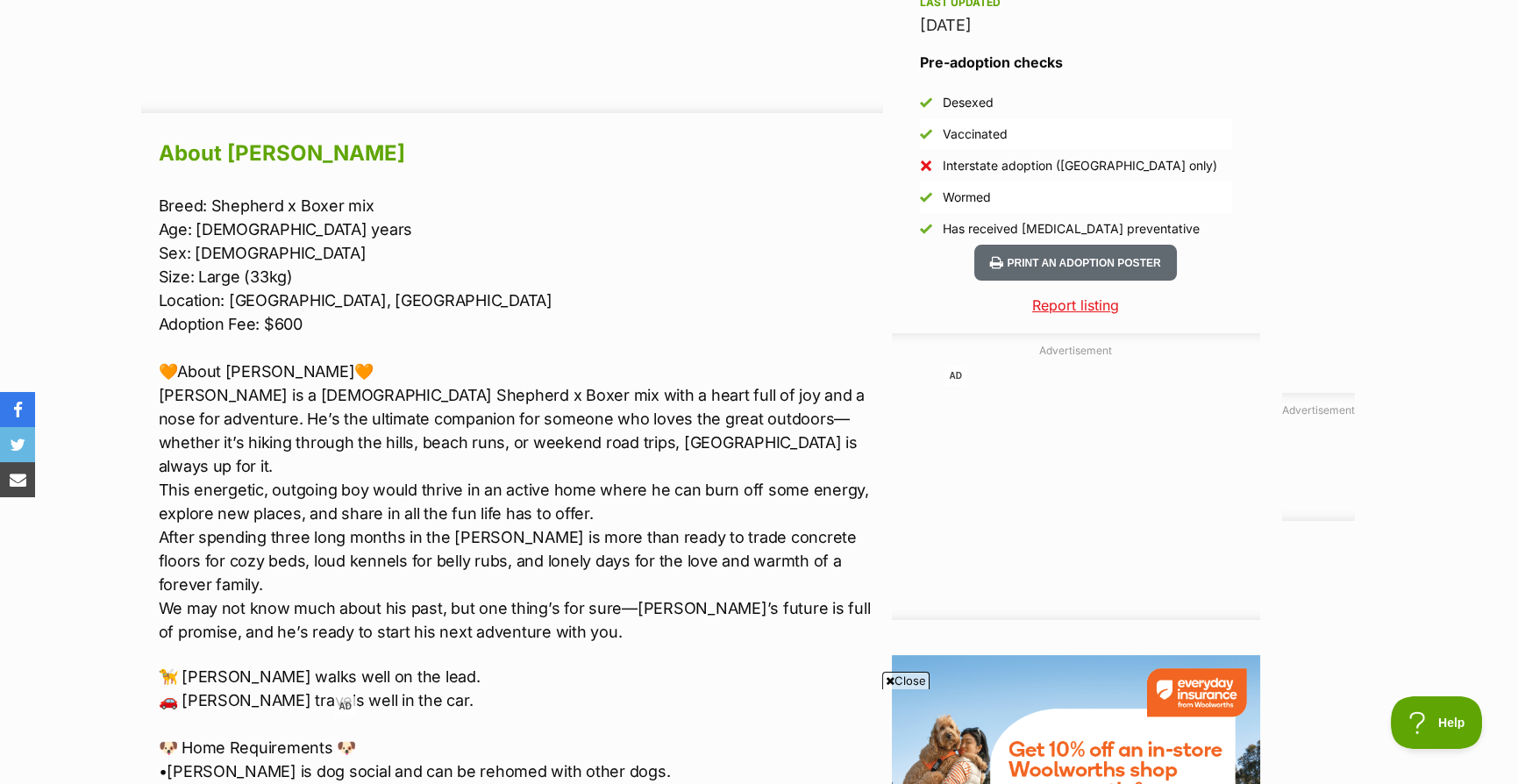
scroll to position [1460, 0]
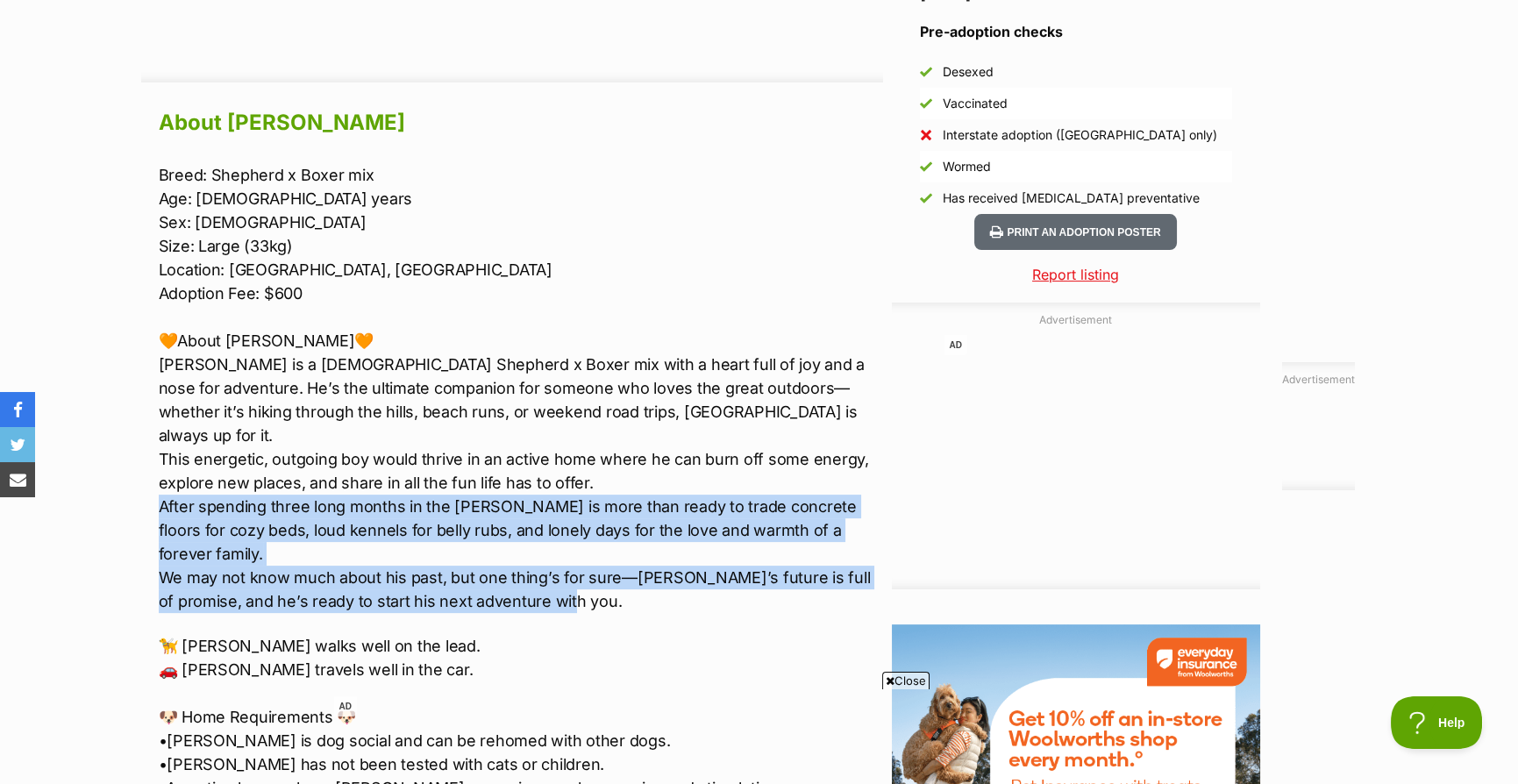
drag, startPoint x: 425, startPoint y: 526, endPoint x: 584, endPoint y: 568, distance: 164.5
click at [584, 568] on p "Breed: Shepherd x Boxer mix Age: [DEMOGRAPHIC_DATA] years Sex: [DEMOGRAPHIC_DAT…" at bounding box center [520, 388] width 724 height 450
click at [570, 567] on p "Breed: Shepherd x Boxer mix Age: [DEMOGRAPHIC_DATA] years Sex: [DEMOGRAPHIC_DAT…" at bounding box center [520, 388] width 724 height 450
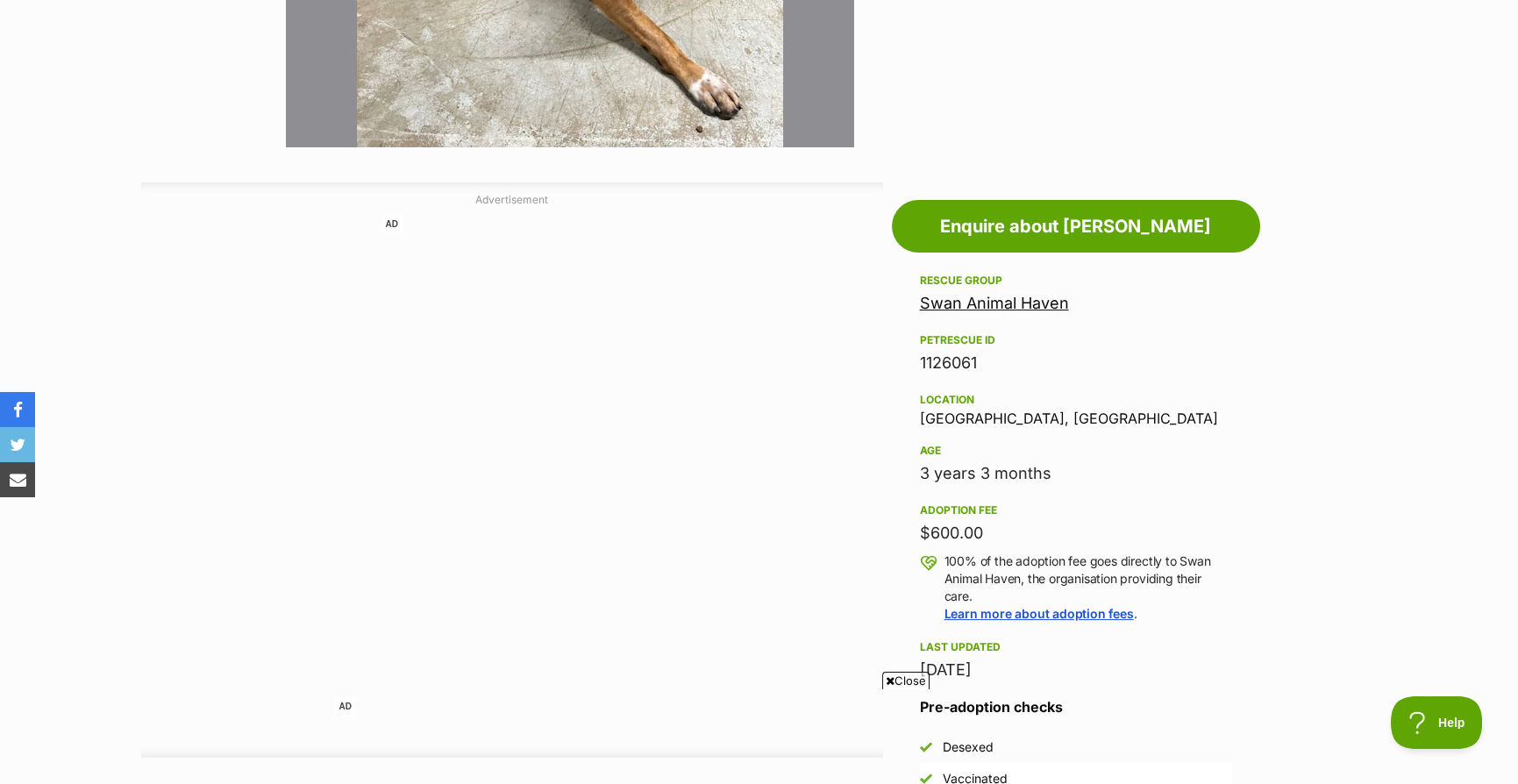
scroll to position [292, 0]
